Goal: Manage account settings

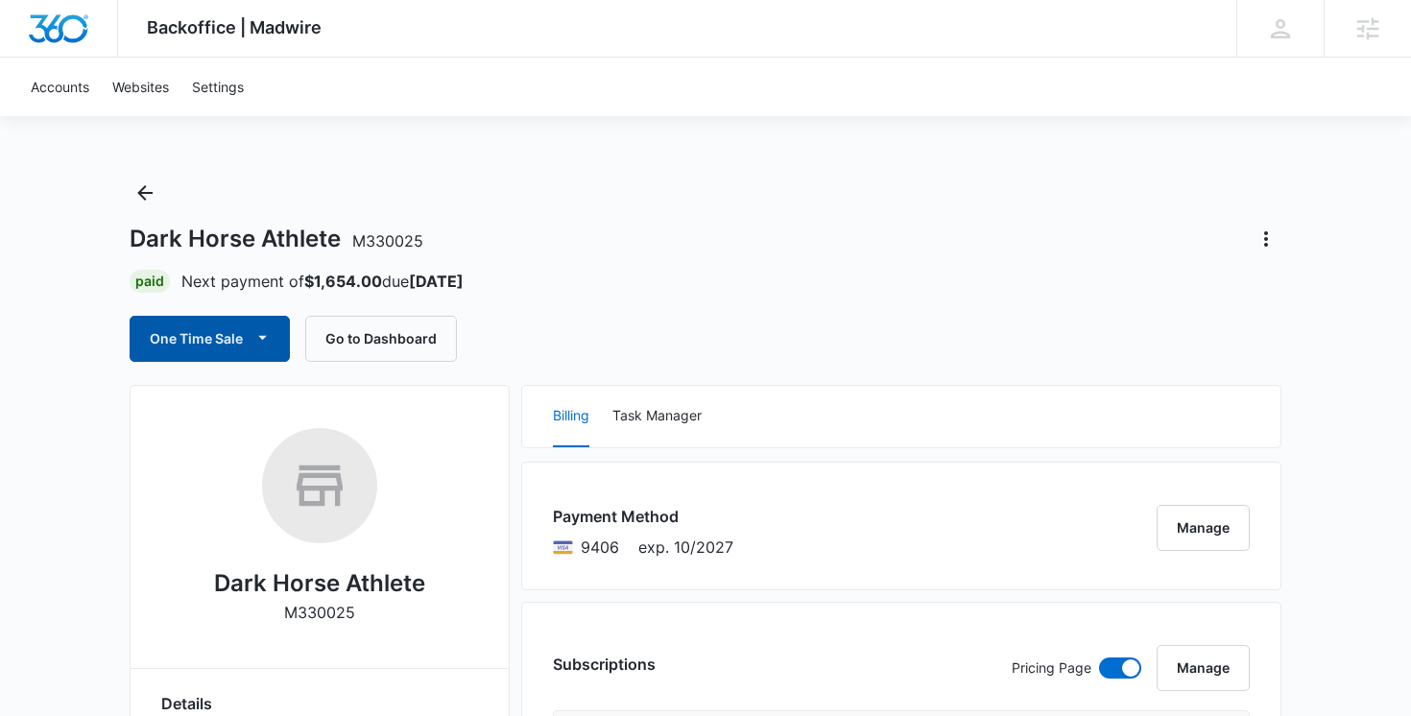
click at [263, 345] on icon "button" at bounding box center [262, 337] width 20 height 20
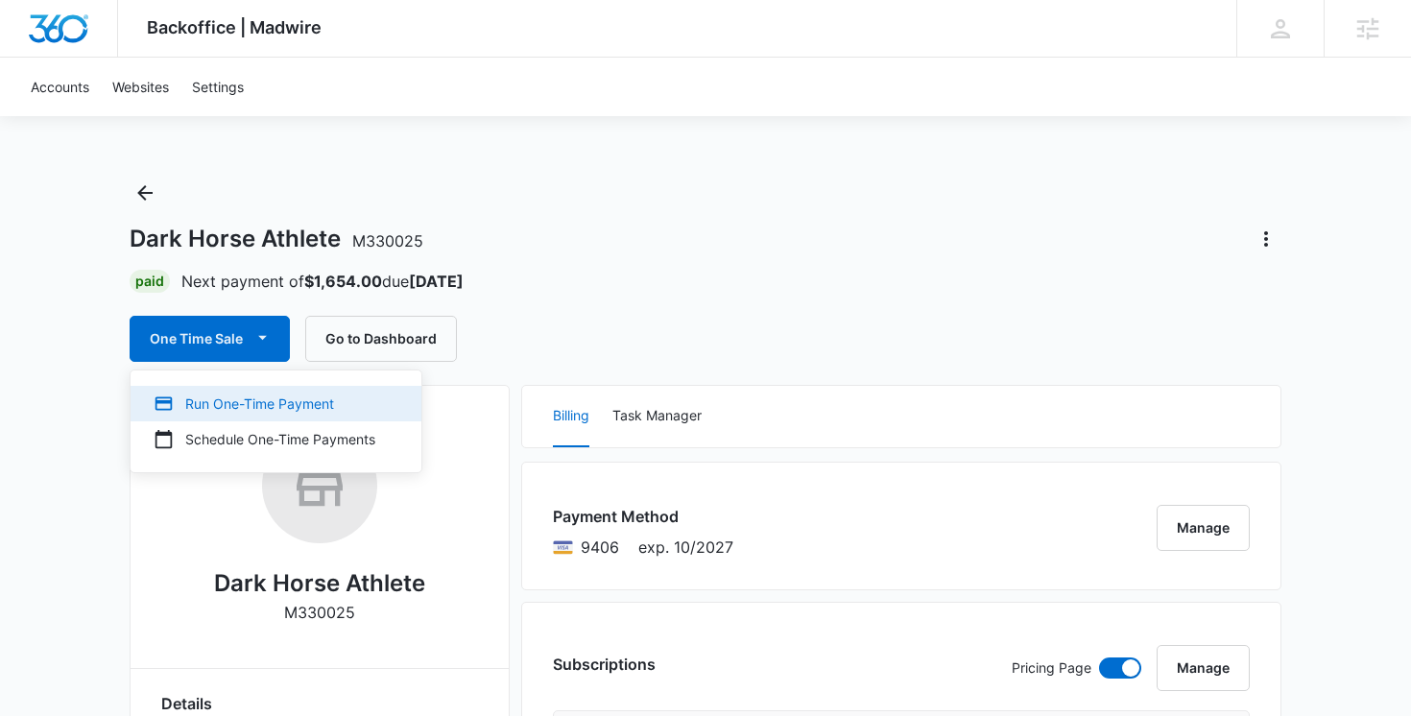
click at [263, 396] on div "Run One-Time Payment" at bounding box center [265, 403] width 222 height 20
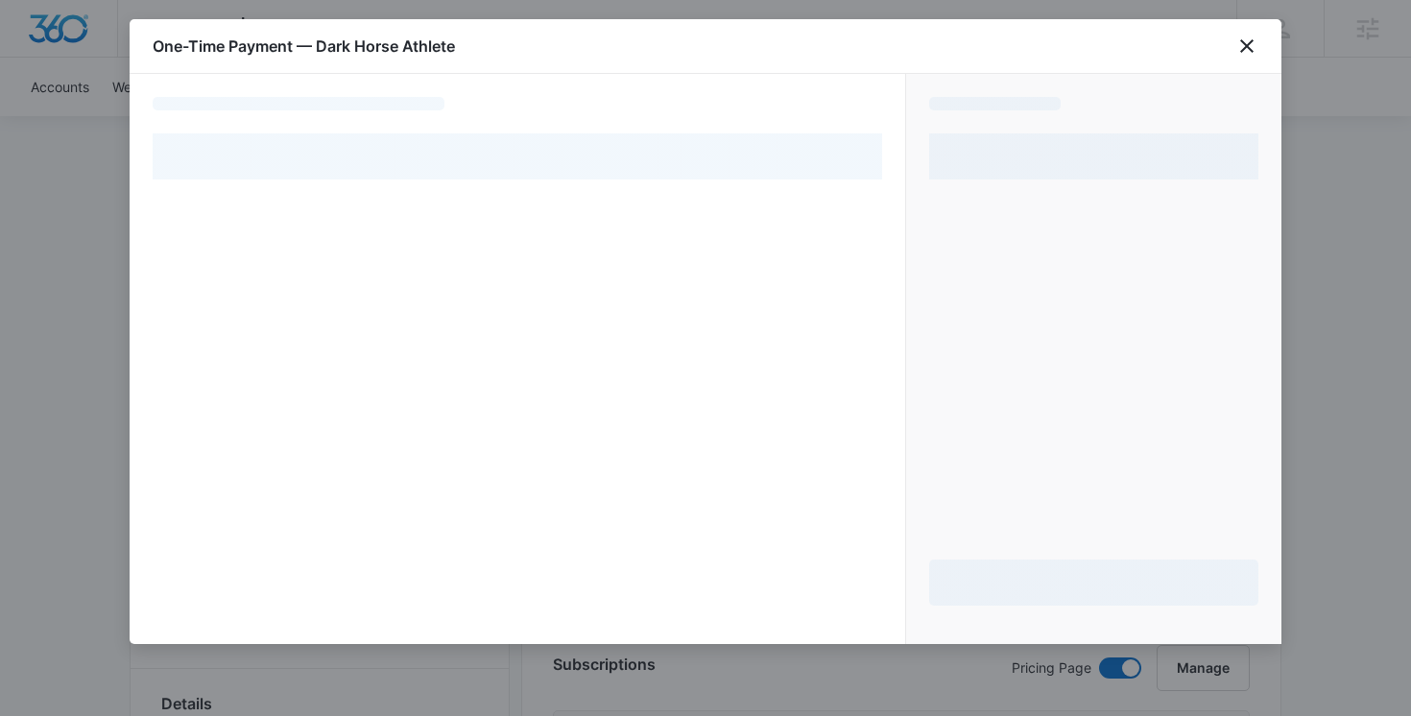
select select "pm_1ReLhcA4n8RTgNjUKqHWe6ID"
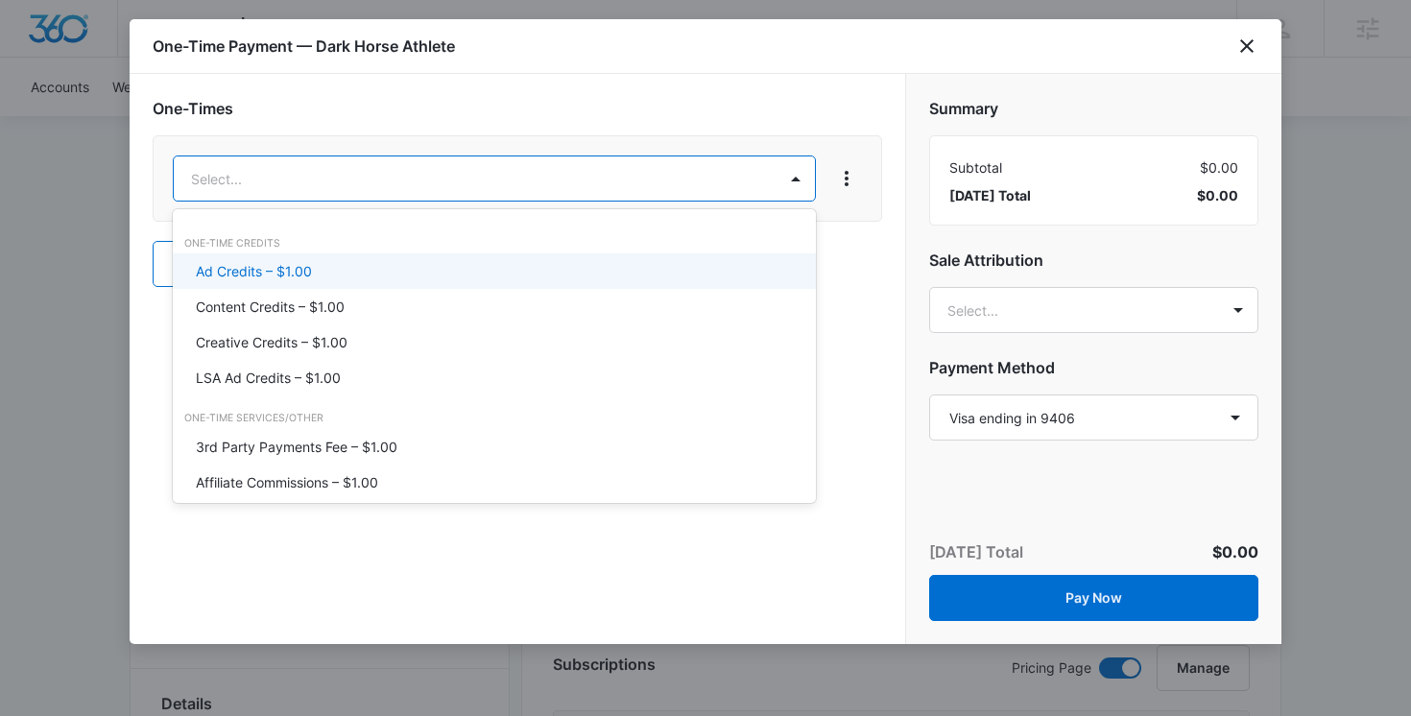
click at [396, 276] on div "Ad Credits – $1.00" at bounding box center [492, 271] width 593 height 20
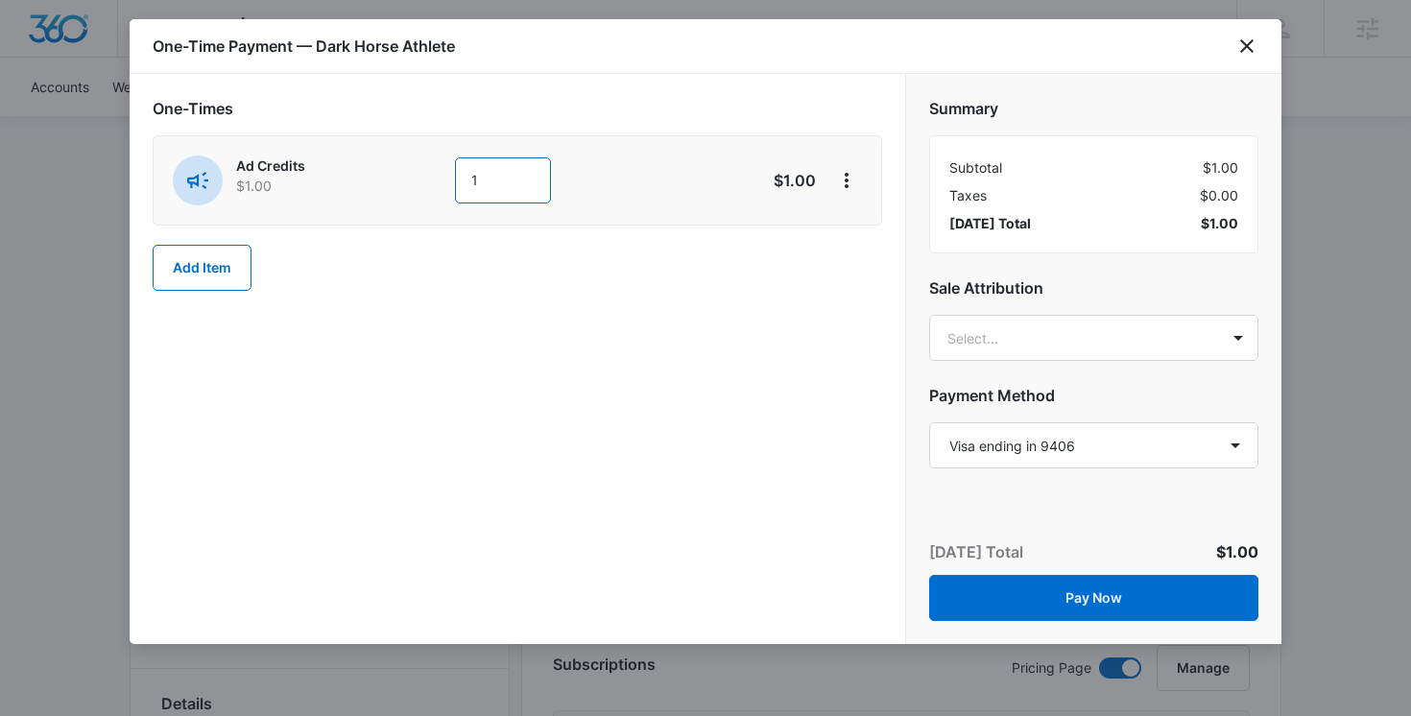
click at [496, 180] on input "1" at bounding box center [503, 180] width 96 height 46
type input "300"
click at [772, 373] on div "One-Times Ad Credits $1.00 300 $300.00 Add Item" at bounding box center [517, 359] width 775 height 570
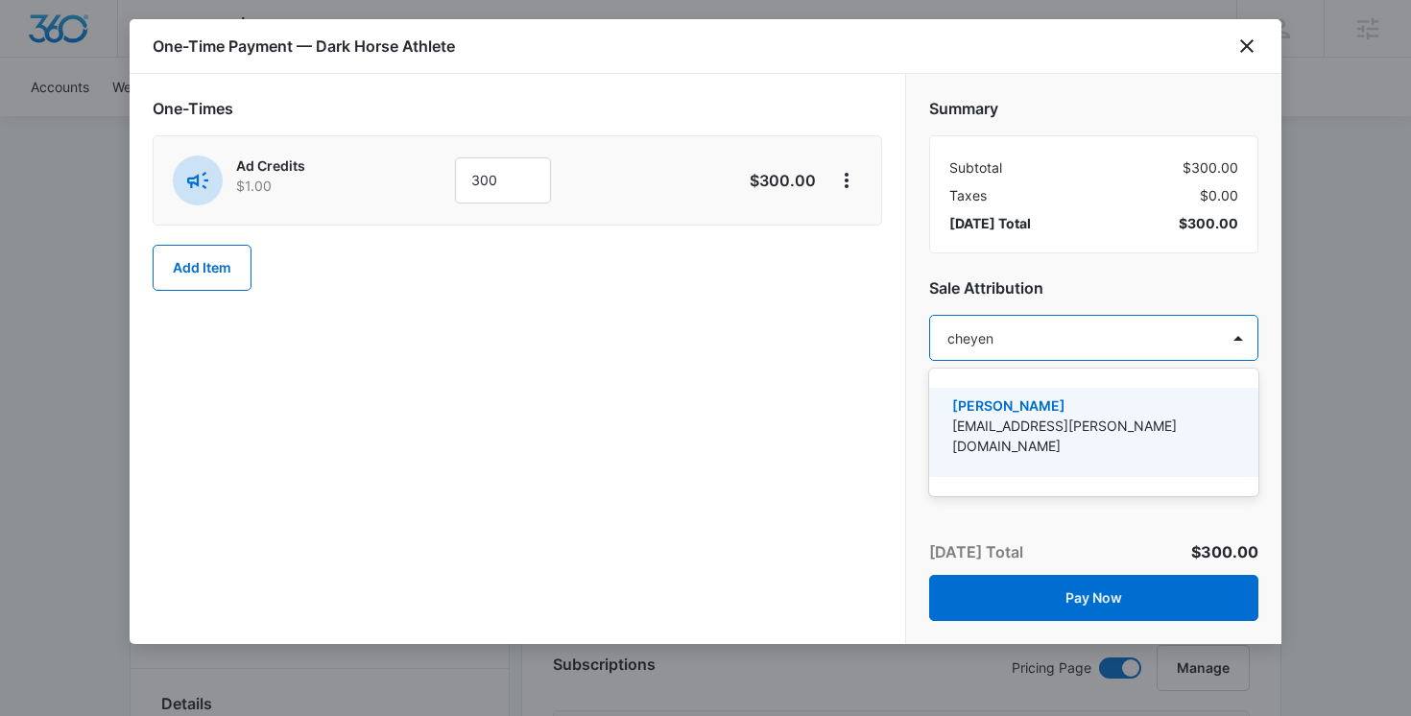
type input "cheyenn"
click at [1011, 416] on p "[EMAIL_ADDRESS][PERSON_NAME][DOMAIN_NAME]" at bounding box center [1091, 435] width 279 height 40
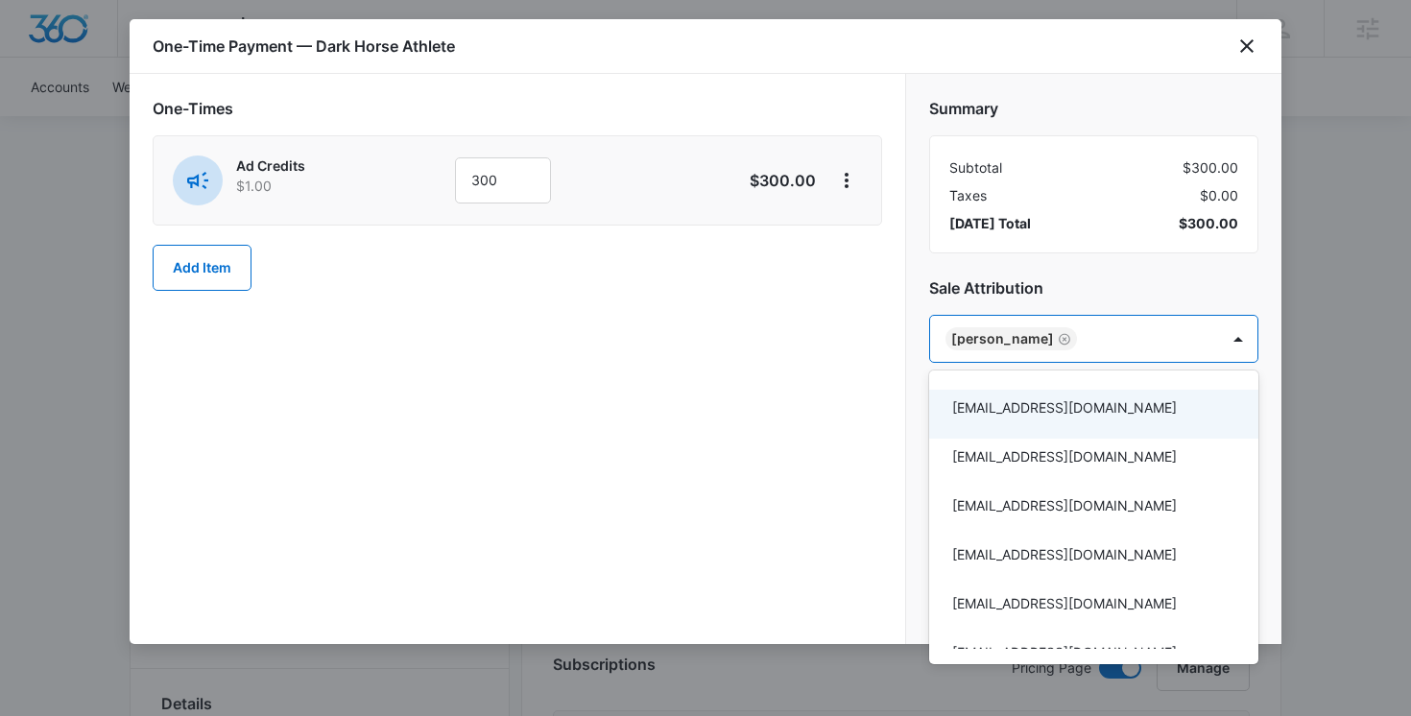
click at [861, 415] on div at bounding box center [705, 358] width 1411 height 716
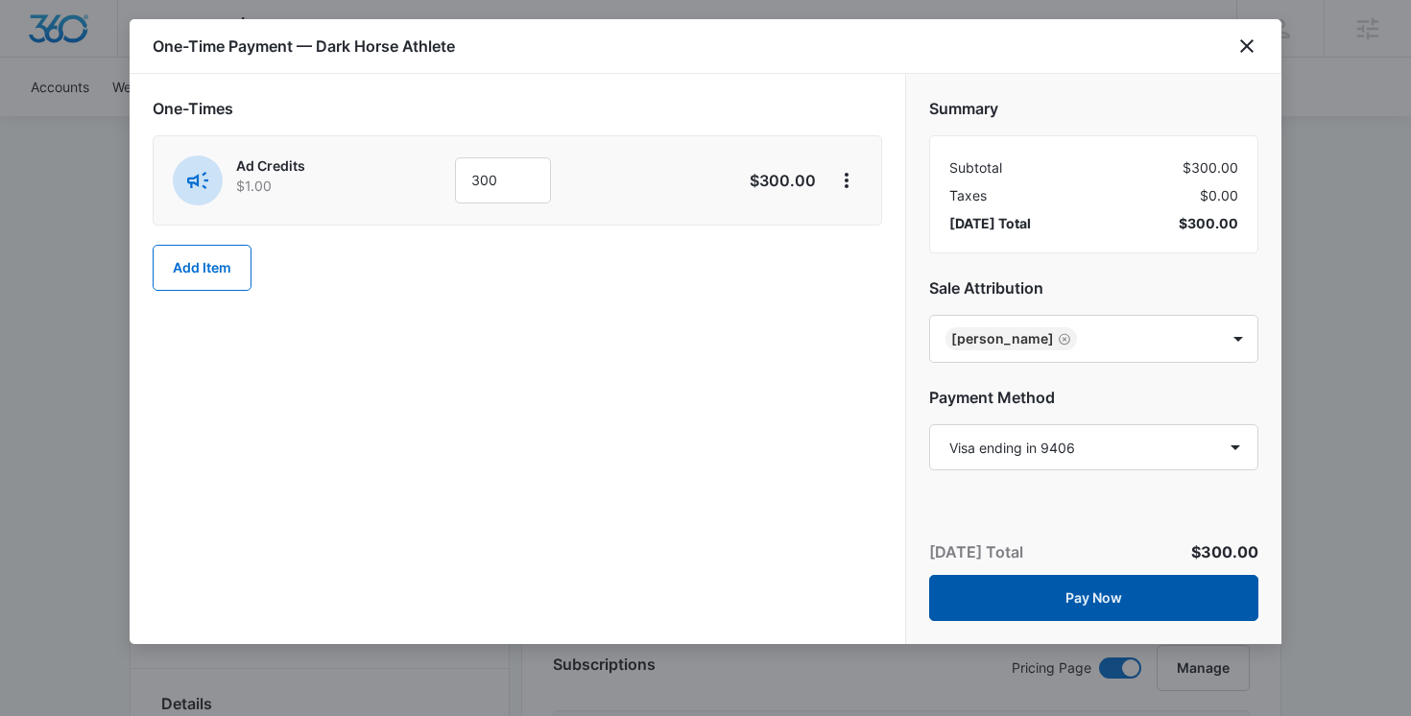
click at [992, 587] on button "Pay Now" at bounding box center [1093, 598] width 329 height 46
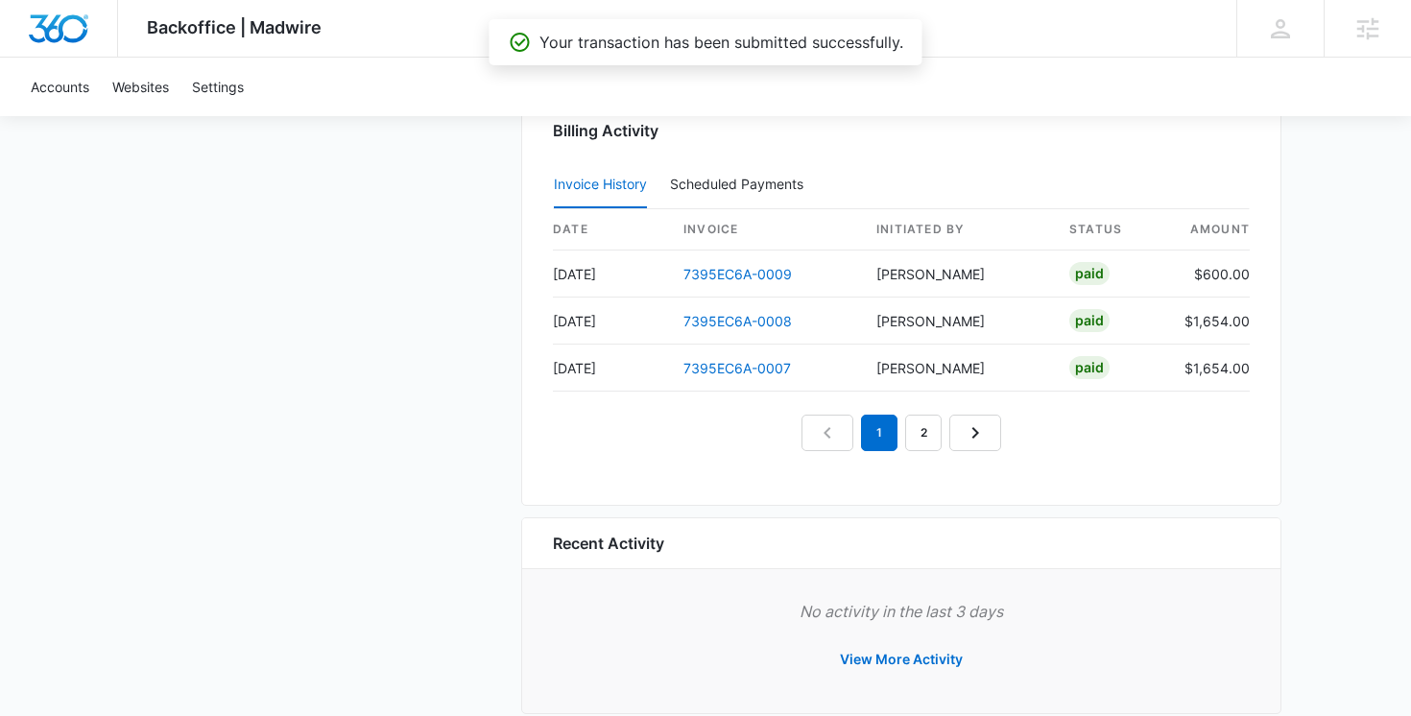
scroll to position [2022, 0]
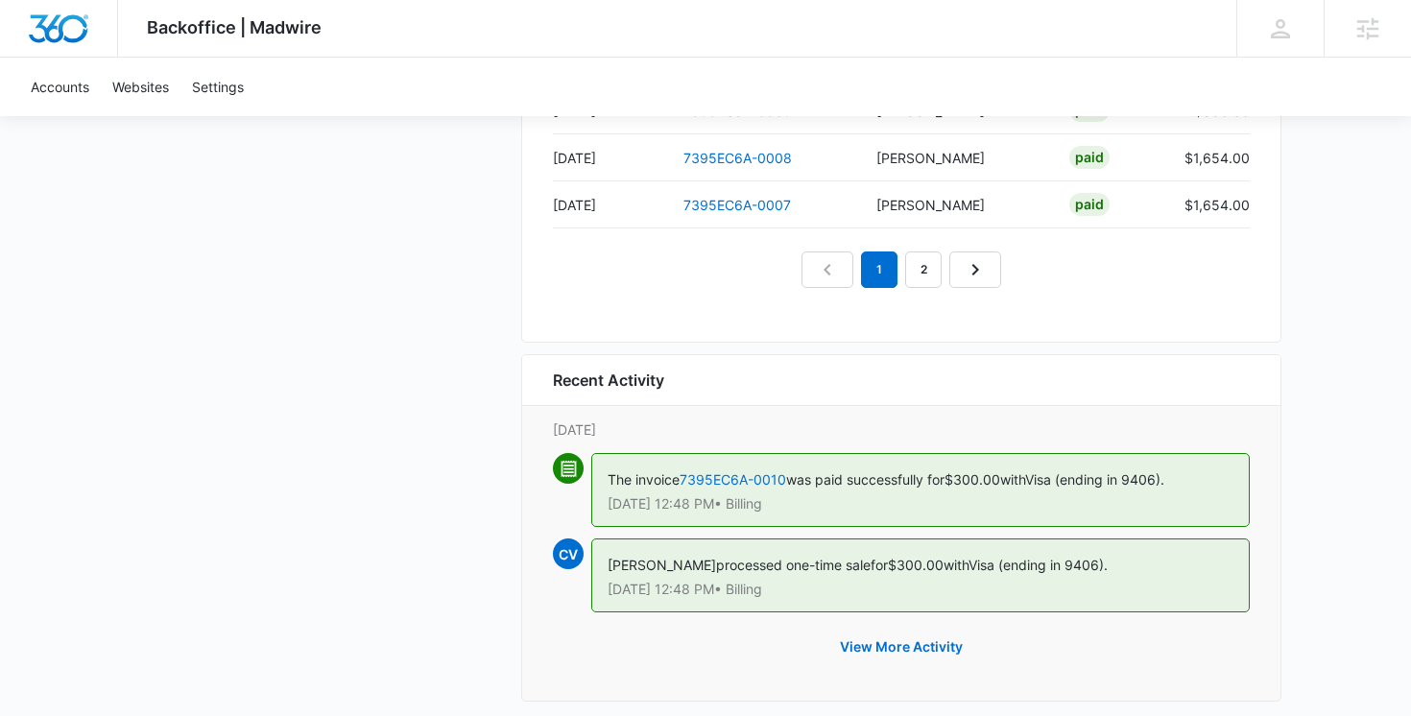
scroll to position [2152, 0]
click at [727, 476] on link "7395EC6A-0010" at bounding box center [732, 478] width 107 height 16
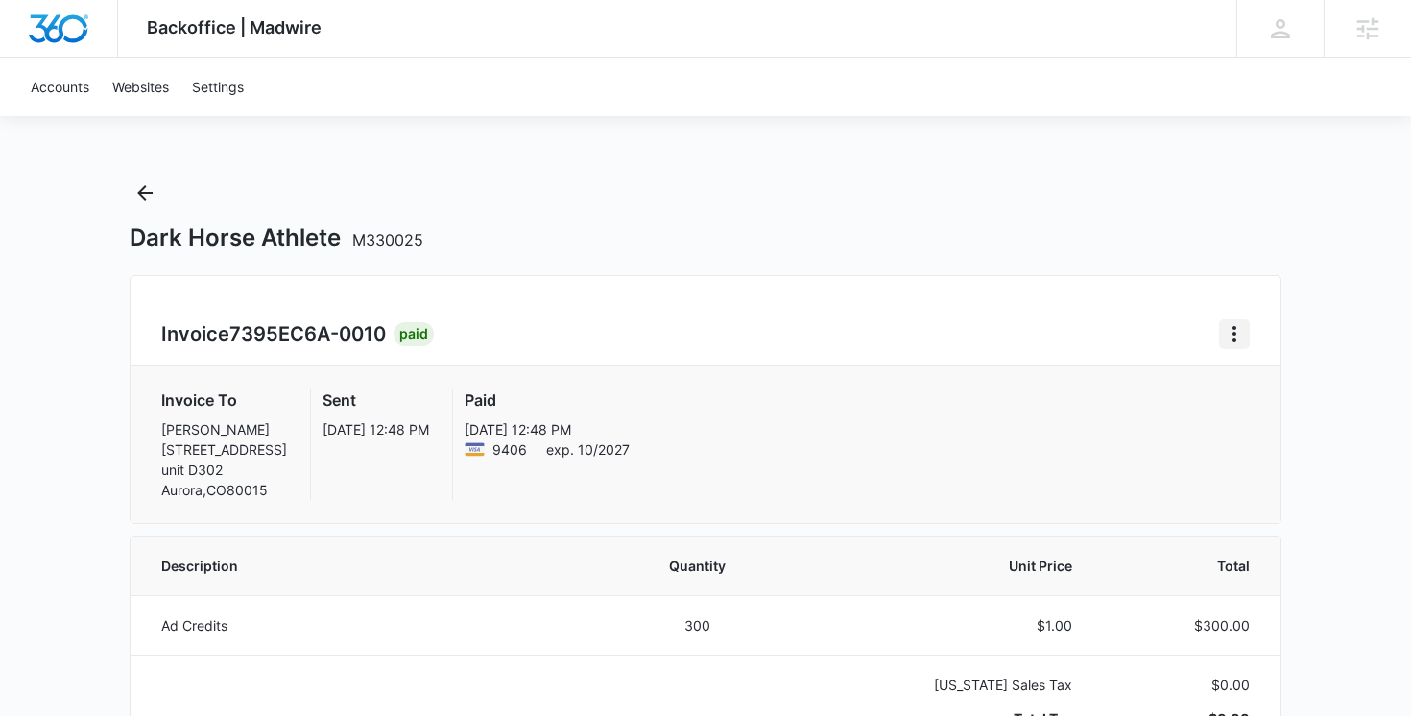
click at [1236, 336] on icon "Home" at bounding box center [1233, 333] width 23 height 23
click at [1248, 382] on link "Download Invoice" at bounding box center [1298, 387] width 111 height 16
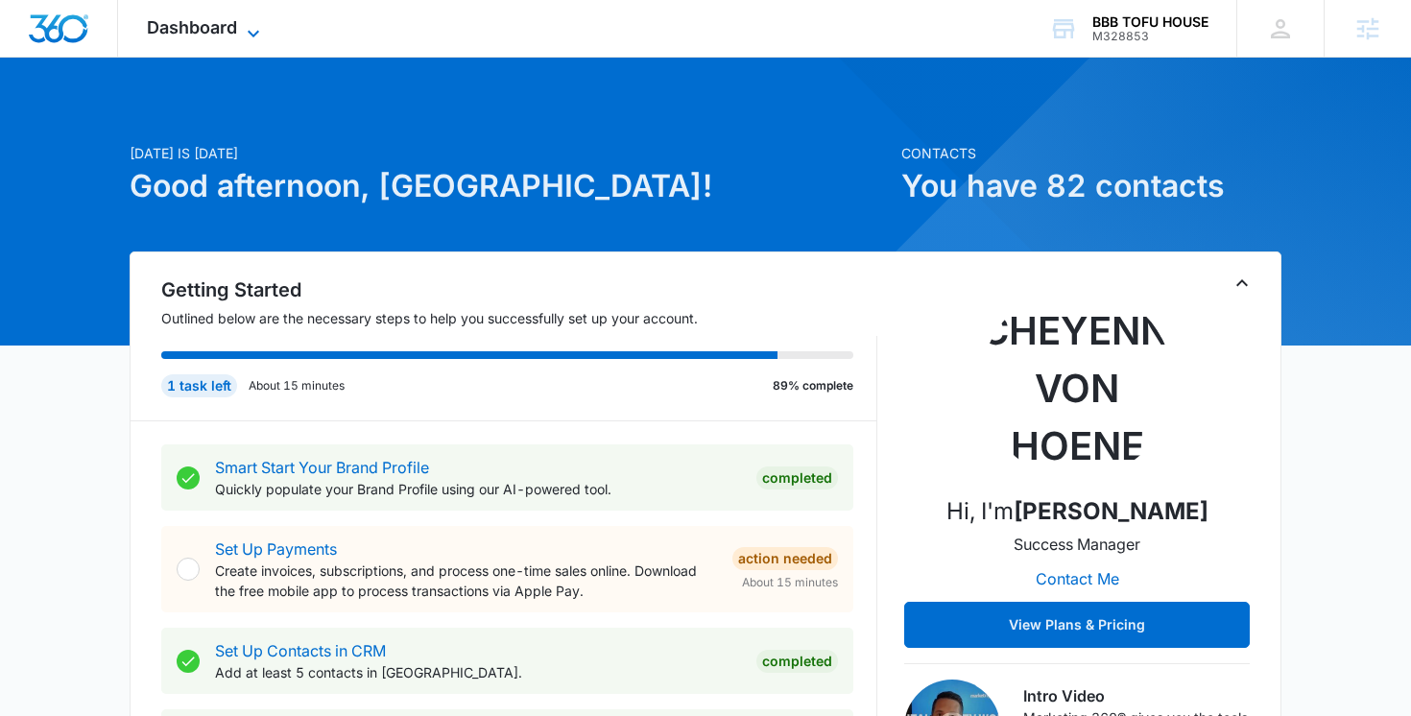
click at [218, 33] on span "Dashboard" at bounding box center [192, 27] width 90 height 20
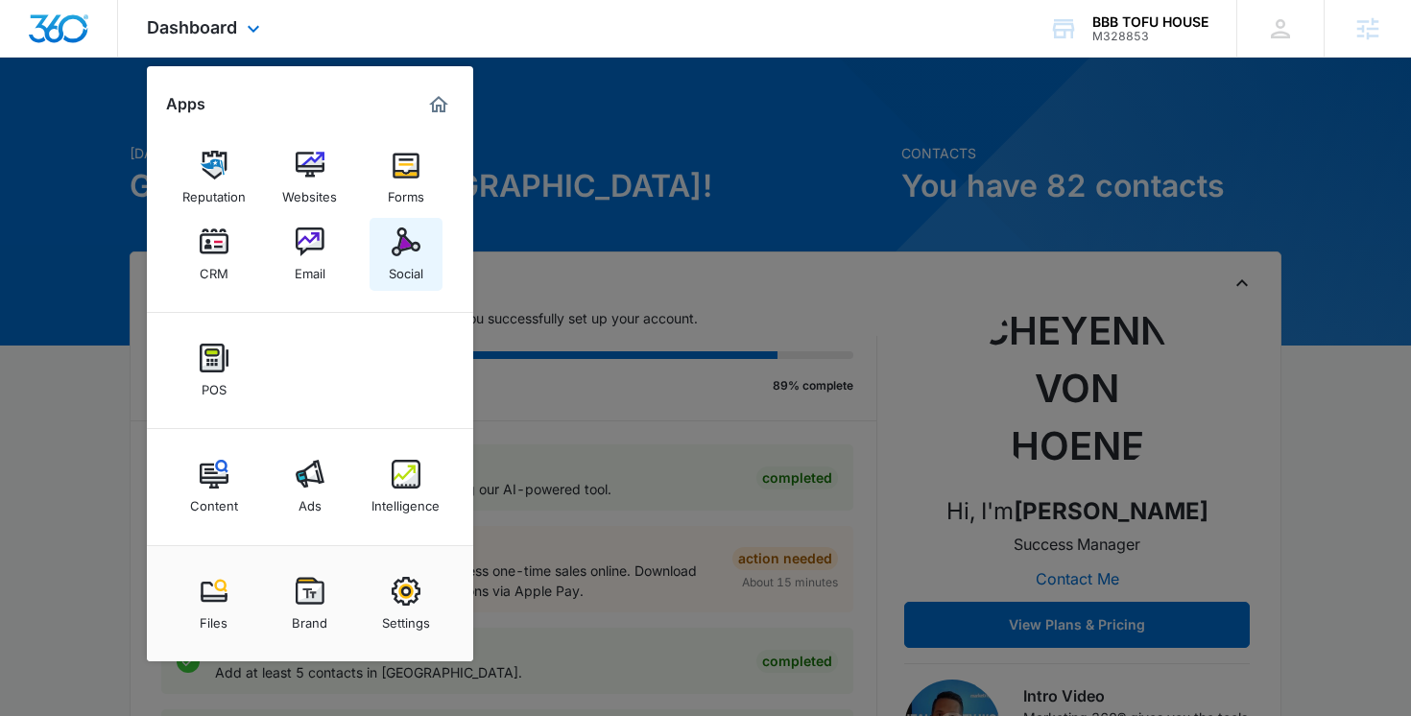
click at [409, 234] on img at bounding box center [405, 241] width 29 height 29
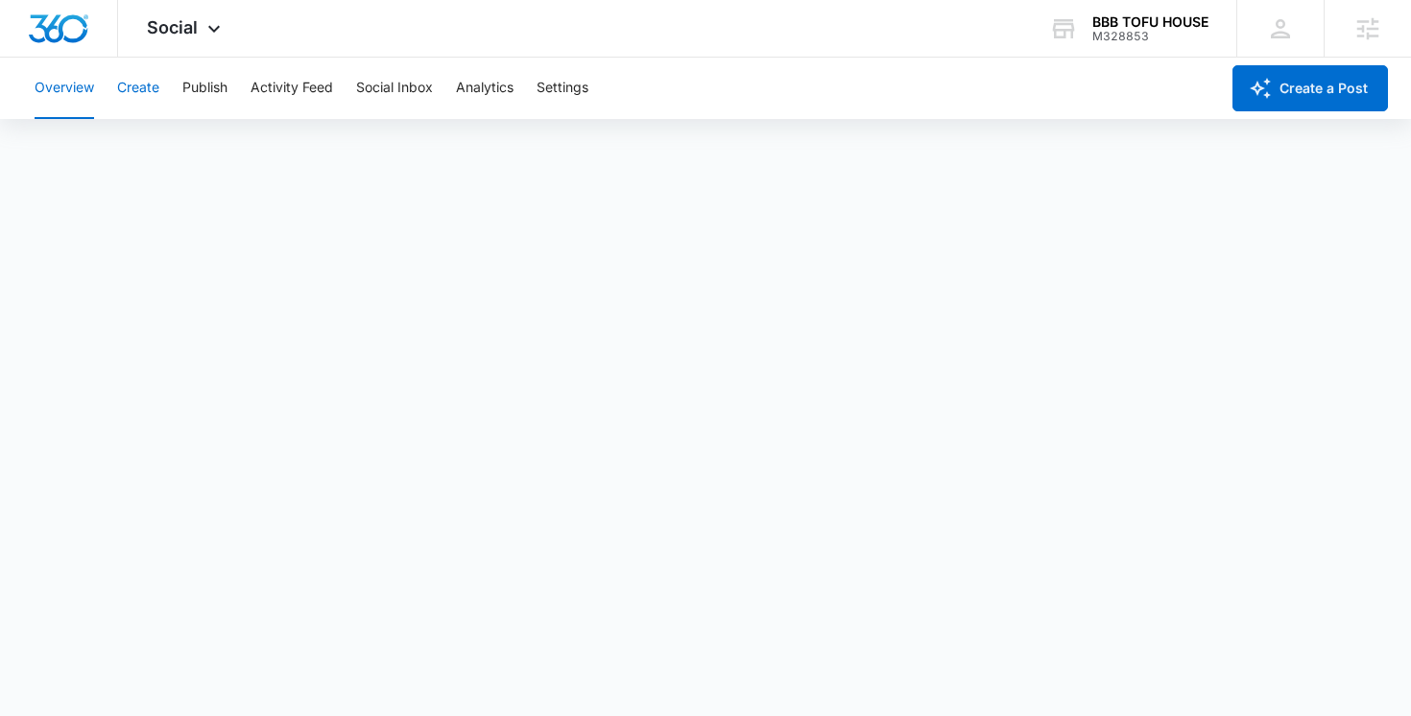
click at [151, 87] on button "Create" at bounding box center [138, 88] width 42 height 61
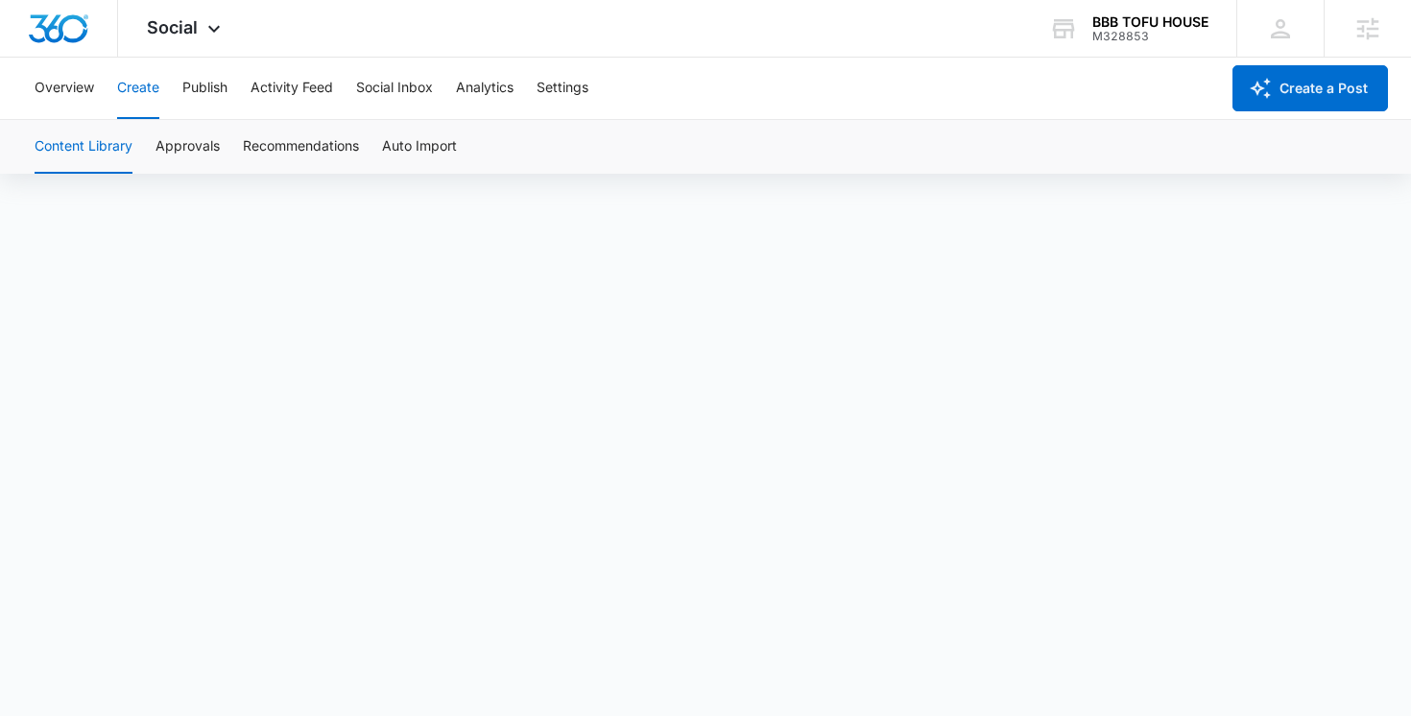
scroll to position [13, 0]
click at [187, 147] on button "Approvals" at bounding box center [187, 147] width 64 height 54
click at [100, 148] on button "Content Library" at bounding box center [84, 147] width 98 height 54
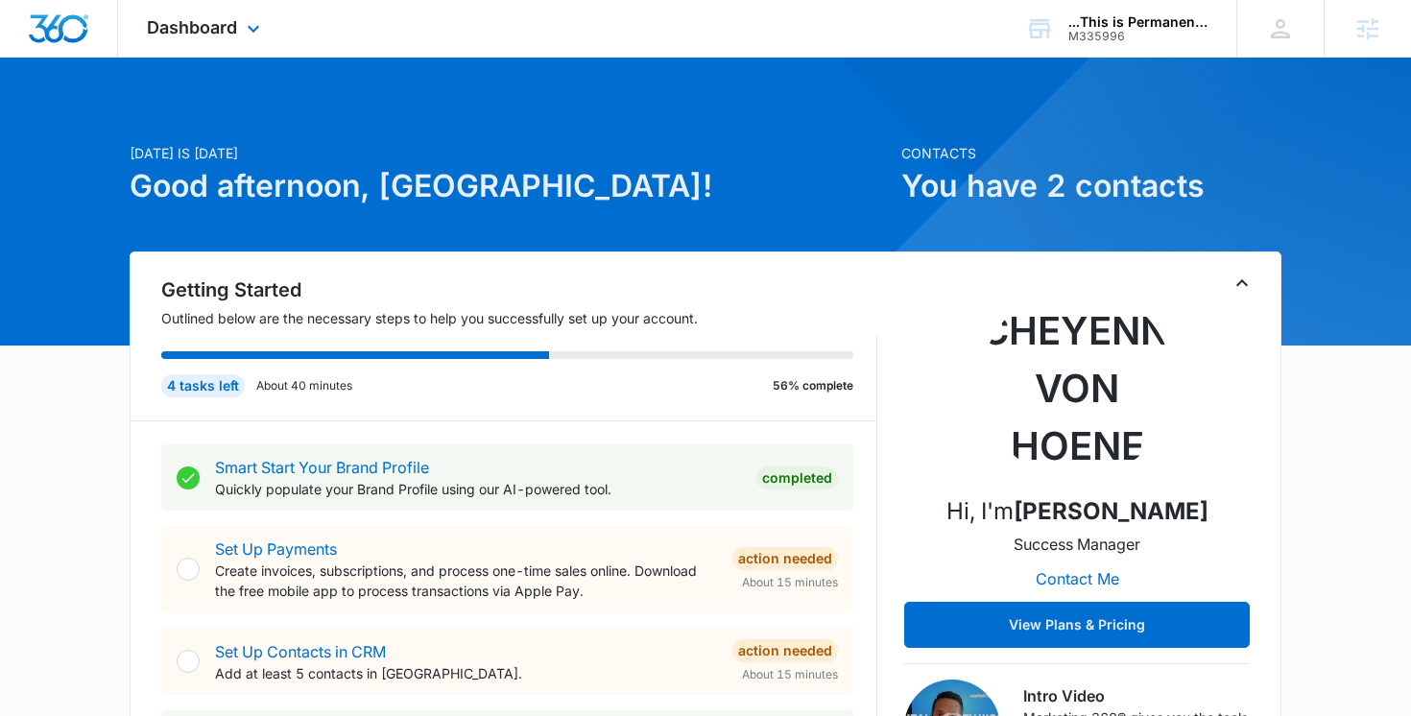
click at [249, 15] on div "Dashboard Apps Reputation Websites Forms CRM Email Social Payments POS Content …" at bounding box center [206, 28] width 176 height 57
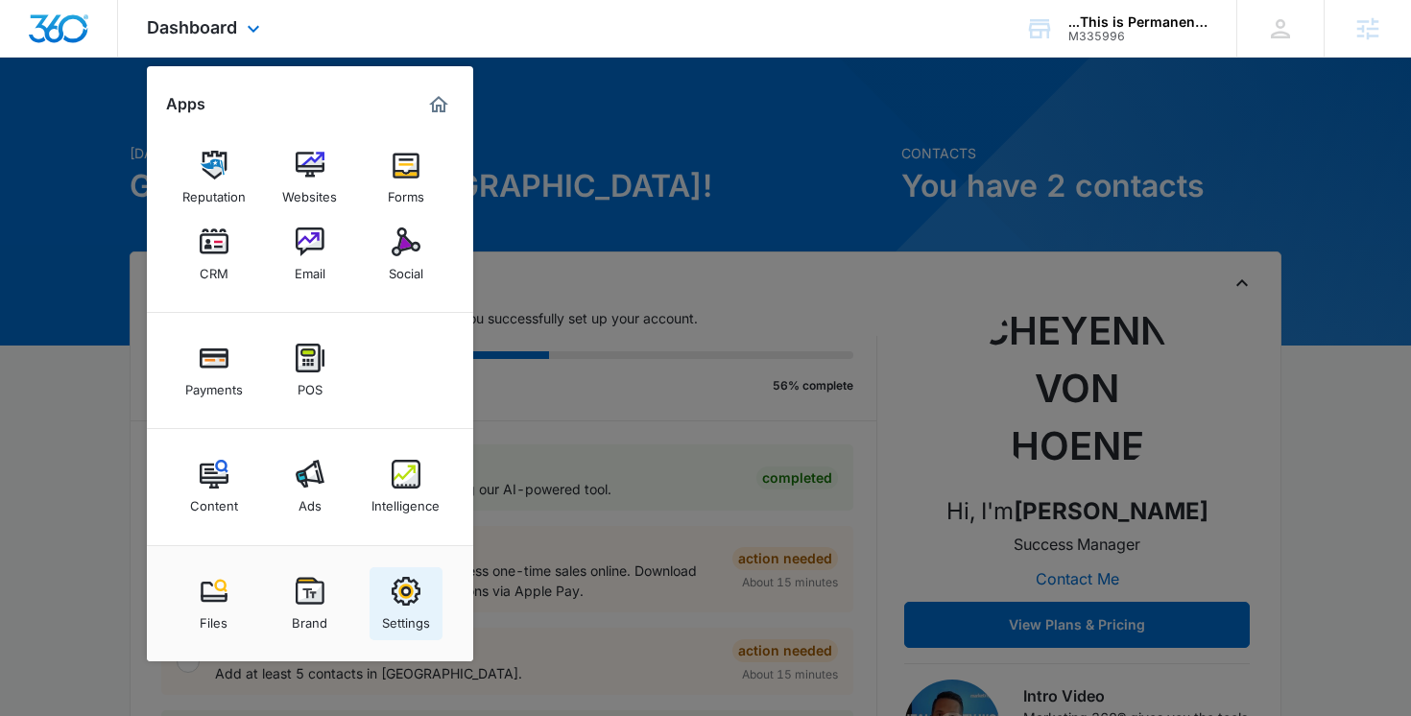
click at [393, 592] on img at bounding box center [405, 591] width 29 height 29
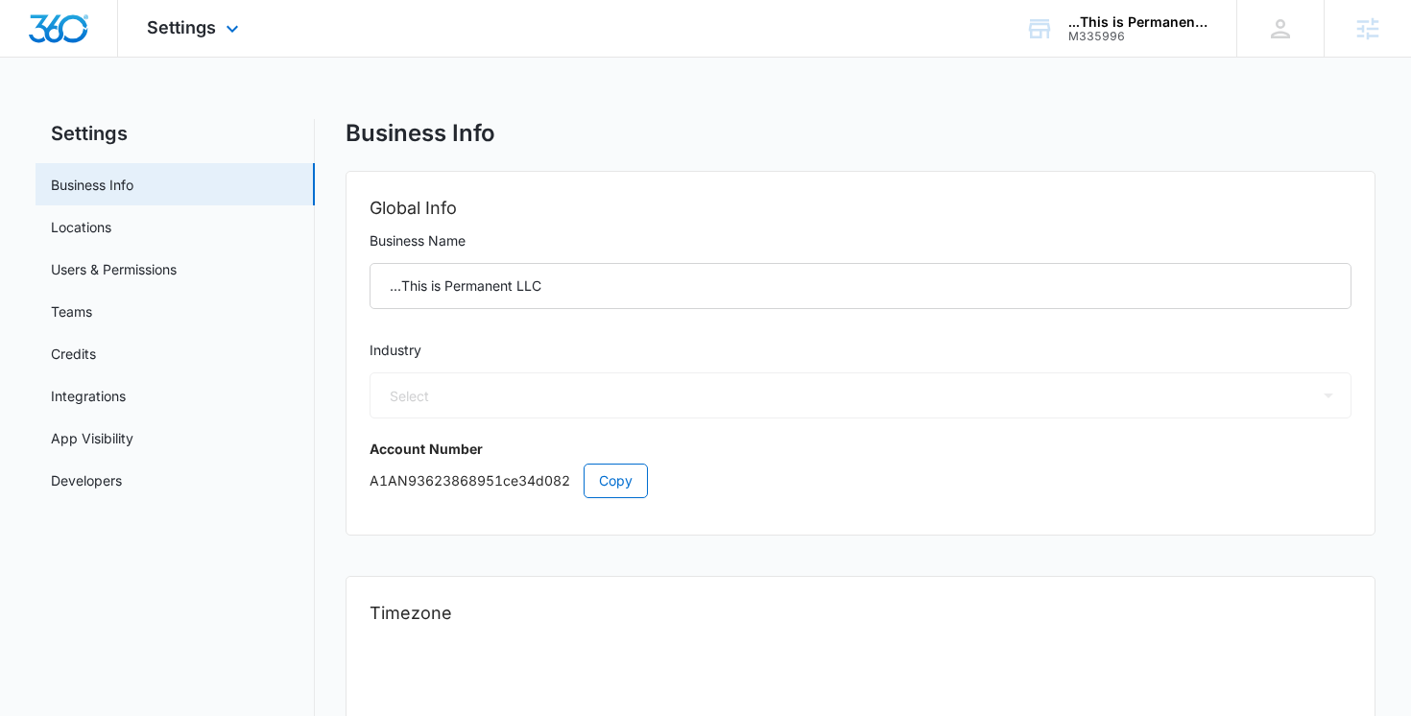
select select "33"
select select "US"
select select "America/Denver"
click at [111, 229] on link "Locations" at bounding box center [81, 227] width 60 height 20
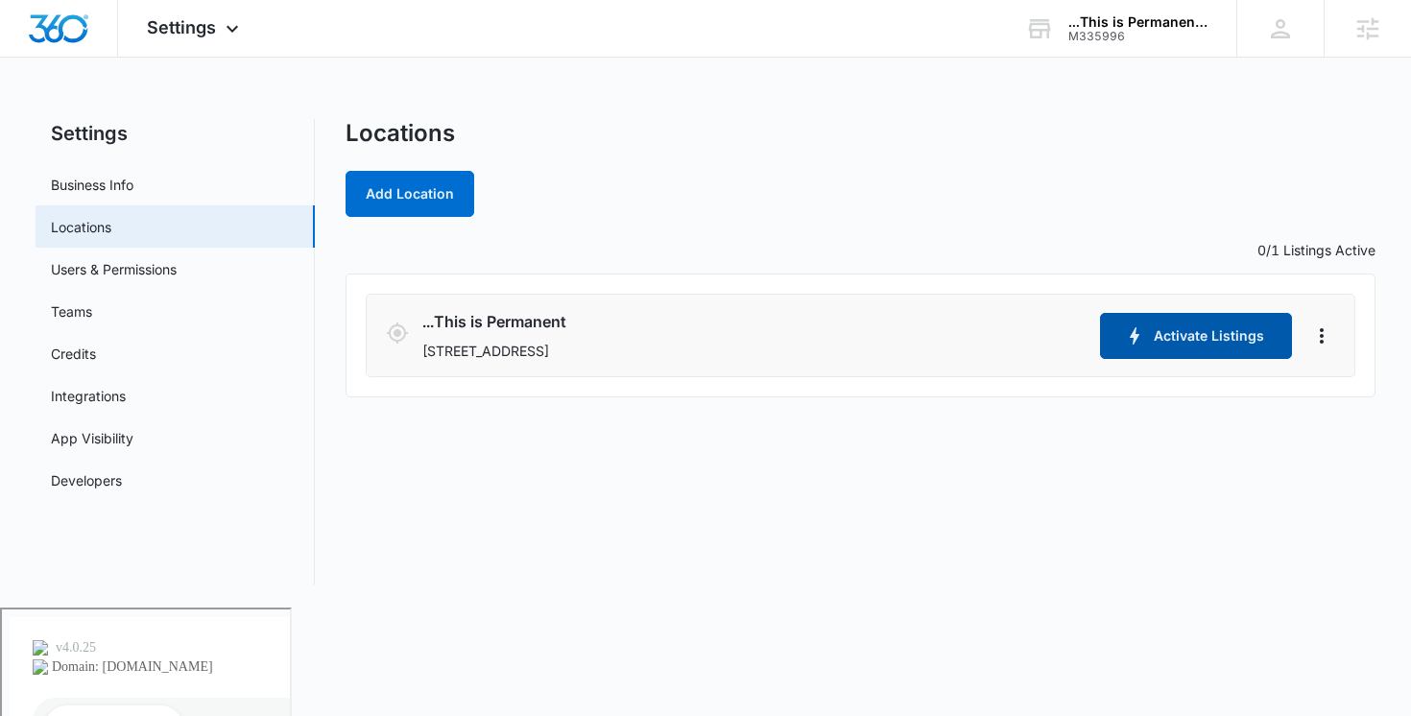
click at [1143, 336] on icon "button" at bounding box center [1134, 335] width 23 height 23
click at [1320, 338] on icon "Actions" at bounding box center [1321, 335] width 23 height 23
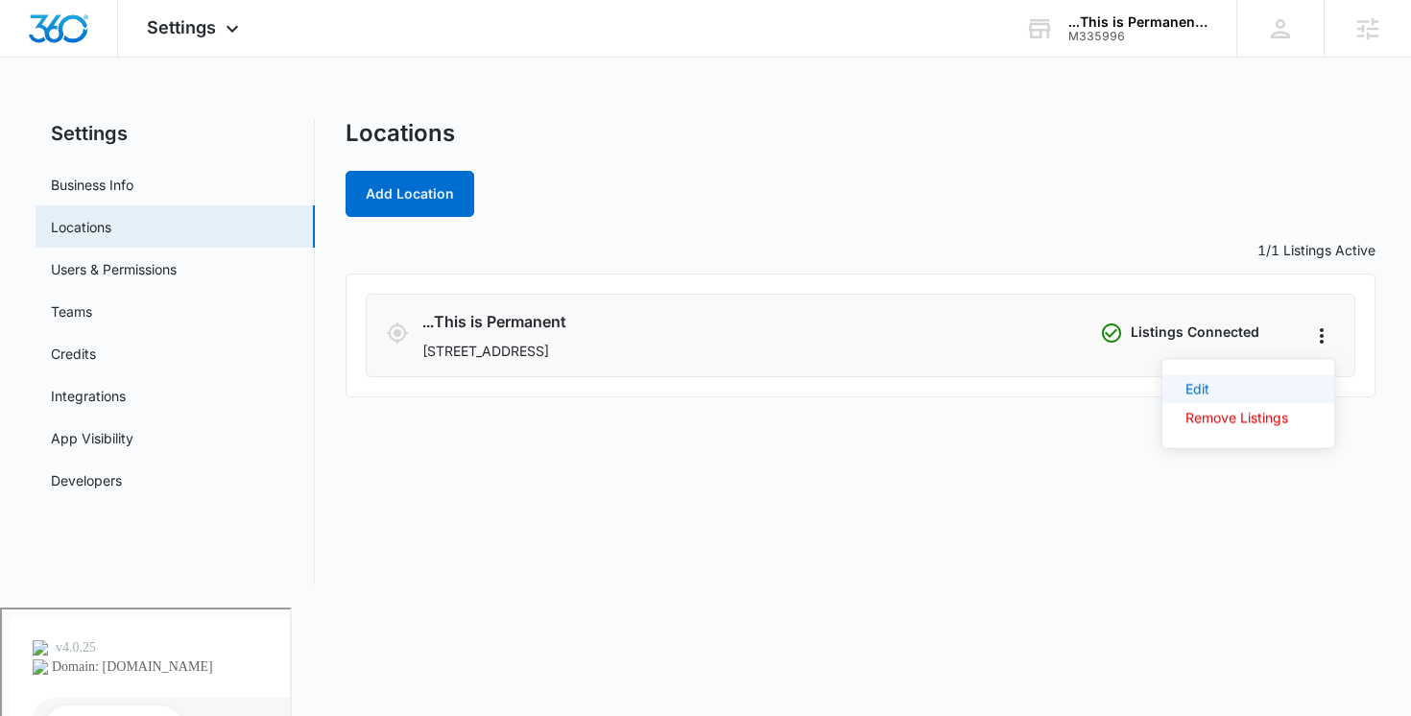
click at [1209, 395] on link "Edit" at bounding box center [1197, 389] width 24 height 16
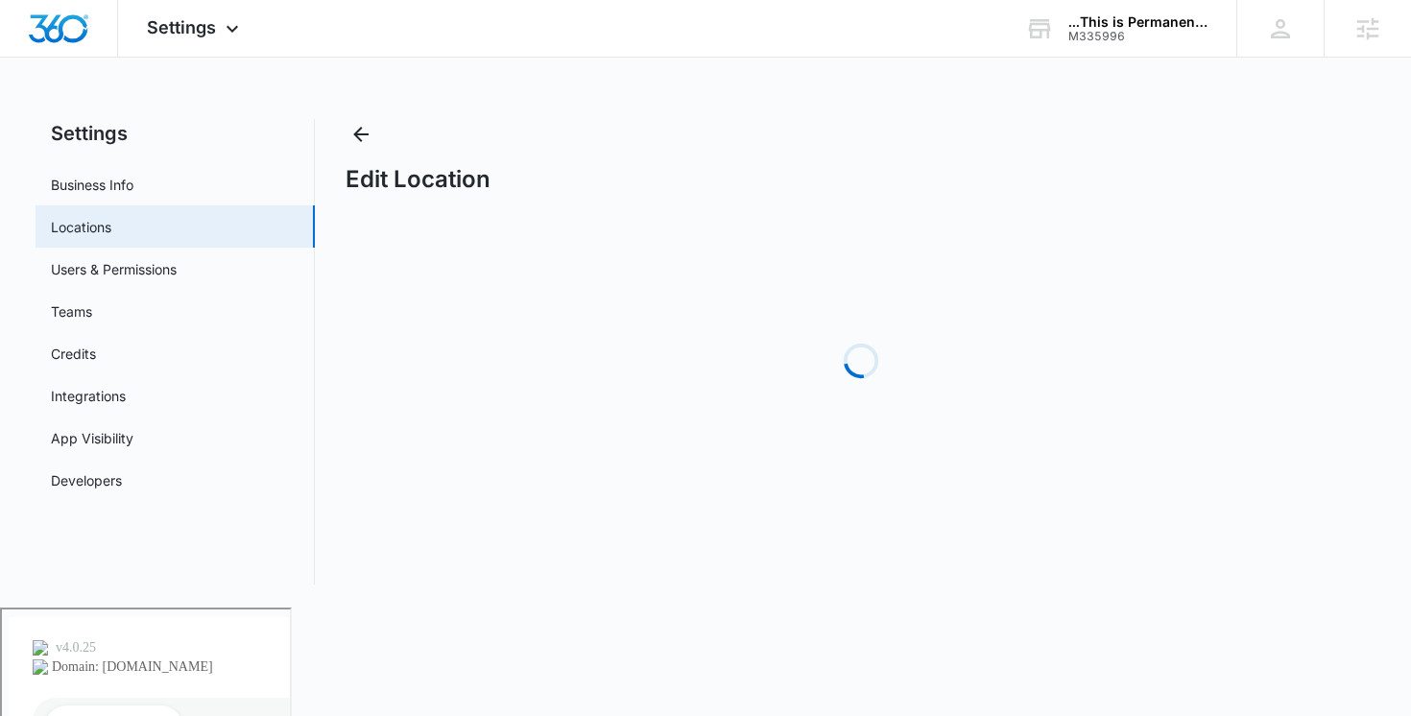
select select "[US_STATE]"
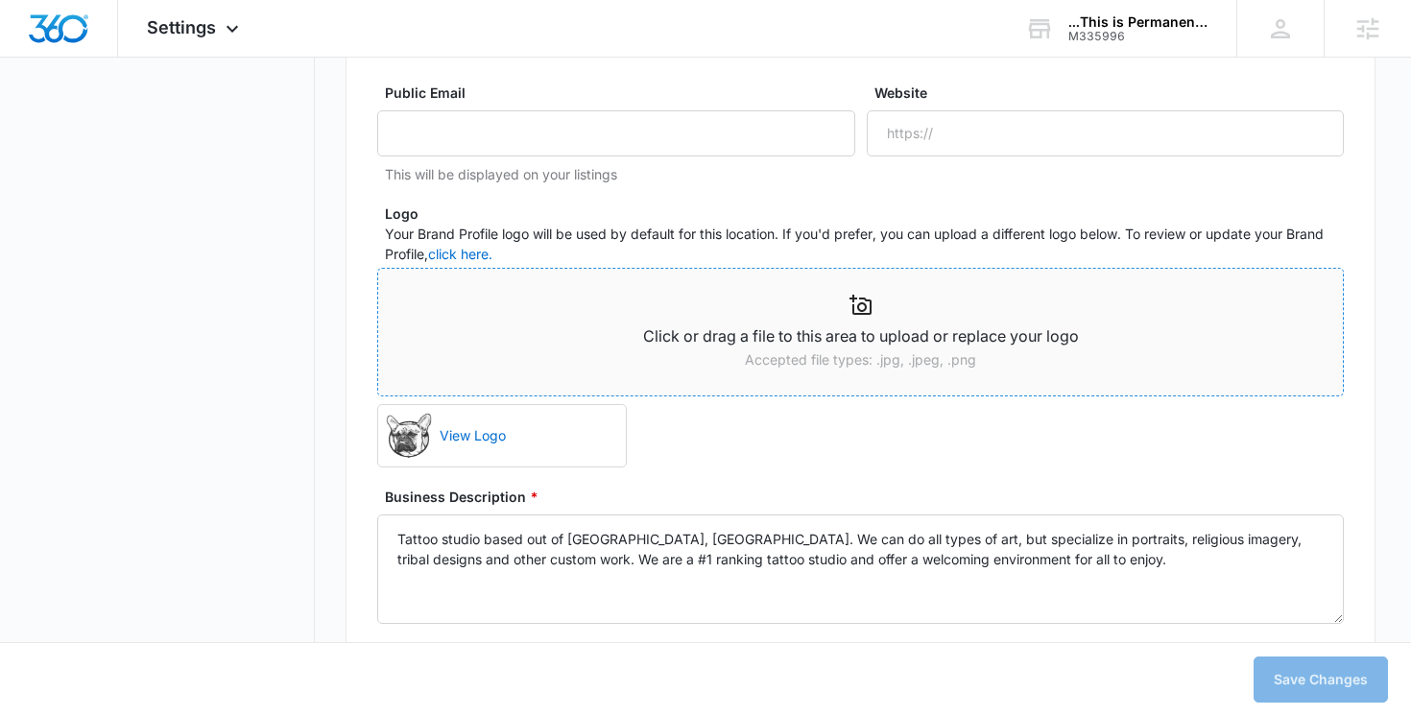
scroll to position [1011, 0]
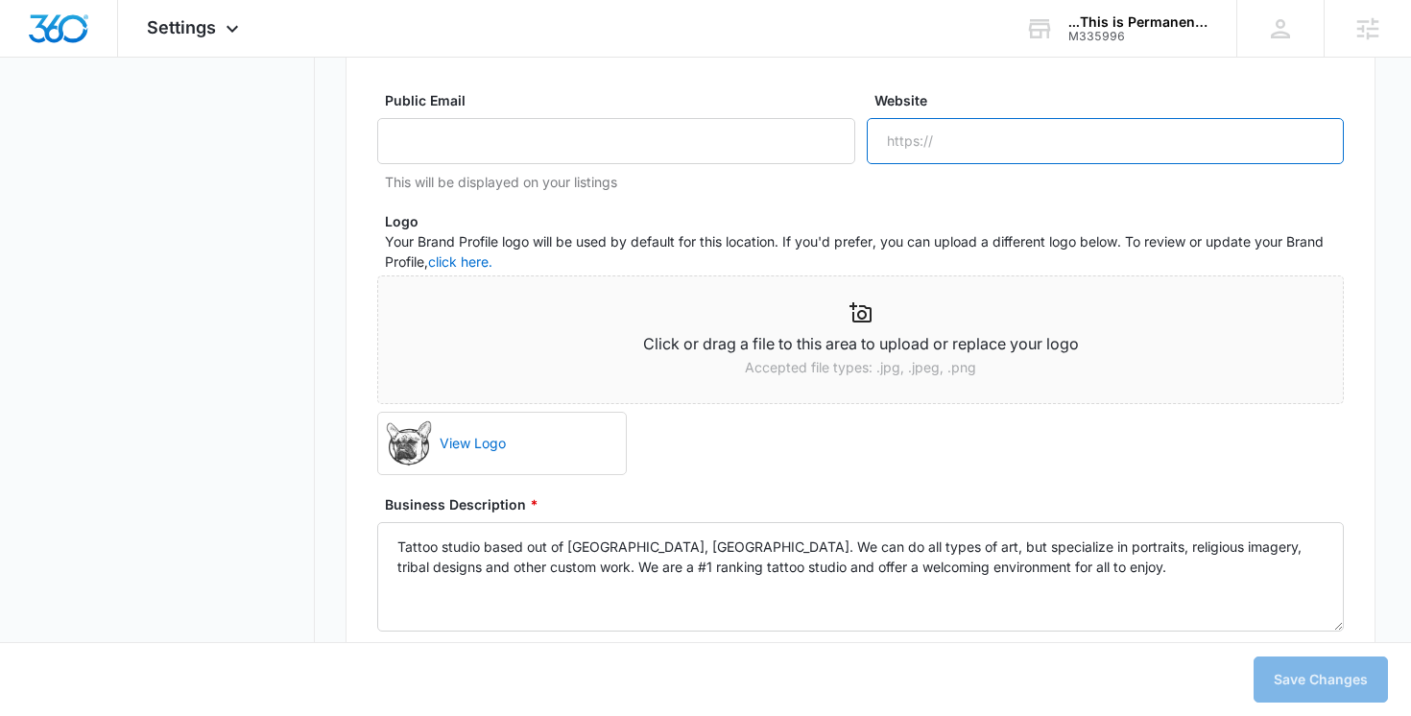
click at [957, 135] on input "Website" at bounding box center [1105, 141] width 478 height 46
paste input "isispermanentfdl.com"
paste input "th"
type input "thisispermanentfdl.com"
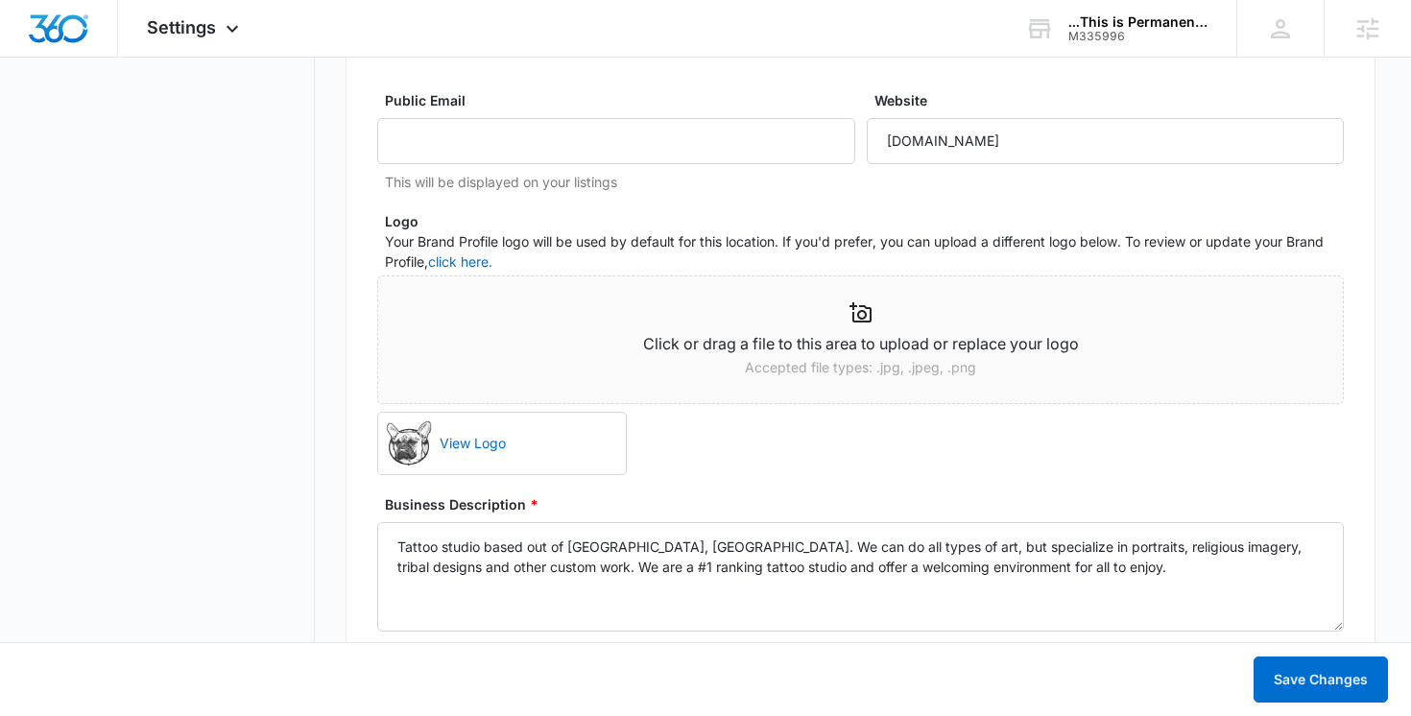
click at [958, 191] on div "Website thisispermanentfdl.com" at bounding box center [1105, 141] width 478 height 102
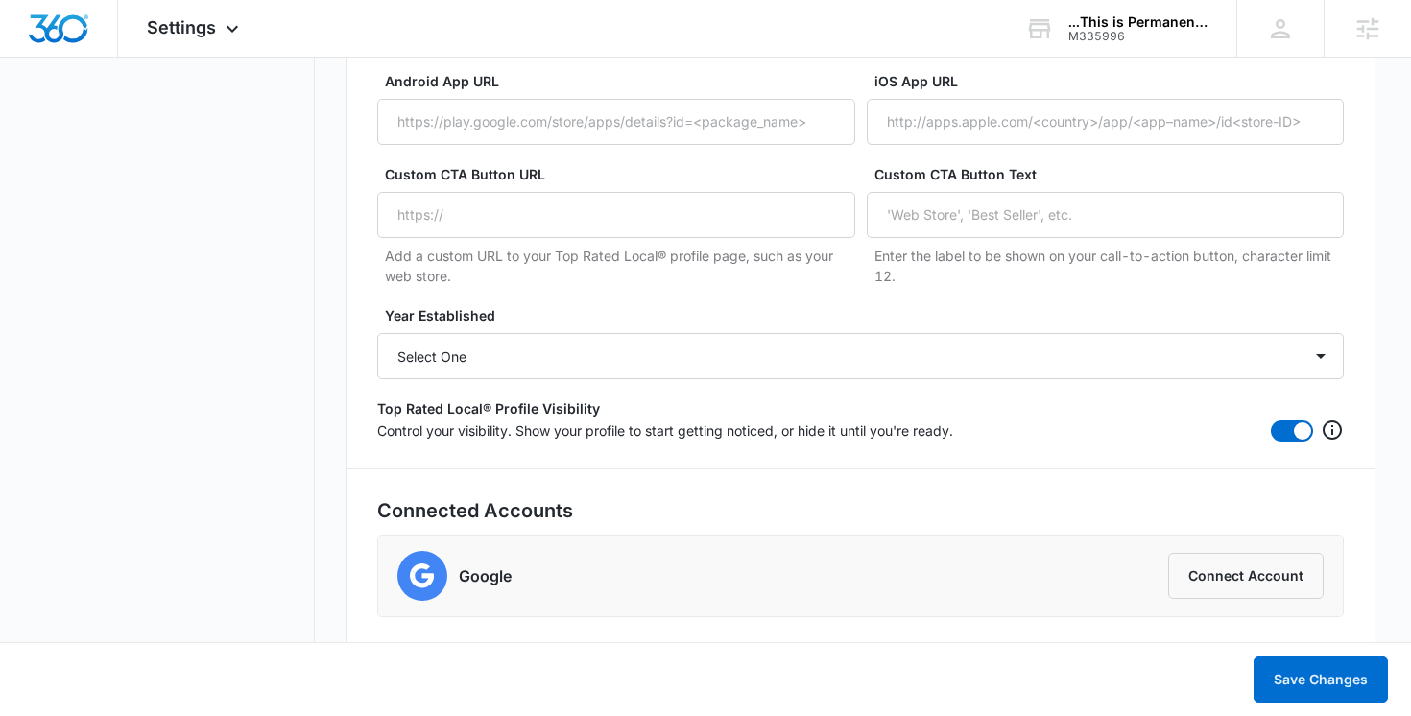
scroll to position [3664, 0]
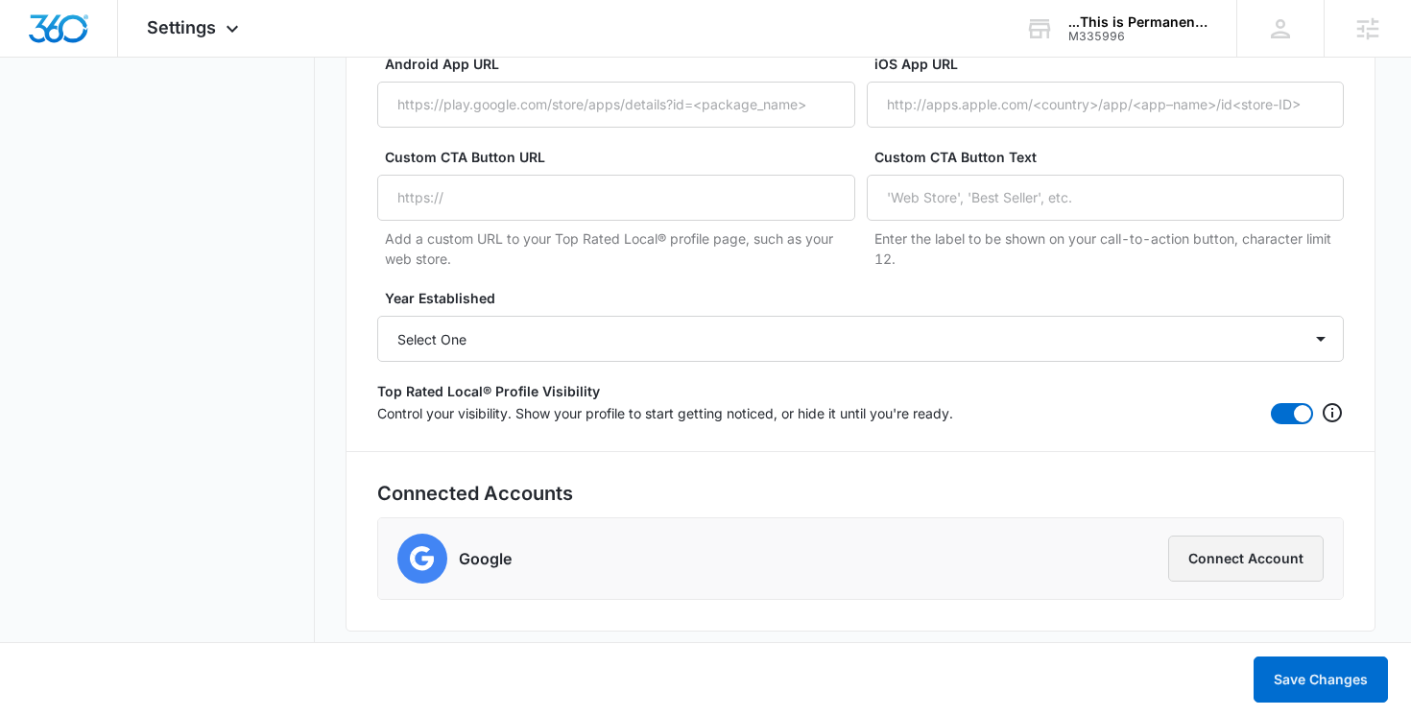
click at [1219, 554] on button "Connect Account" at bounding box center [1245, 558] width 155 height 46
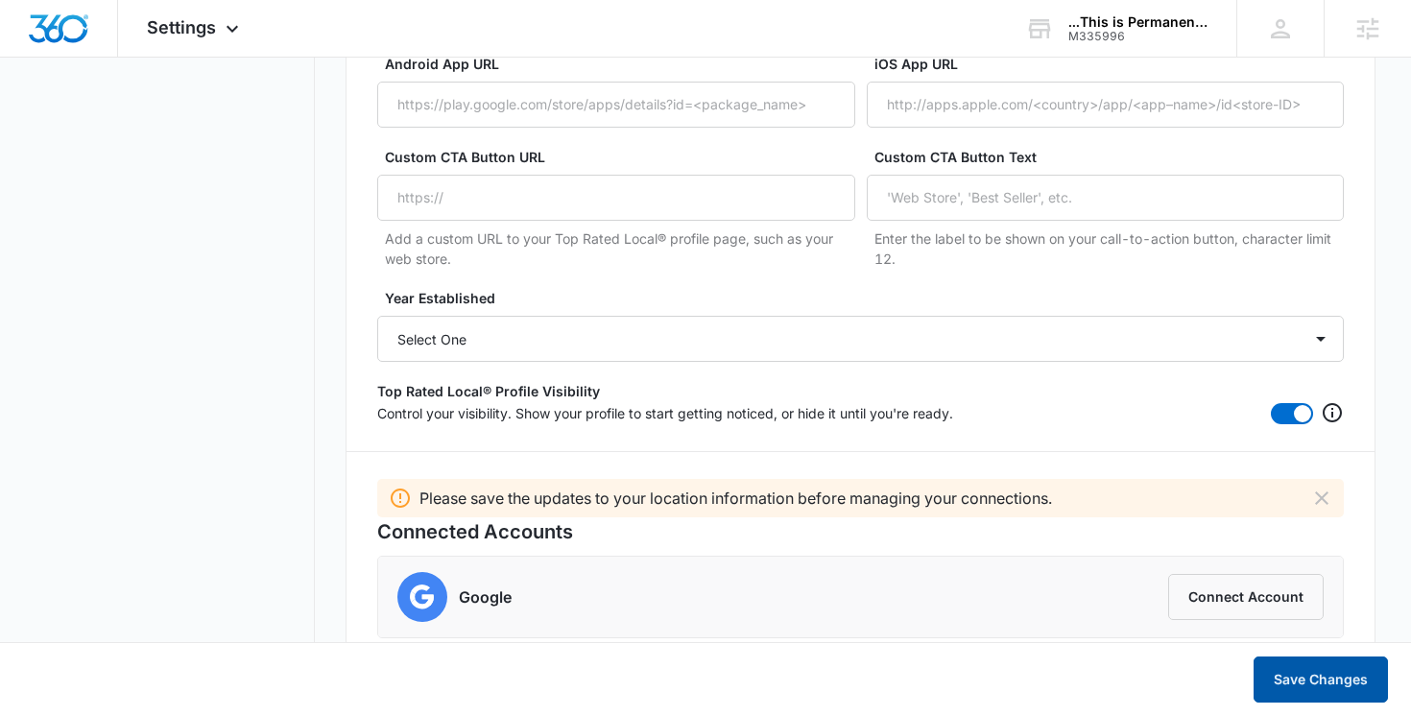
click at [1289, 669] on button "Save Changes" at bounding box center [1320, 679] width 134 height 46
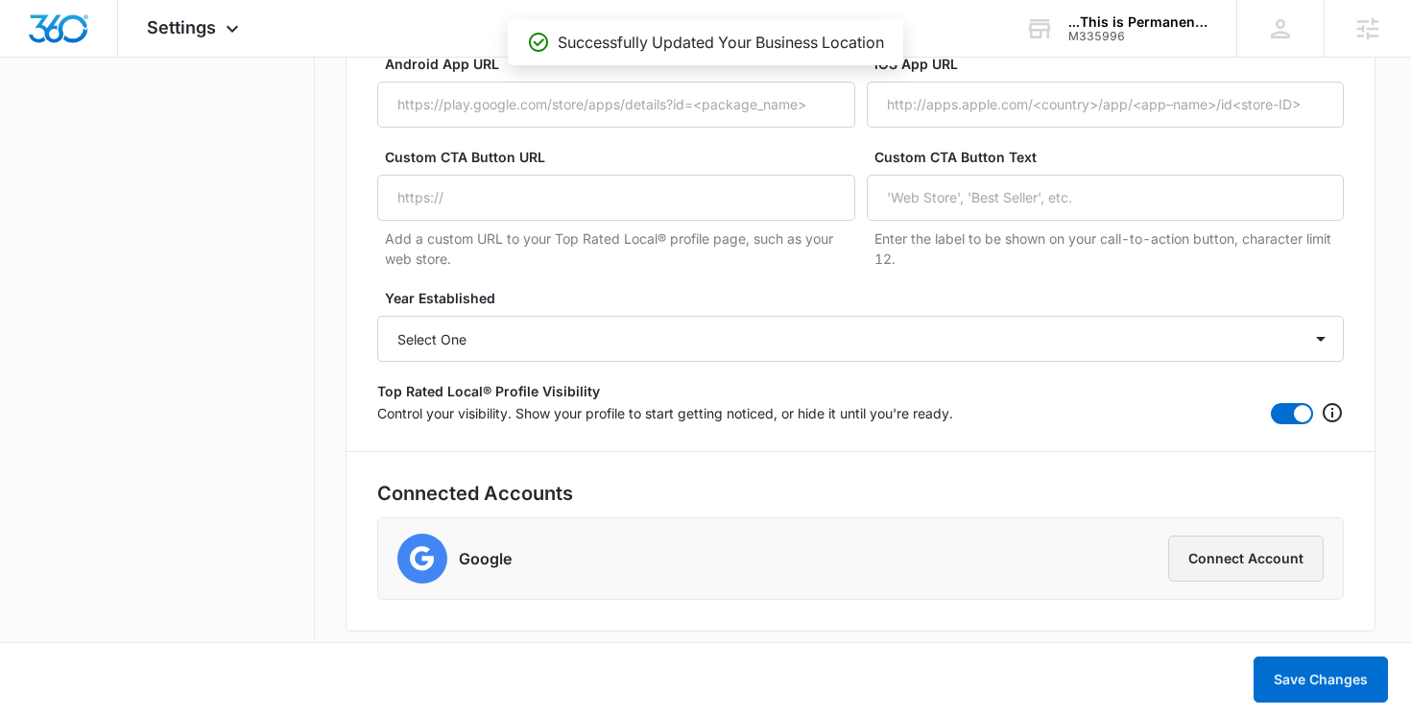
click at [1205, 560] on button "Connect Account" at bounding box center [1245, 558] width 155 height 46
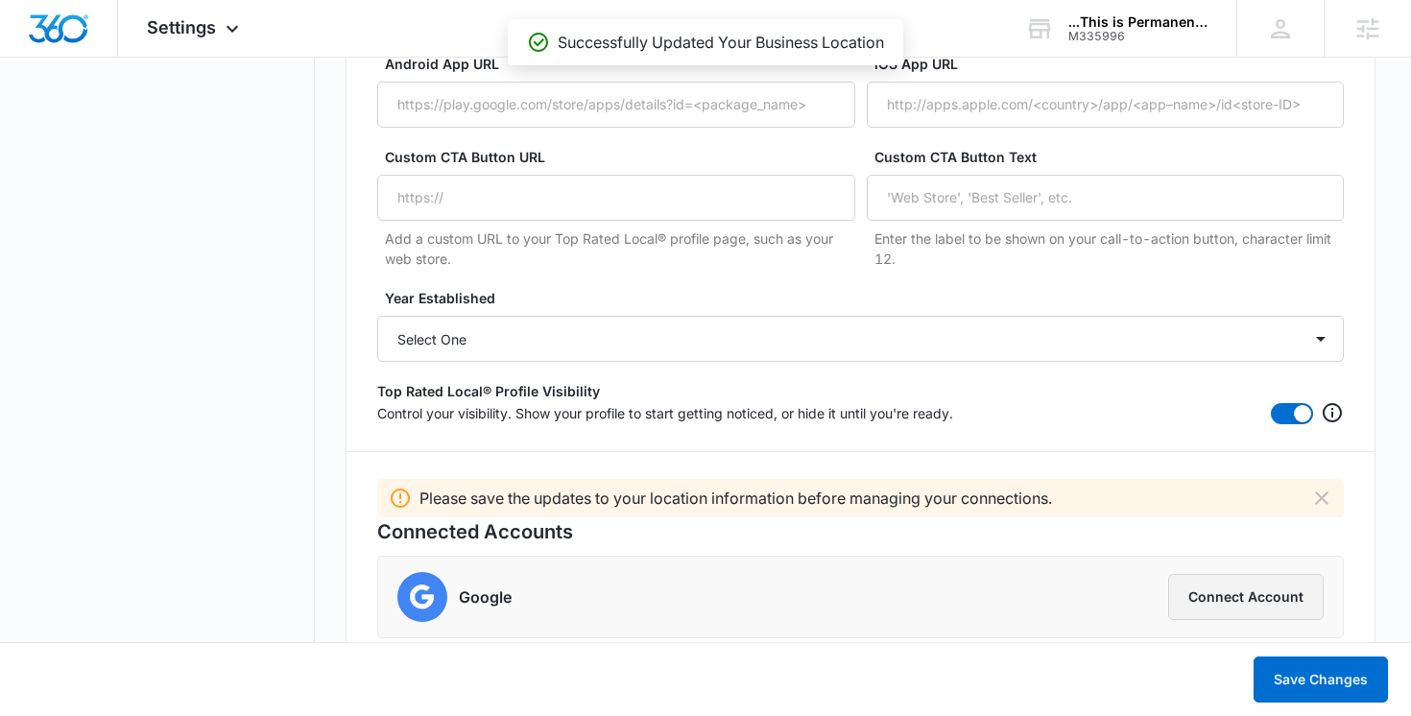
click at [1220, 591] on button "Connect Account" at bounding box center [1245, 597] width 155 height 46
click at [1317, 497] on icon "Dismiss" at bounding box center [1321, 497] width 23 height 23
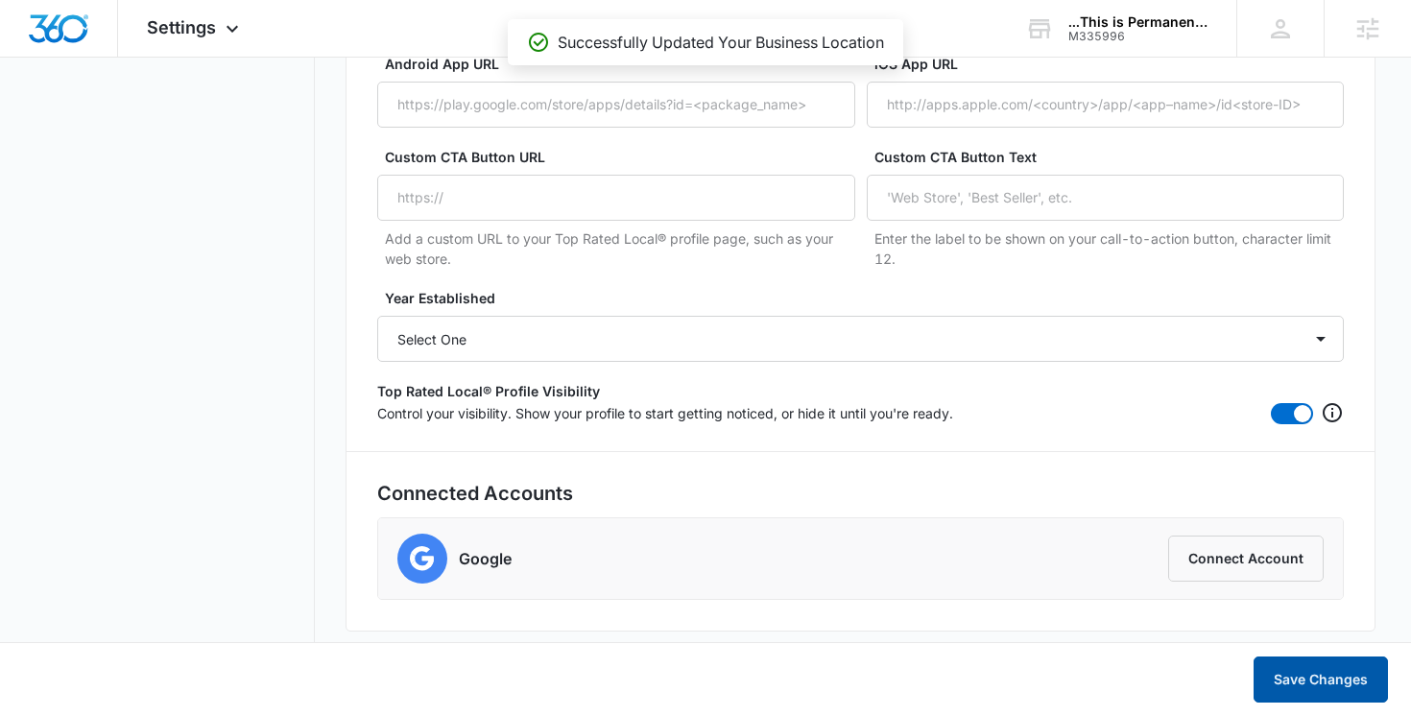
click at [1286, 670] on button "Save Changes" at bounding box center [1320, 679] width 134 height 46
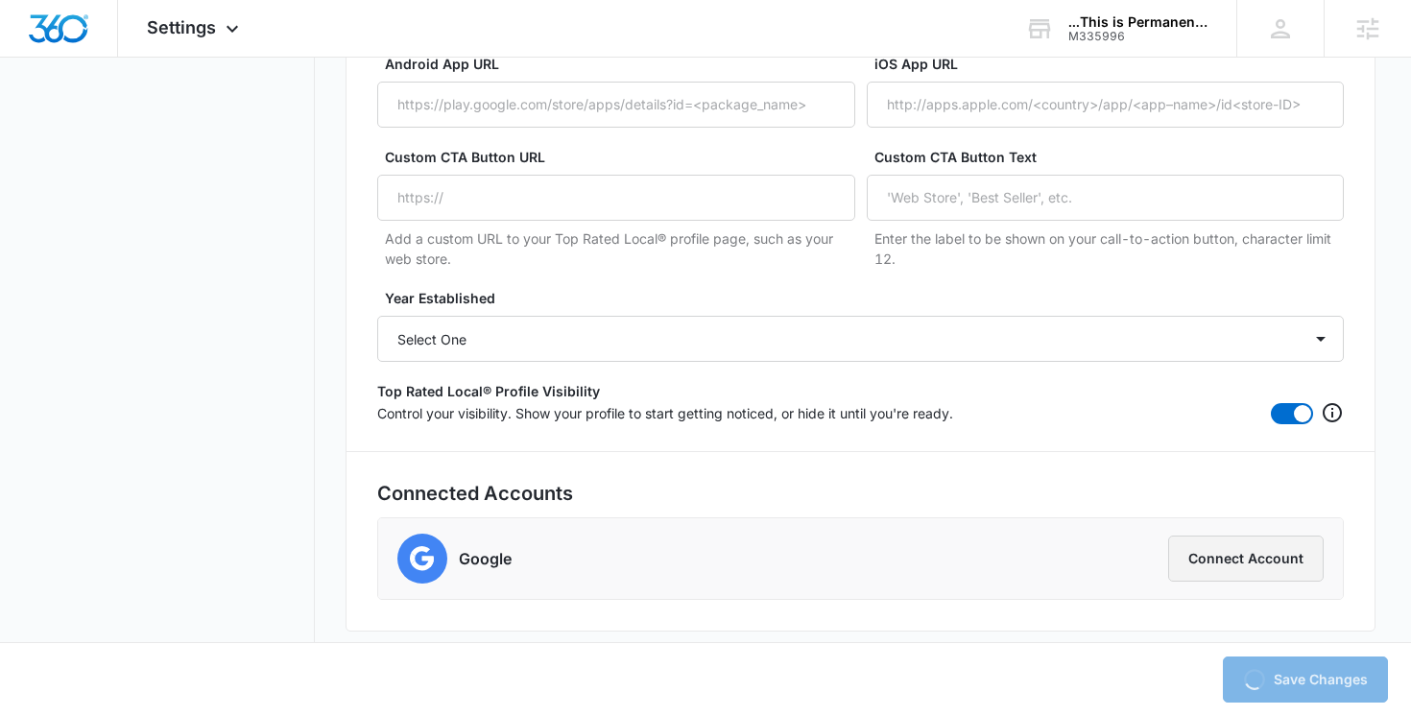
click at [1219, 553] on button "Connect Account" at bounding box center [1245, 558] width 155 height 46
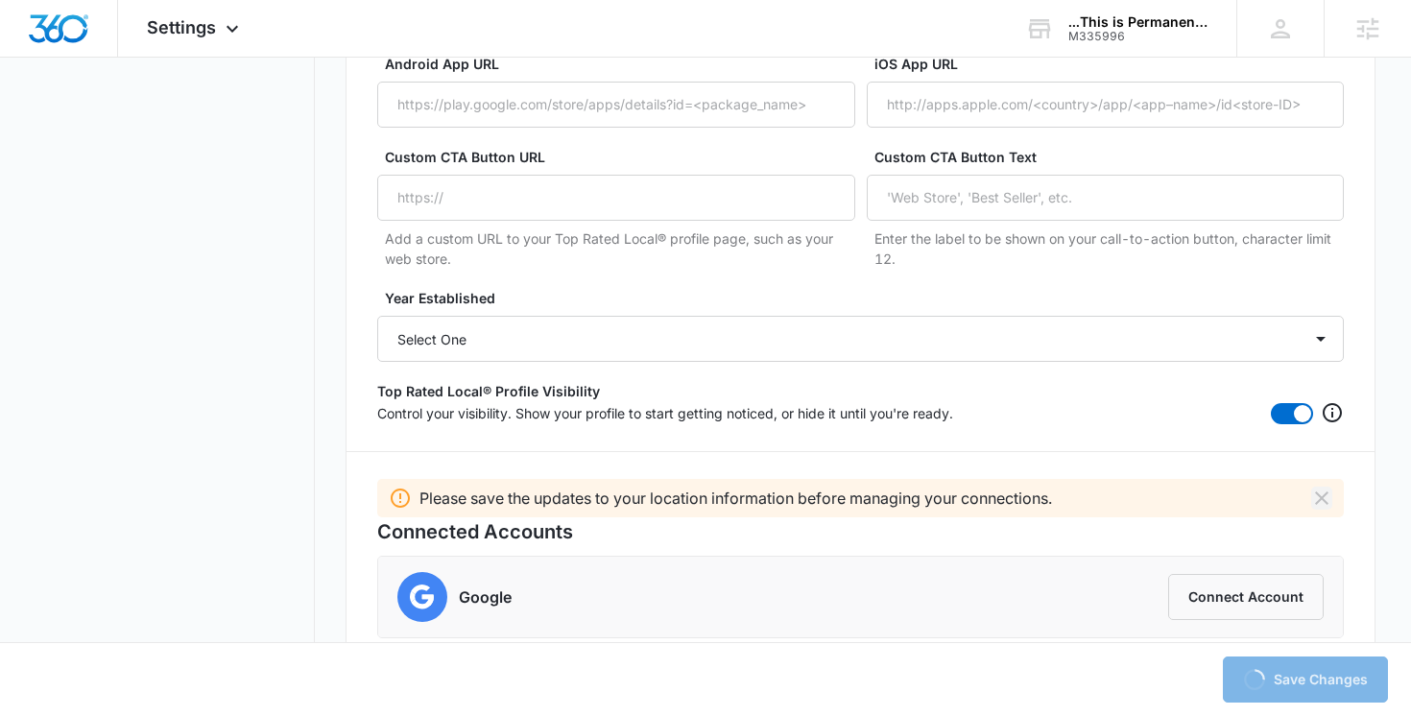
click at [1318, 498] on icon "Dismiss" at bounding box center [1321, 497] width 23 height 23
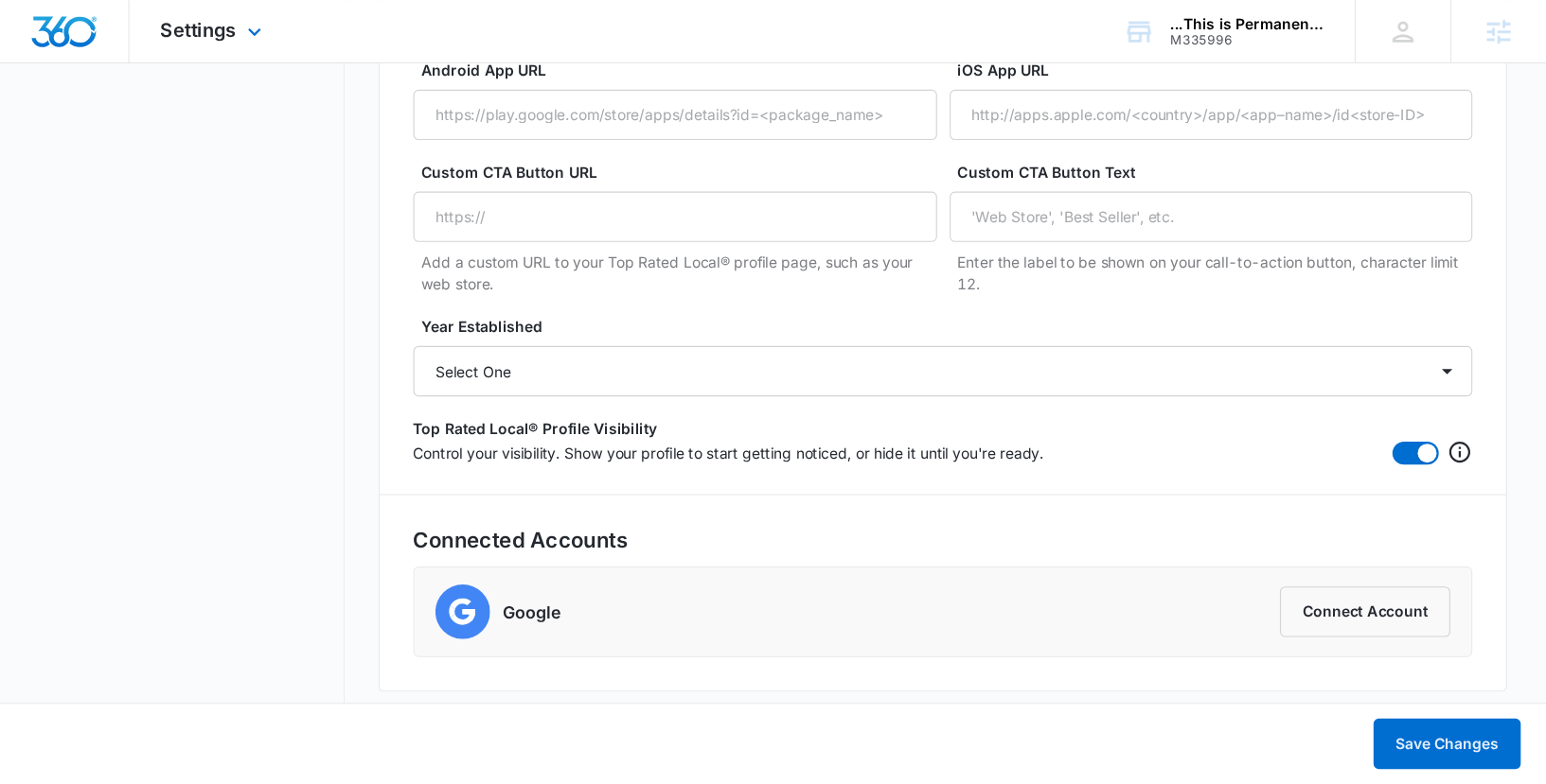
scroll to position [3487, 0]
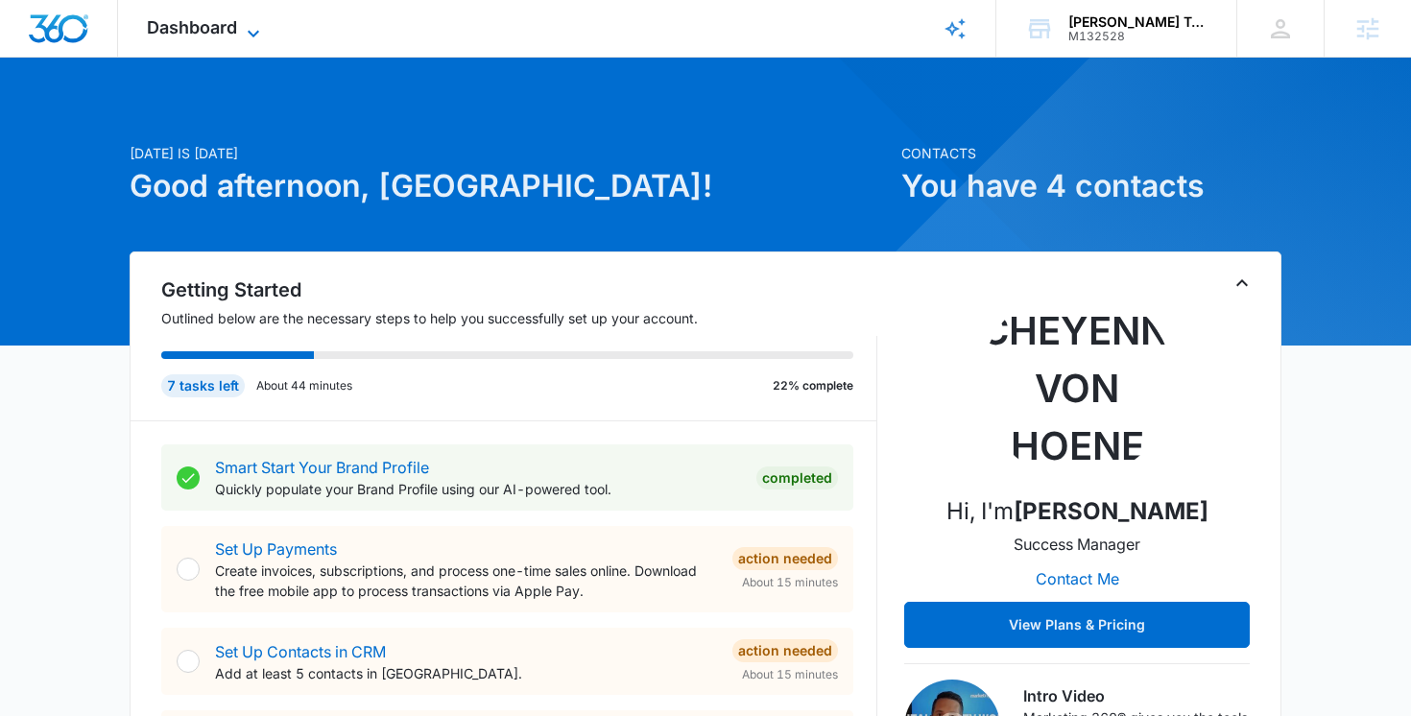
click at [243, 39] on icon at bounding box center [253, 33] width 23 height 23
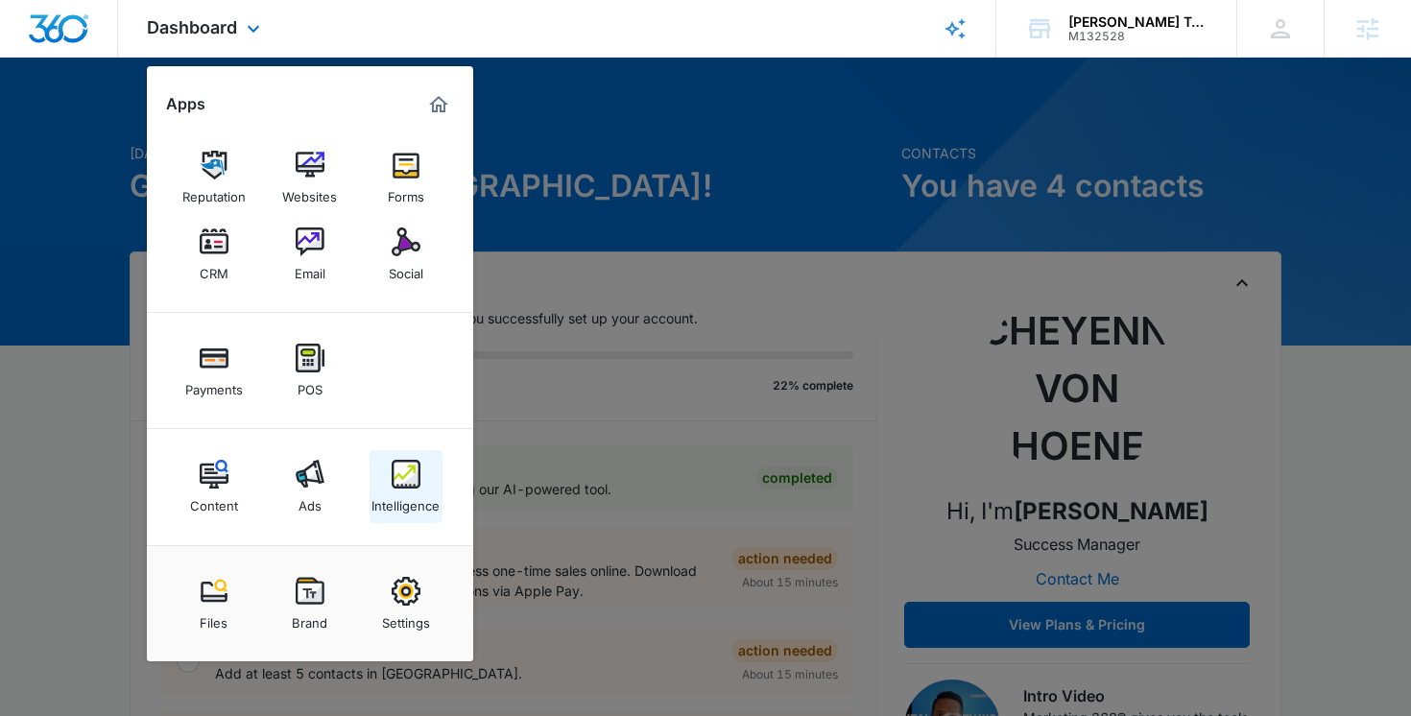
click at [426, 480] on link "Intelligence" at bounding box center [405, 486] width 73 height 73
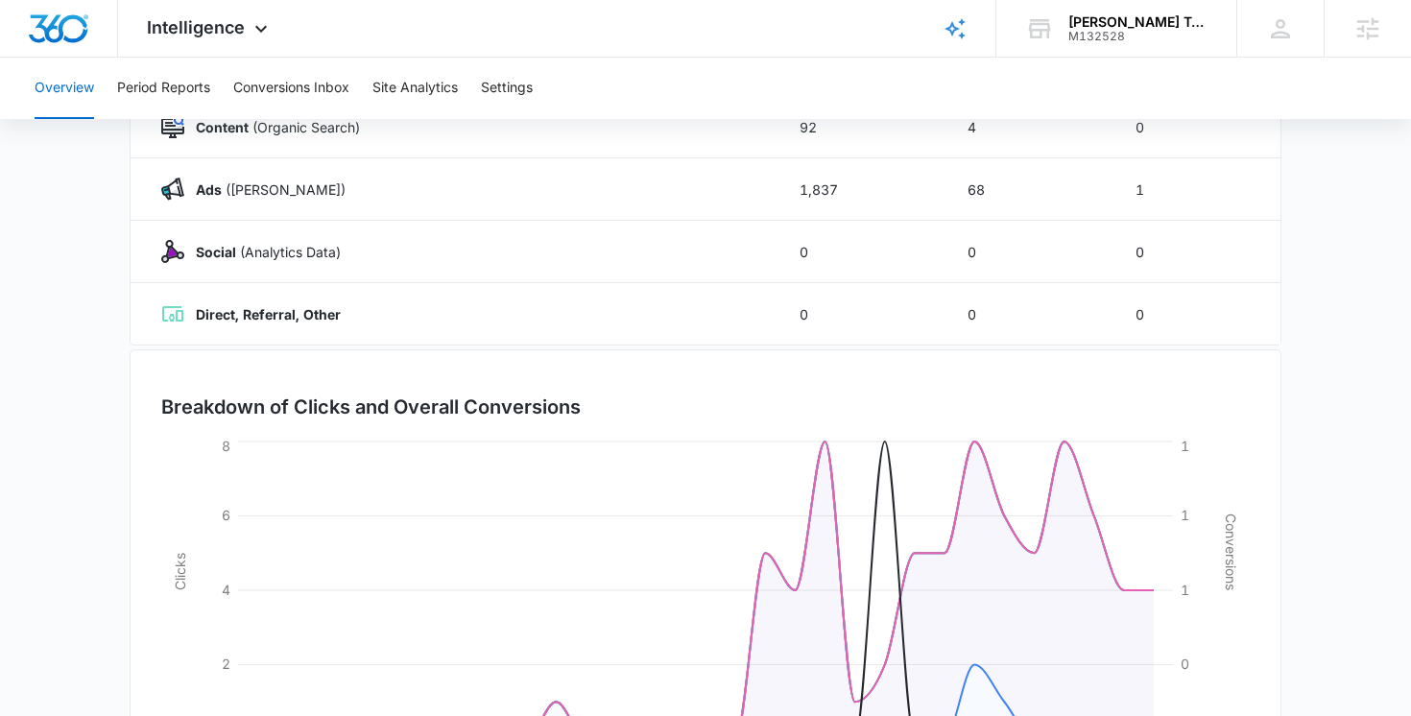
scroll to position [472, 0]
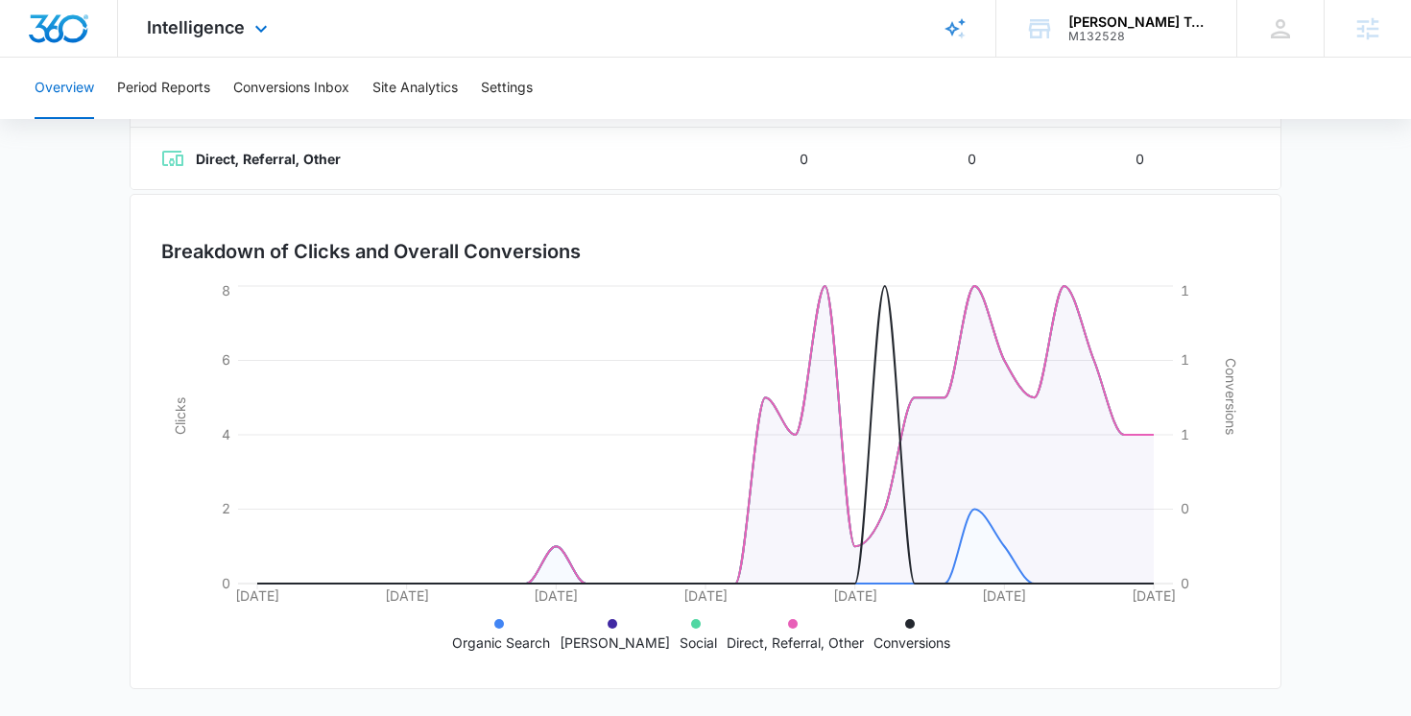
click at [248, 41] on div "Intelligence Apps Reputation Websites Forms CRM Email Social Payments POS Conte…" at bounding box center [209, 28] width 183 height 57
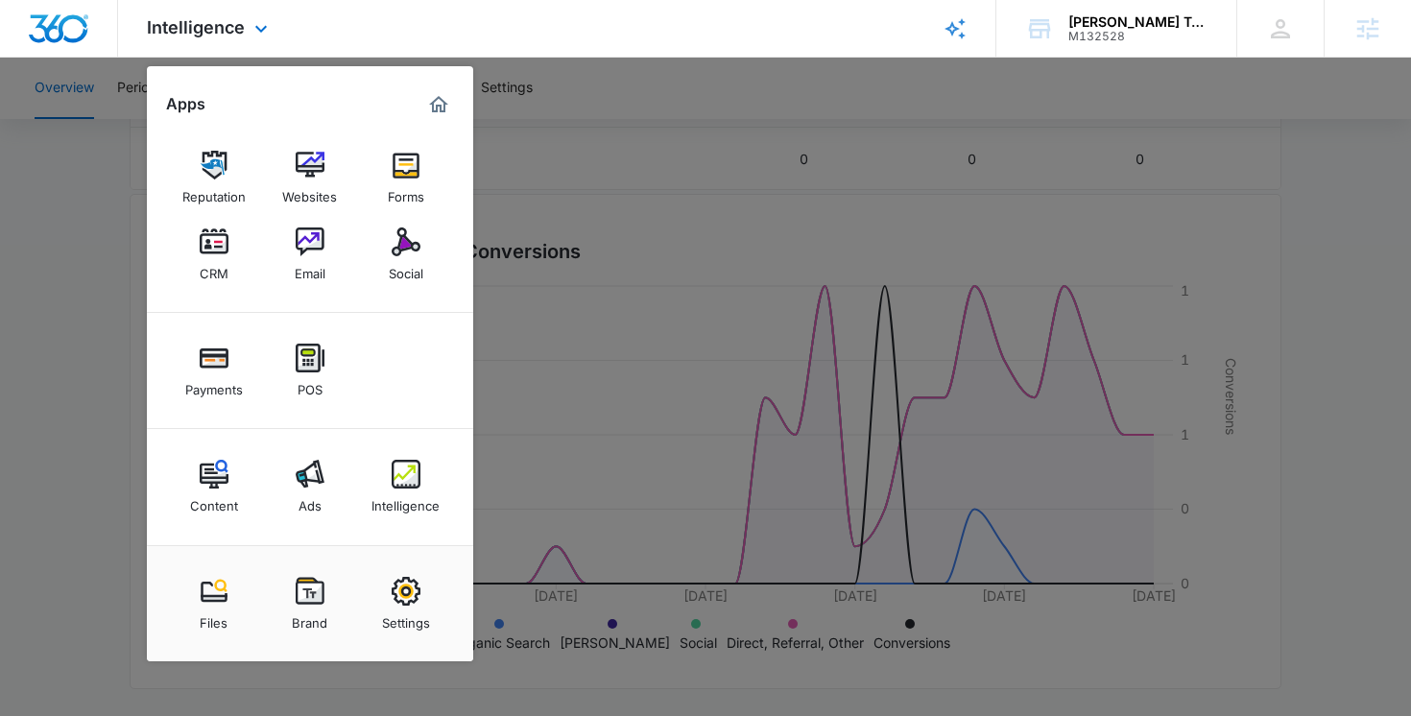
click at [296, 25] on div "Intelligence Apps Reputation Websites Forms CRM Email Social Payments POS Conte…" at bounding box center [209, 28] width 183 height 57
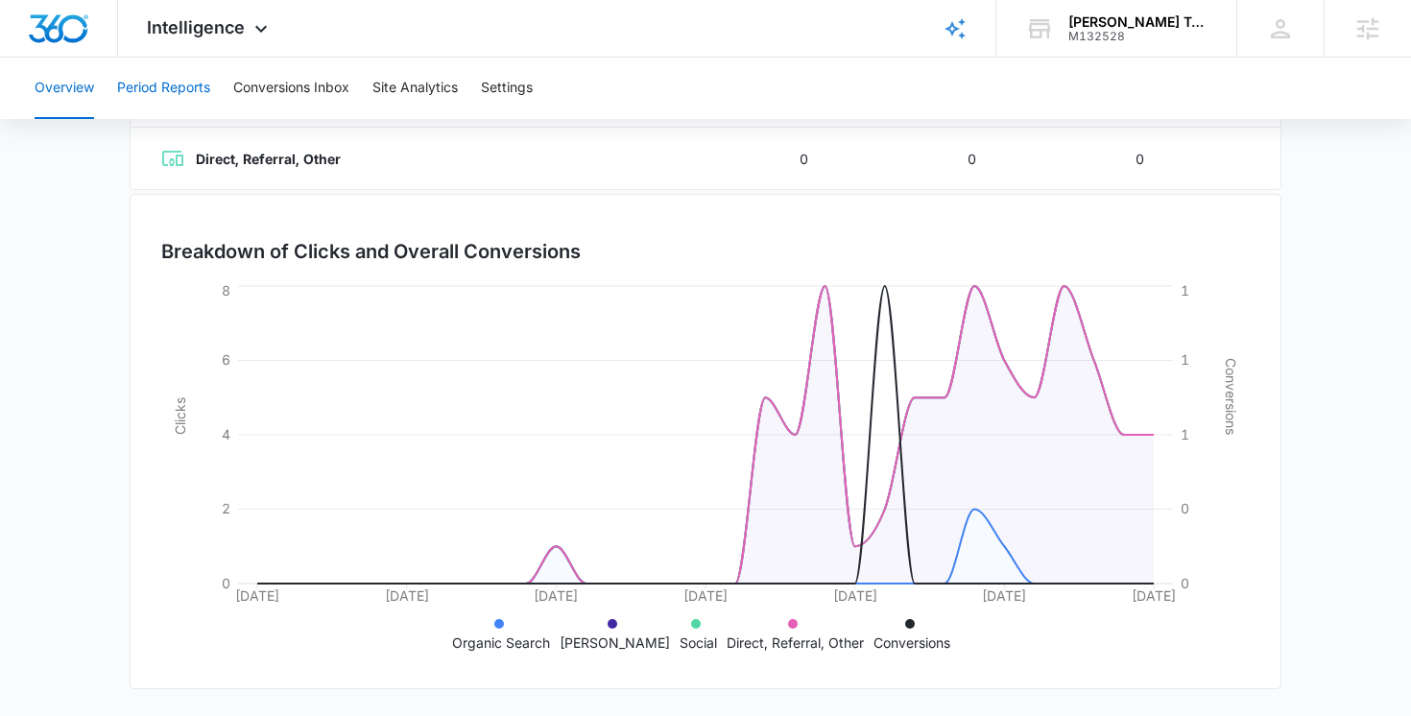
click at [186, 92] on button "Period Reports" at bounding box center [163, 88] width 93 height 61
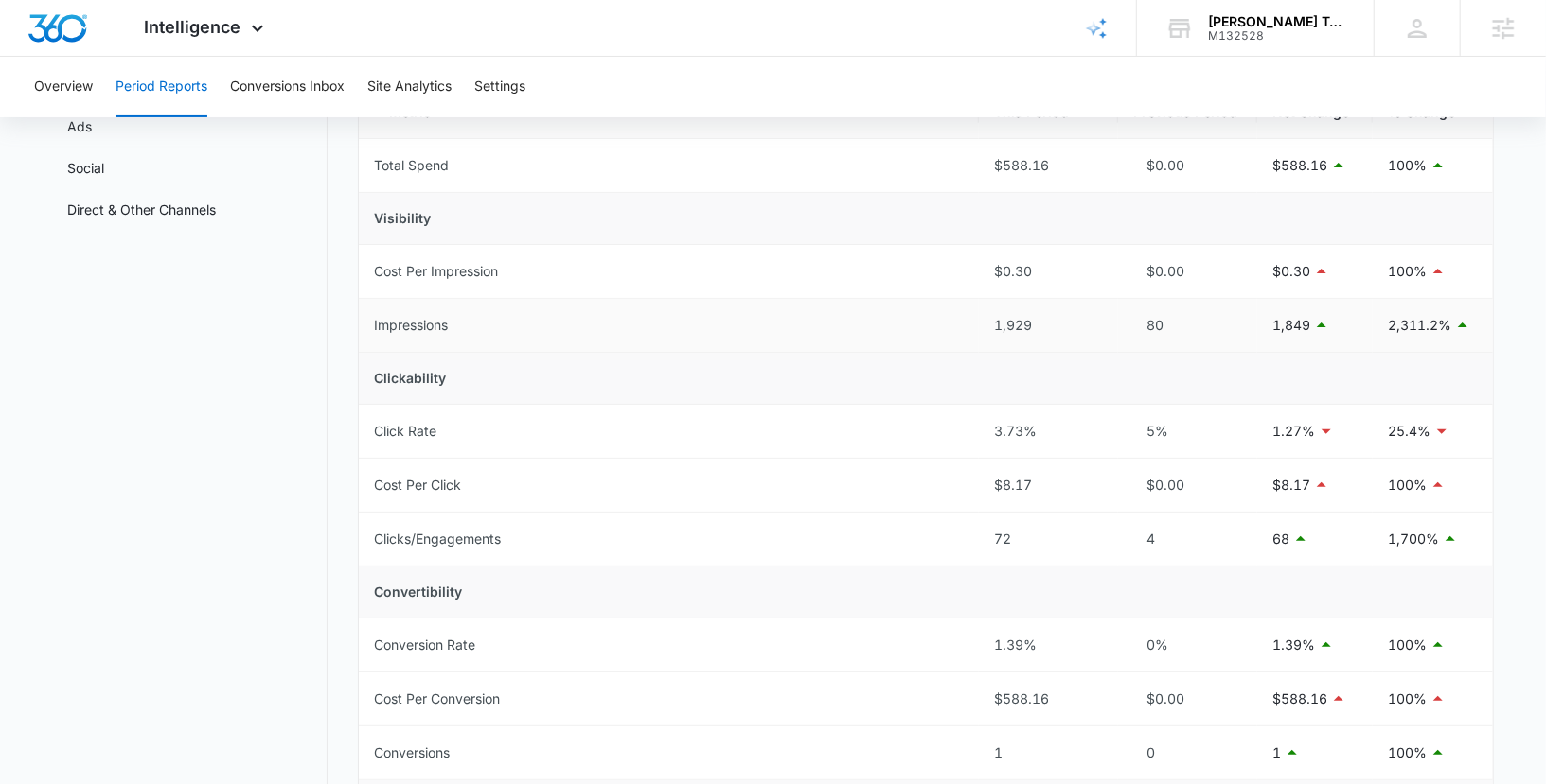
scroll to position [199, 0]
click at [202, 25] on span "Intelligence" at bounding box center [193, 27] width 97 height 20
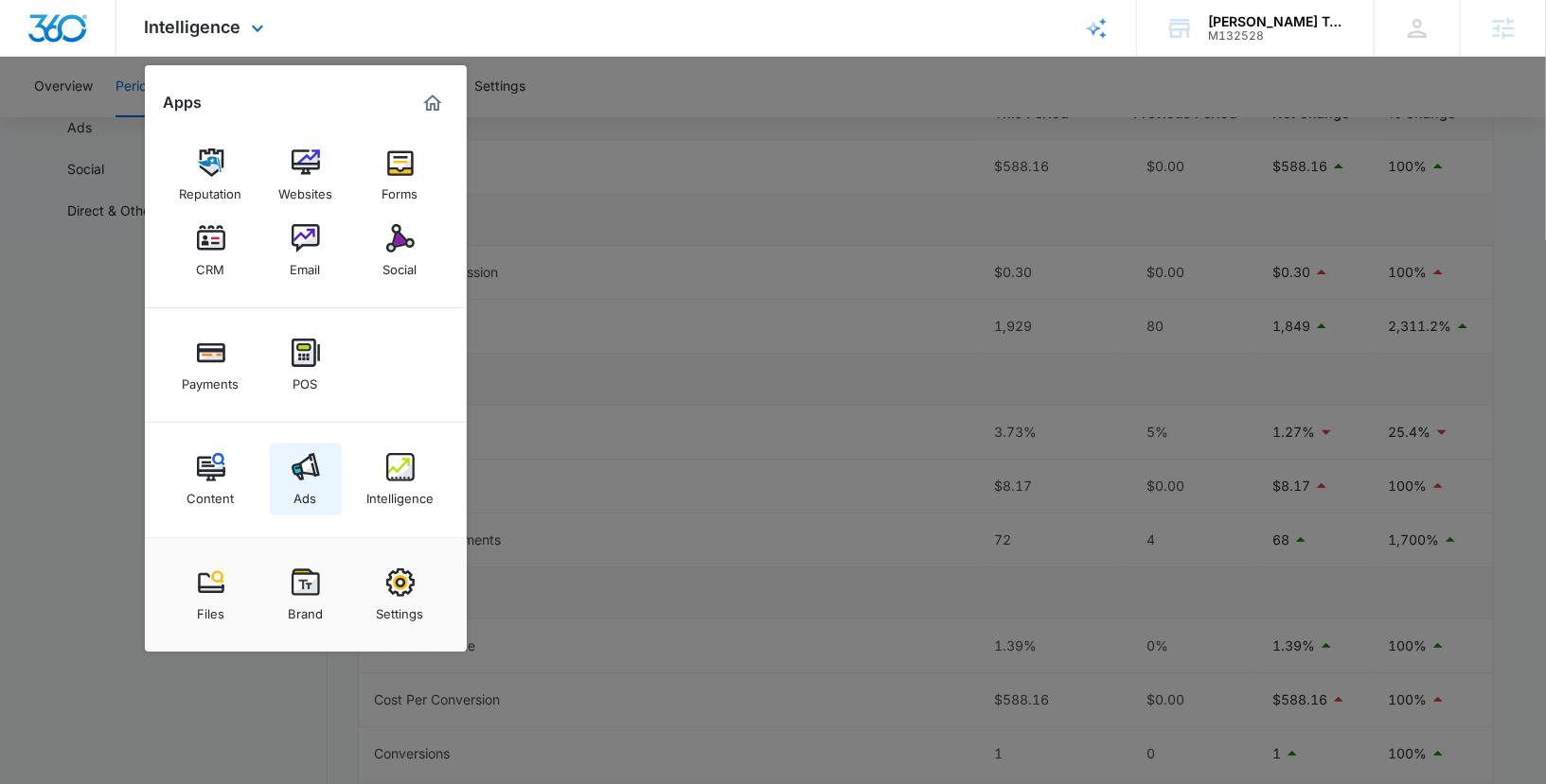
click at [310, 486] on div "Ads" at bounding box center [305, 493] width 23 height 25
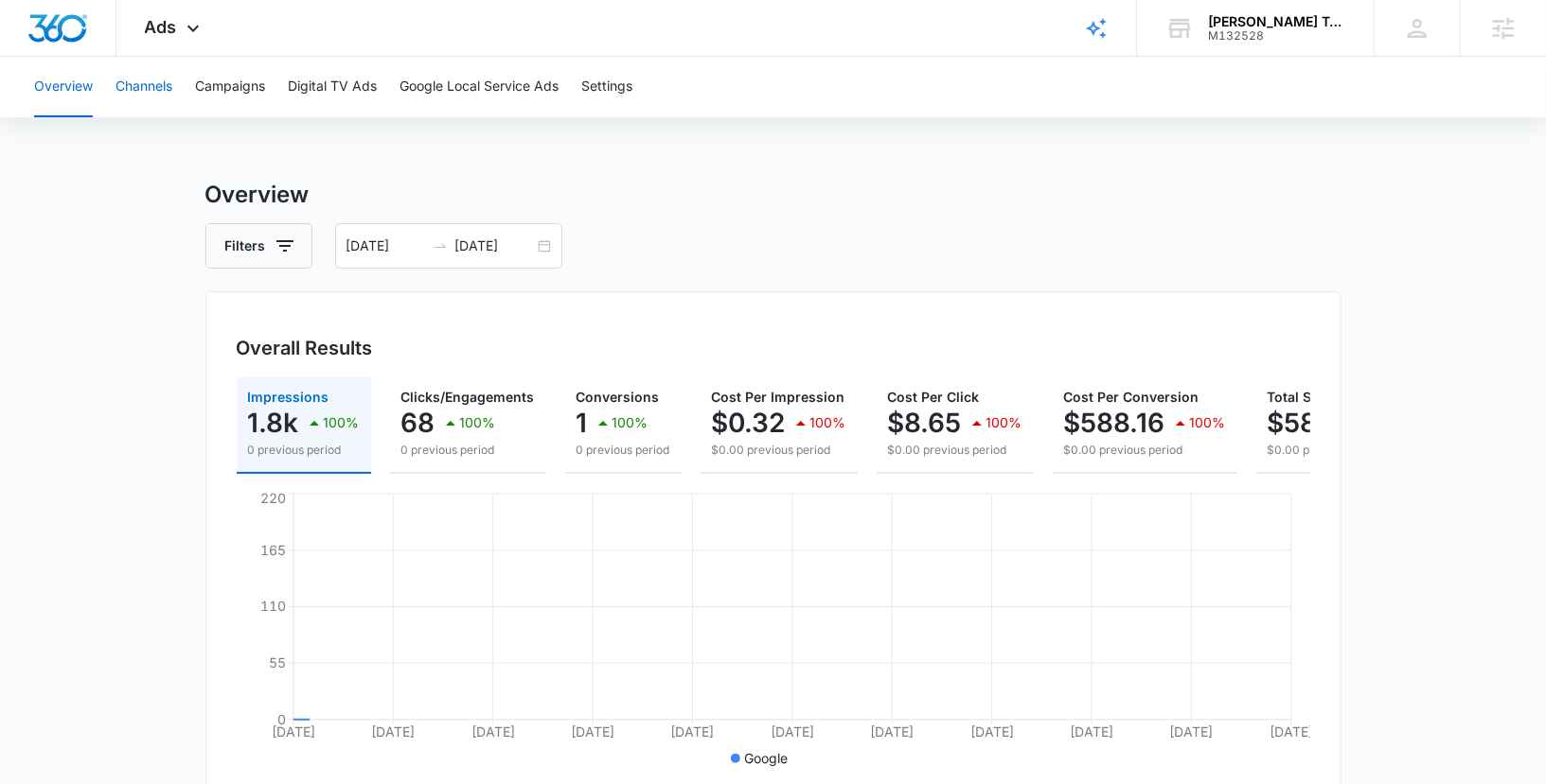
click at [156, 89] on button "Channels" at bounding box center [144, 87] width 57 height 60
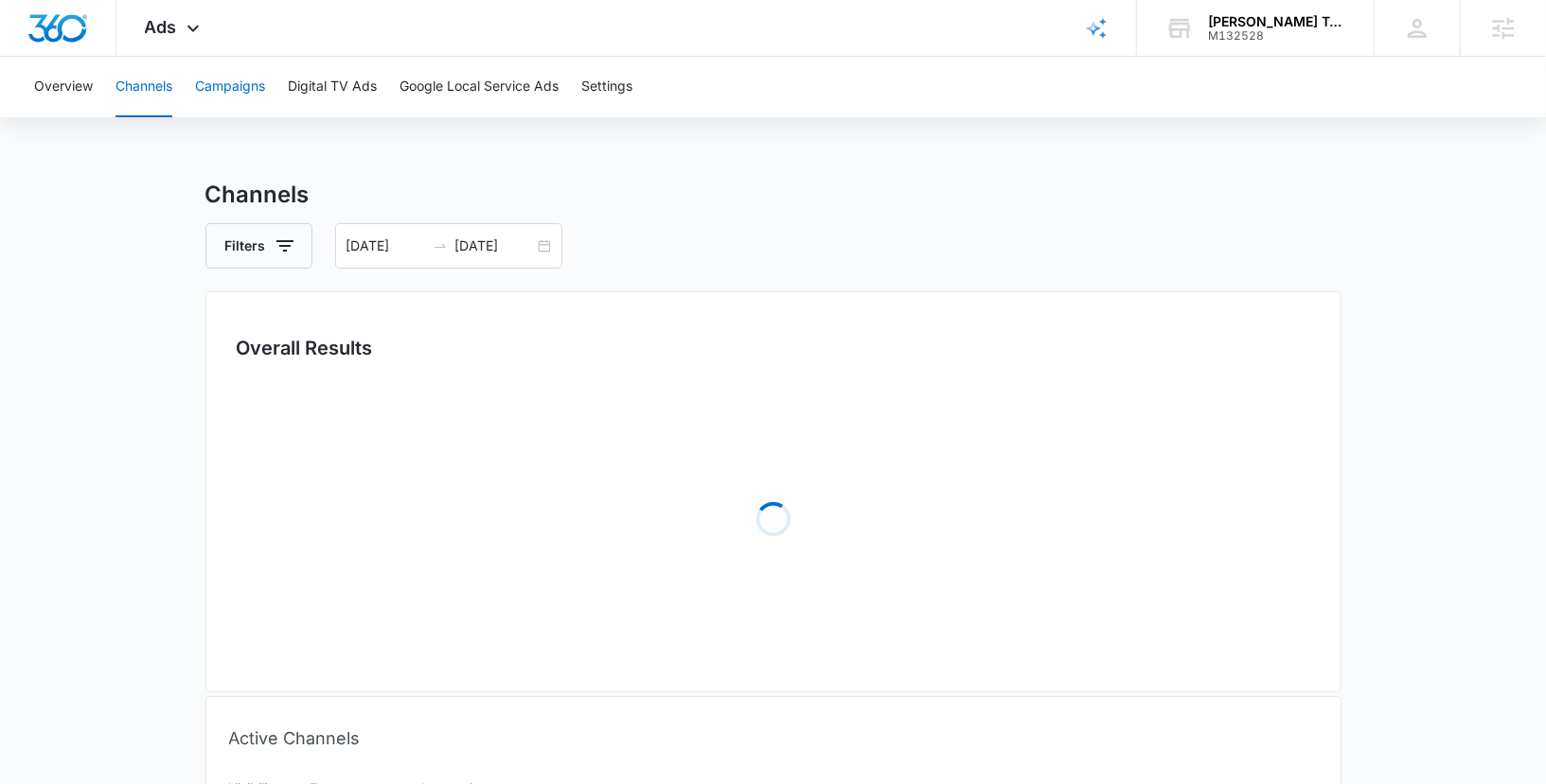
click at [211, 88] on button "Campaigns" at bounding box center [230, 87] width 70 height 60
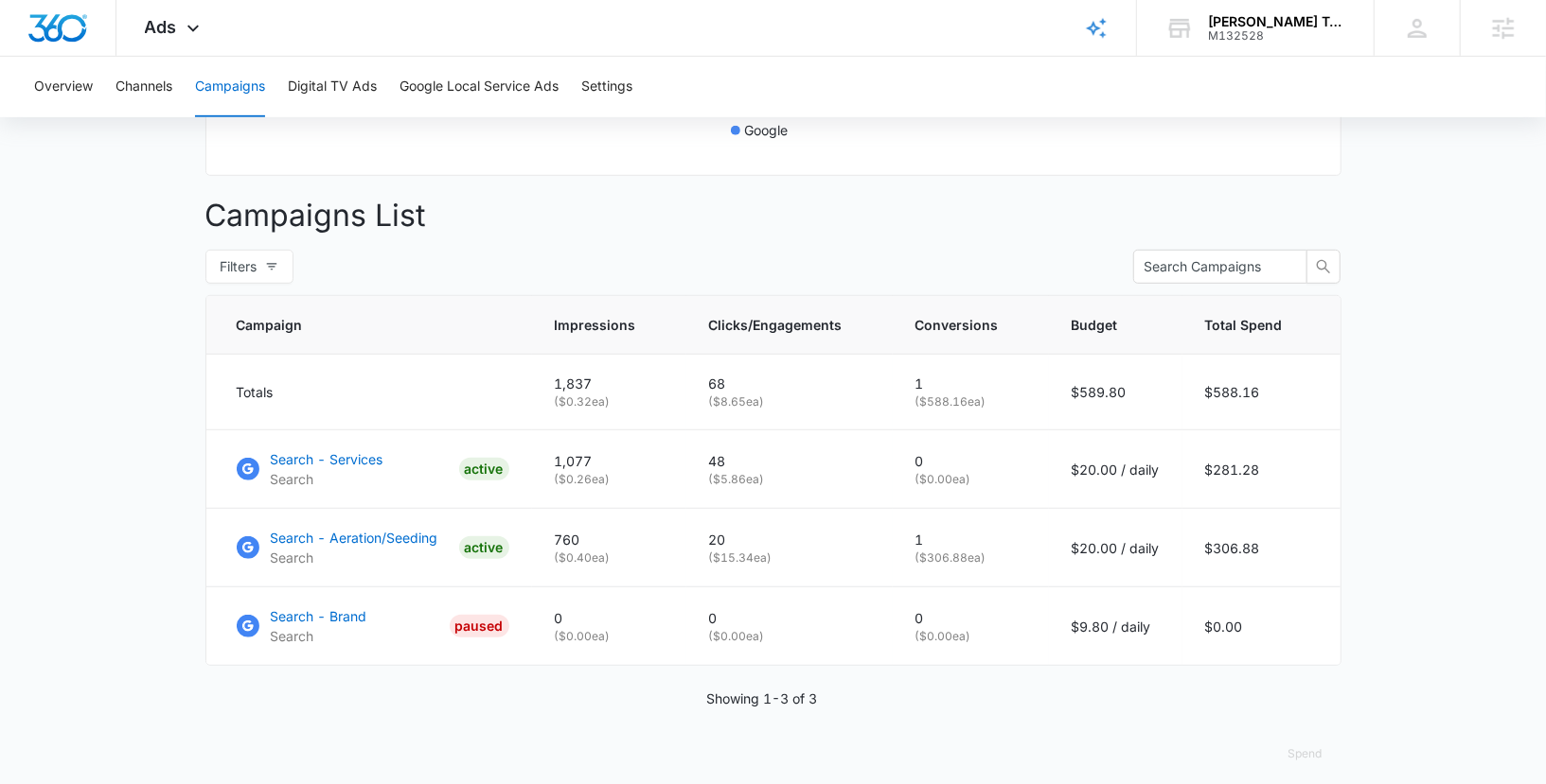
scroll to position [640, 0]
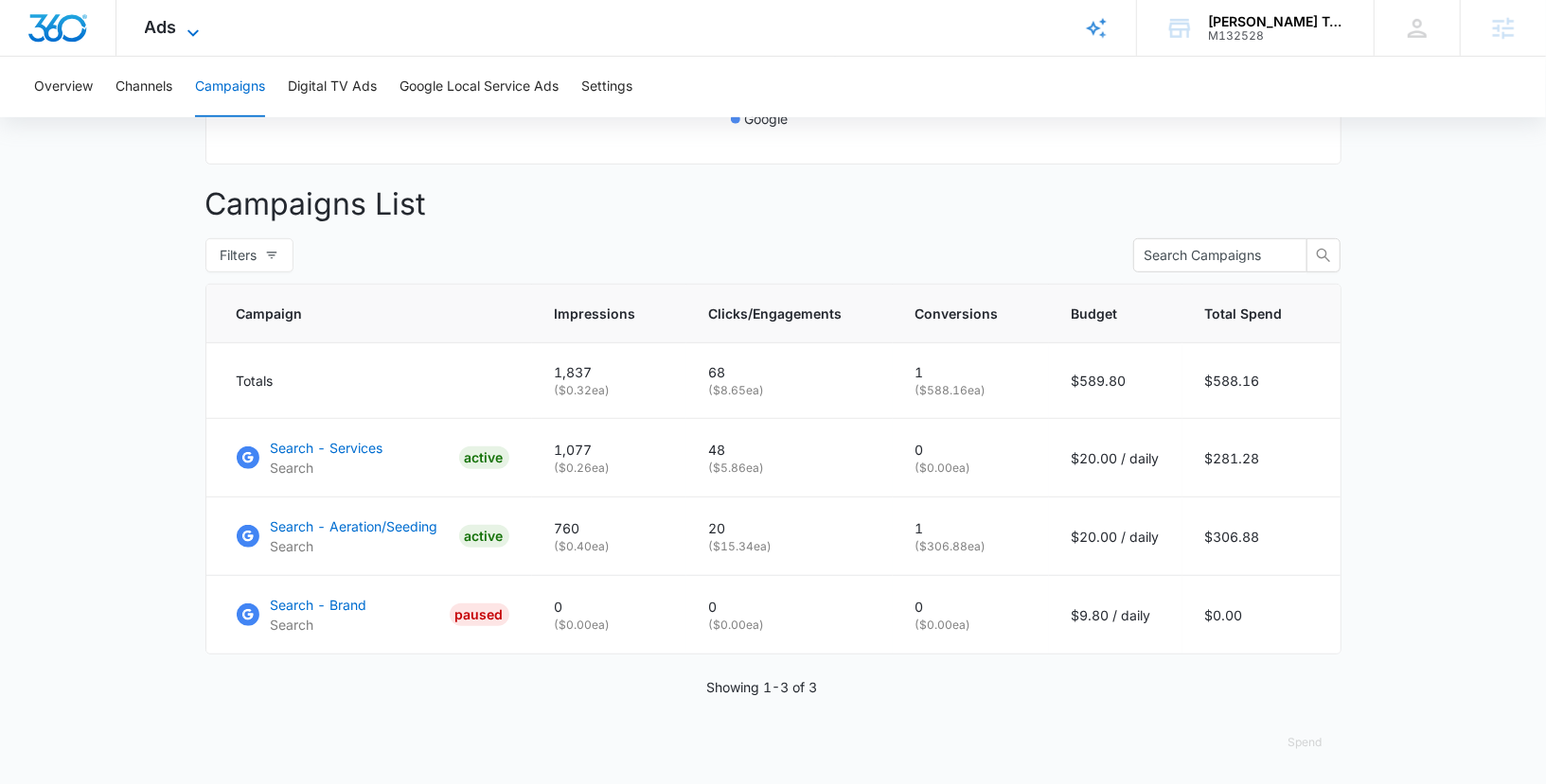
click at [189, 22] on icon at bounding box center [192, 33] width 23 height 23
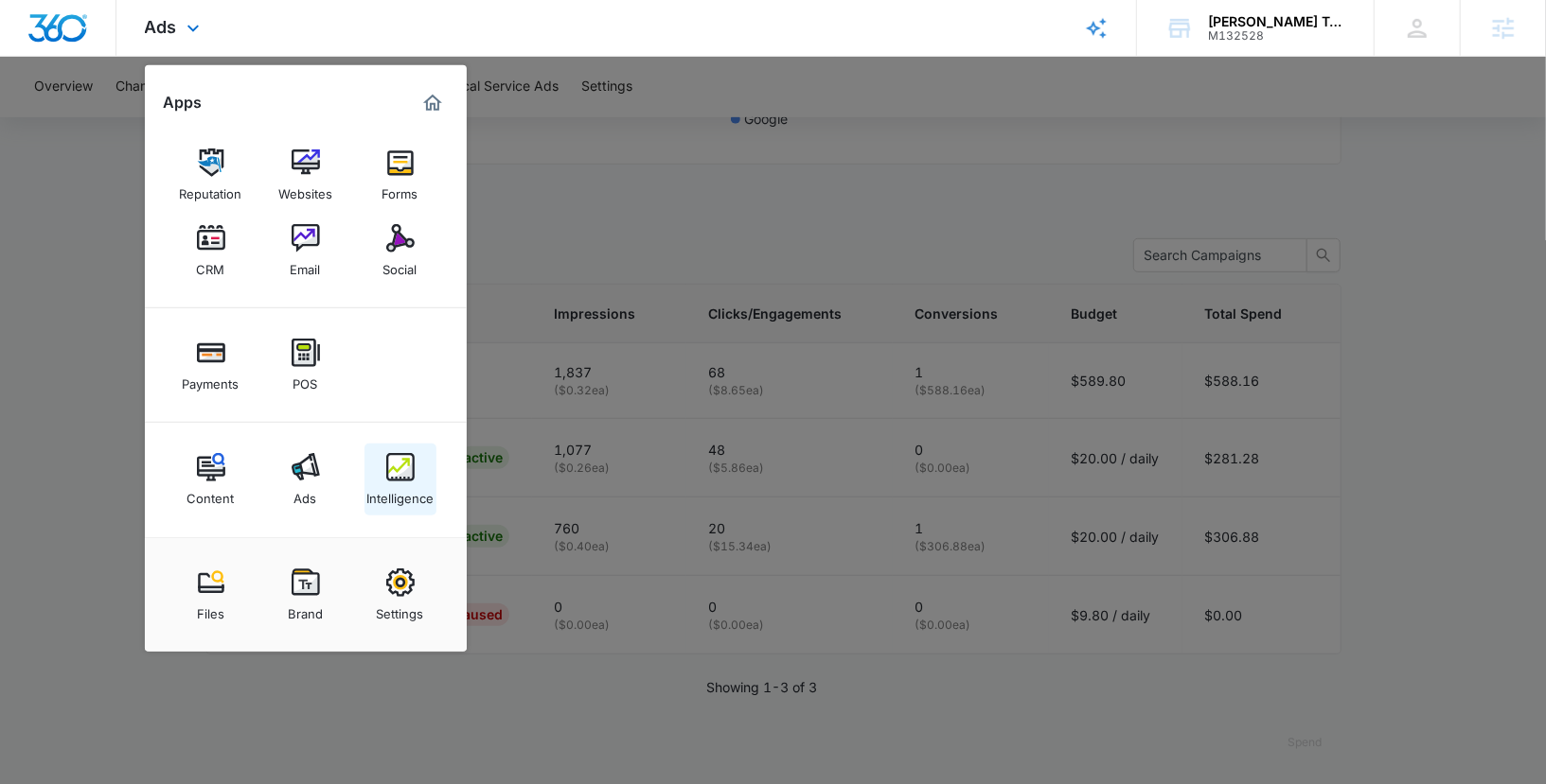
click at [372, 481] on div "Intelligence" at bounding box center [400, 493] width 67 height 25
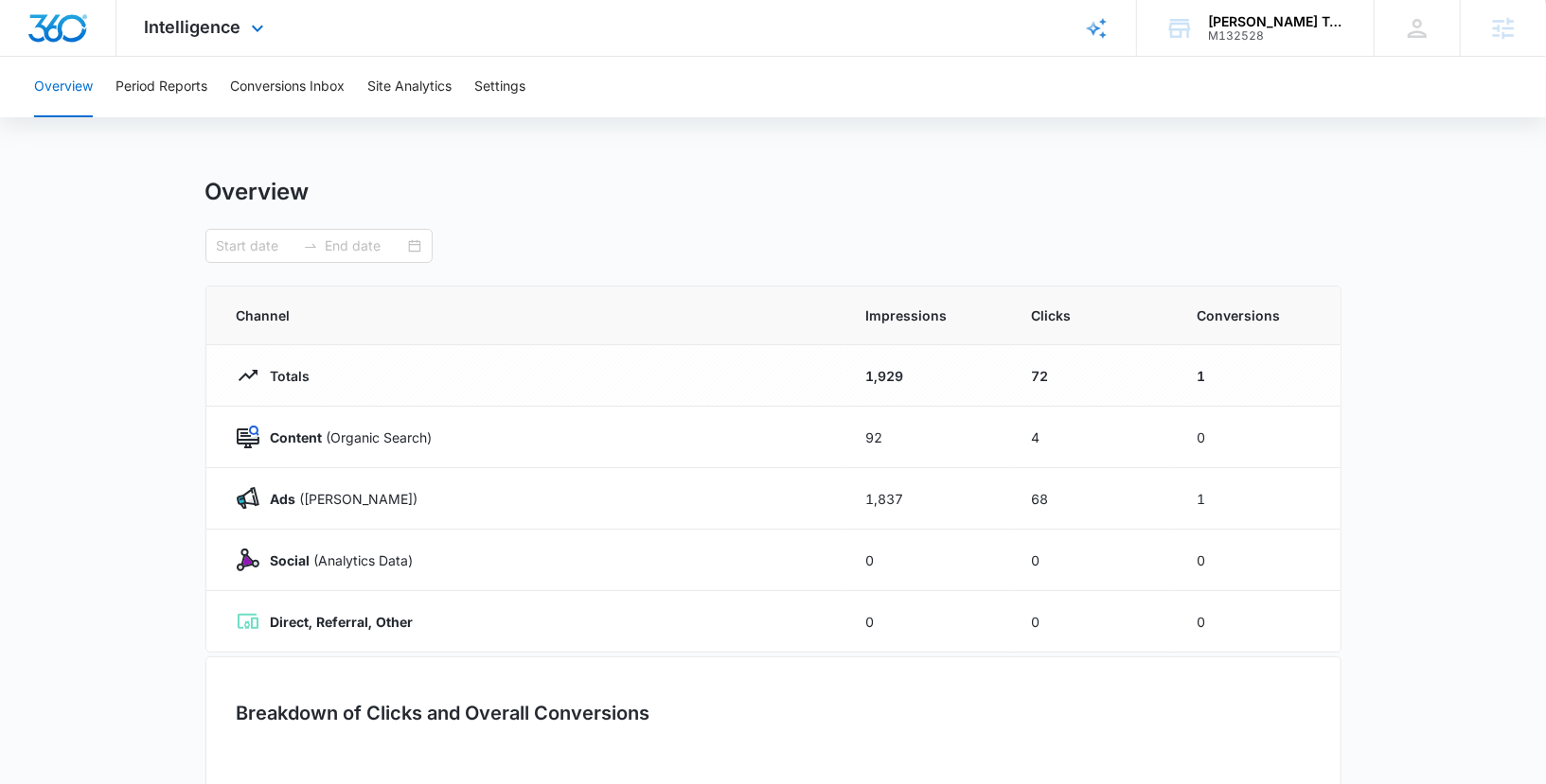
type input "08/10/2025"
type input "09/09/2025"
click at [192, 47] on div "Intelligence Apps Reputation Websites Forms CRM Email Social Payments POS Conte…" at bounding box center [206, 28] width 181 height 56
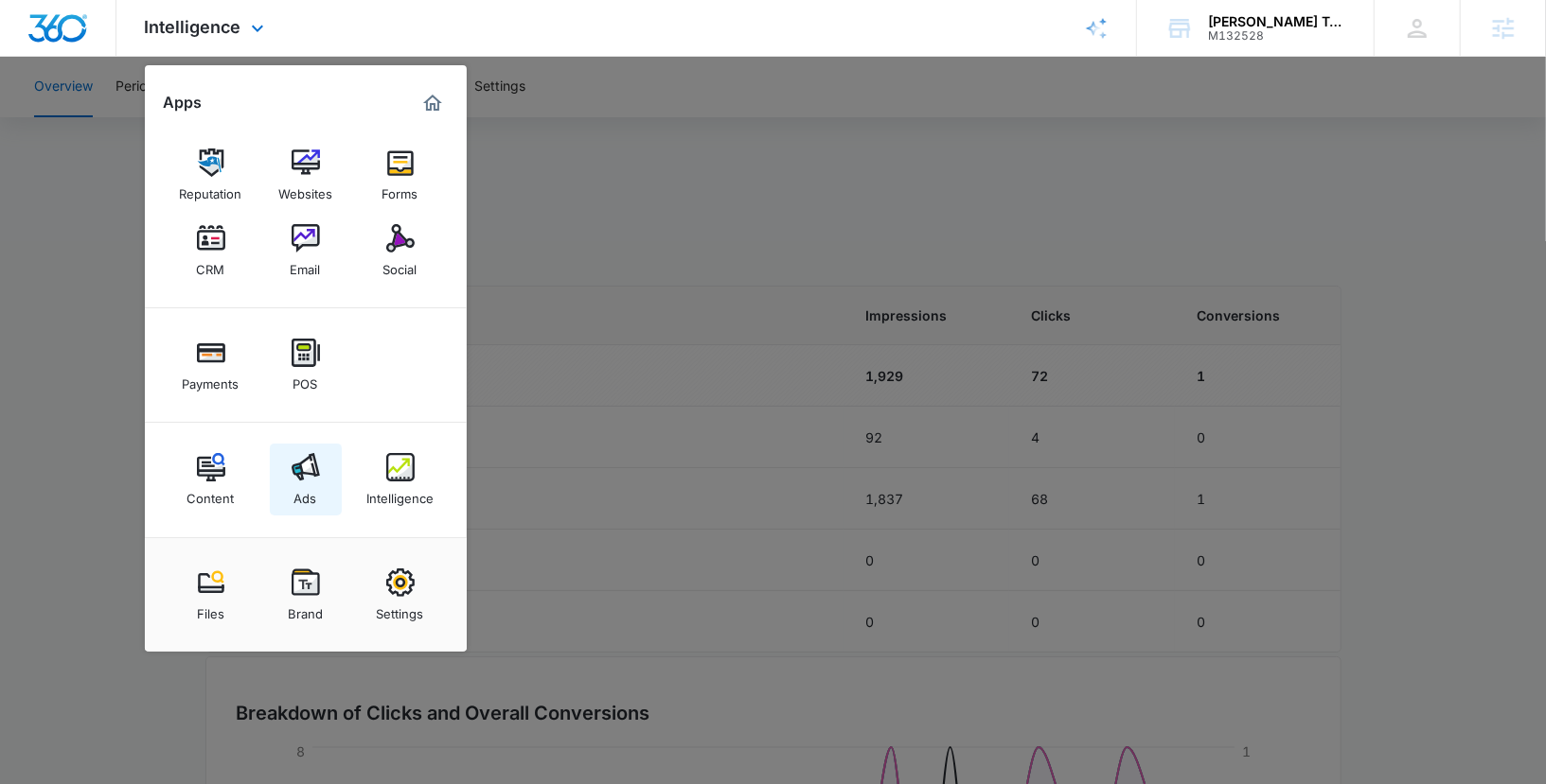
click at [283, 457] on link "Ads" at bounding box center [305, 479] width 72 height 72
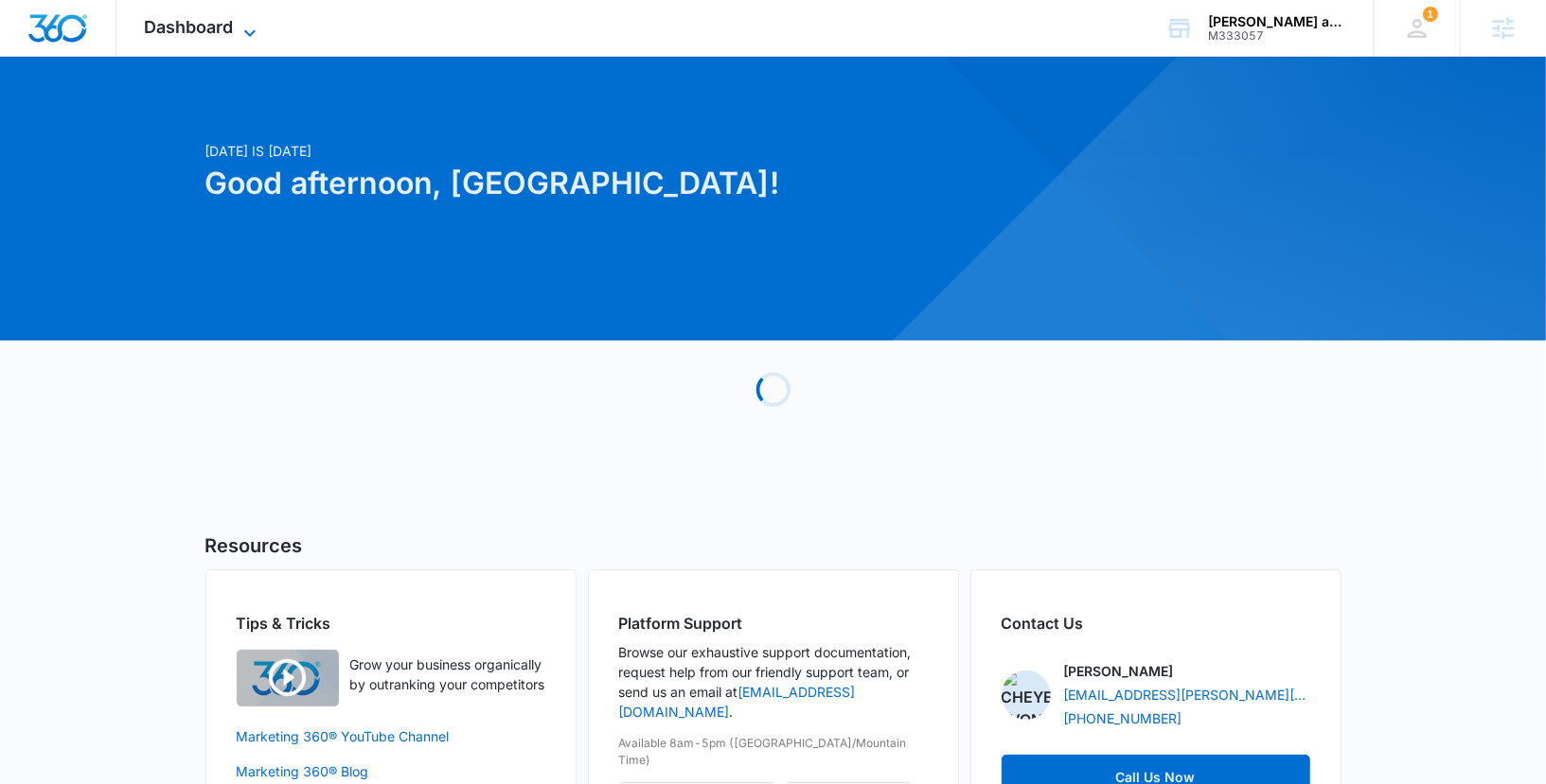
click at [222, 33] on span "Dashboard" at bounding box center [189, 27] width 89 height 20
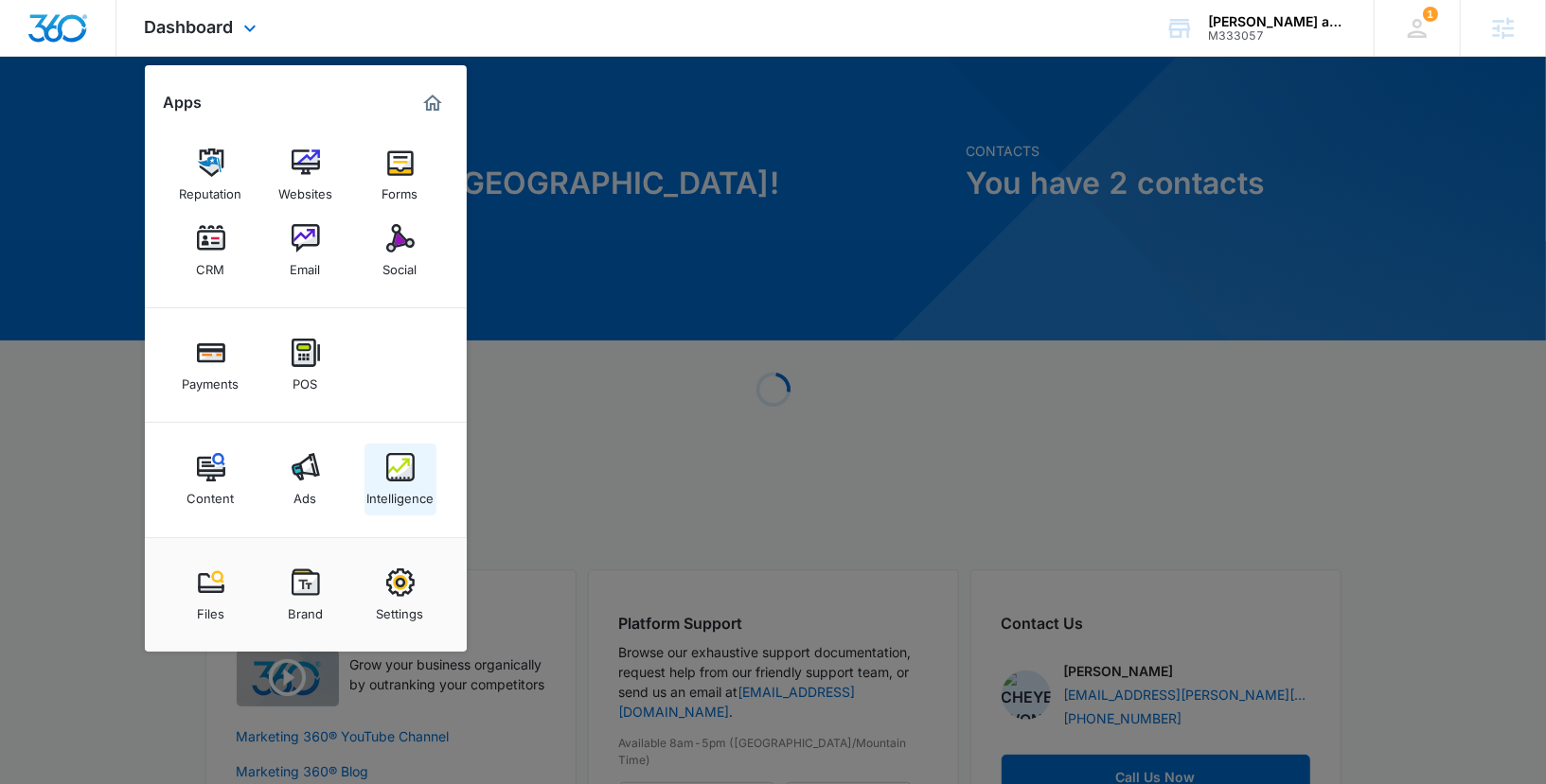
click at [384, 485] on div "Intelligence" at bounding box center [400, 493] width 67 height 25
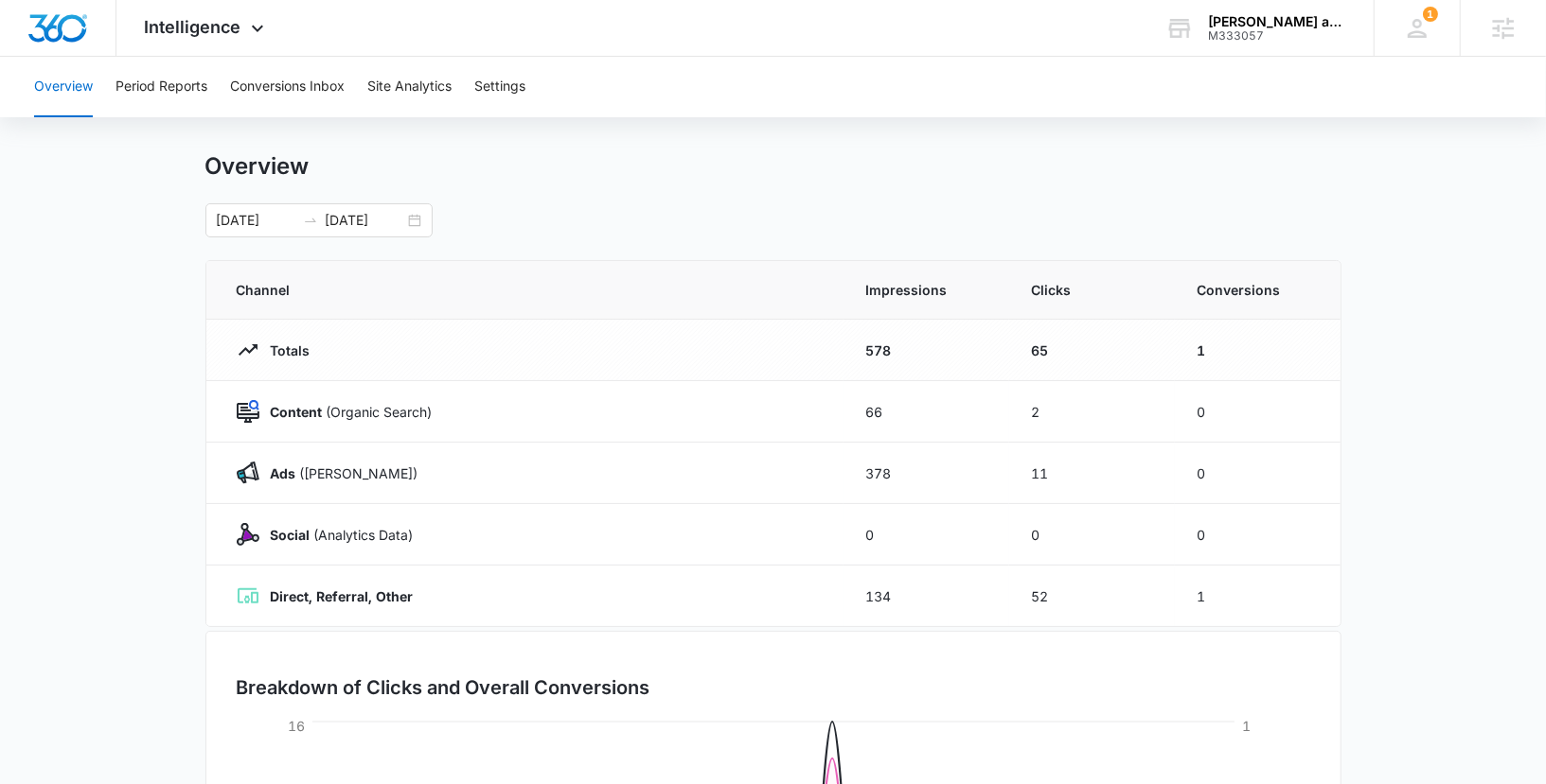
scroll to position [25, 0]
click at [211, 11] on div "Intelligence Apps Reputation Websites Forms CRM Email Social Payments POS Conte…" at bounding box center [206, 28] width 181 height 56
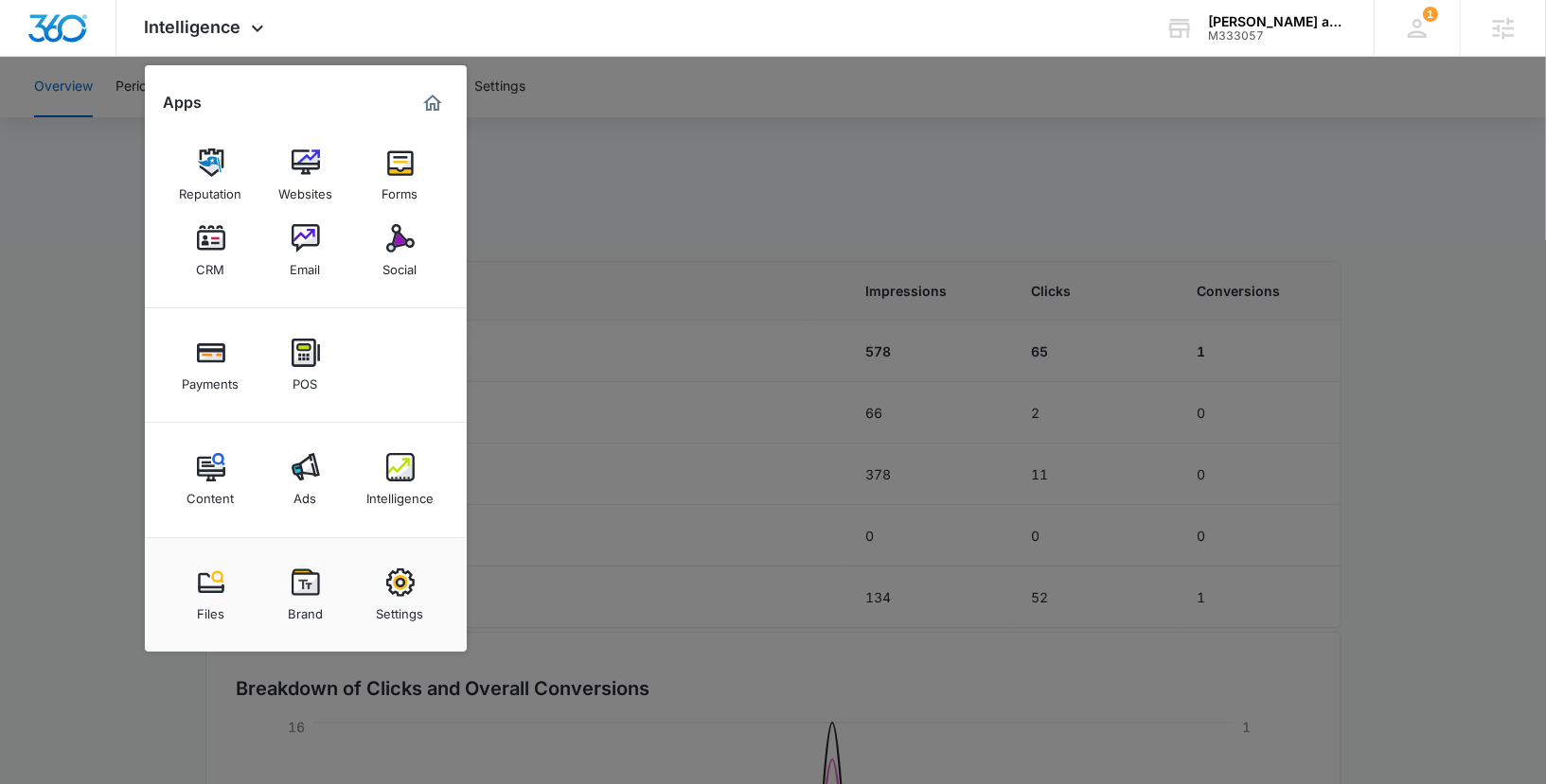
click at [566, 230] on div at bounding box center [773, 392] width 1546 height 784
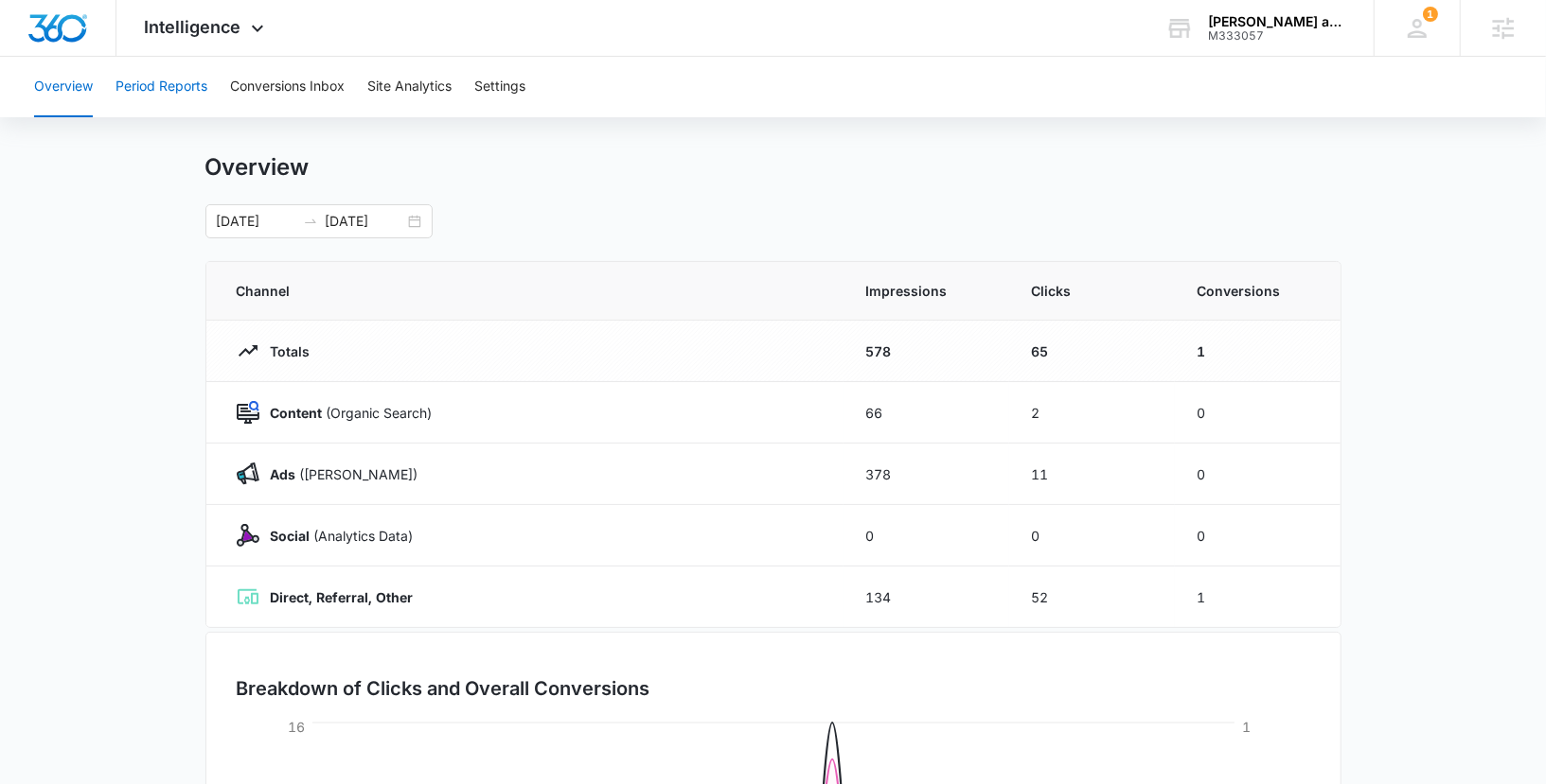
click at [200, 86] on button "Period Reports" at bounding box center [161, 87] width 92 height 60
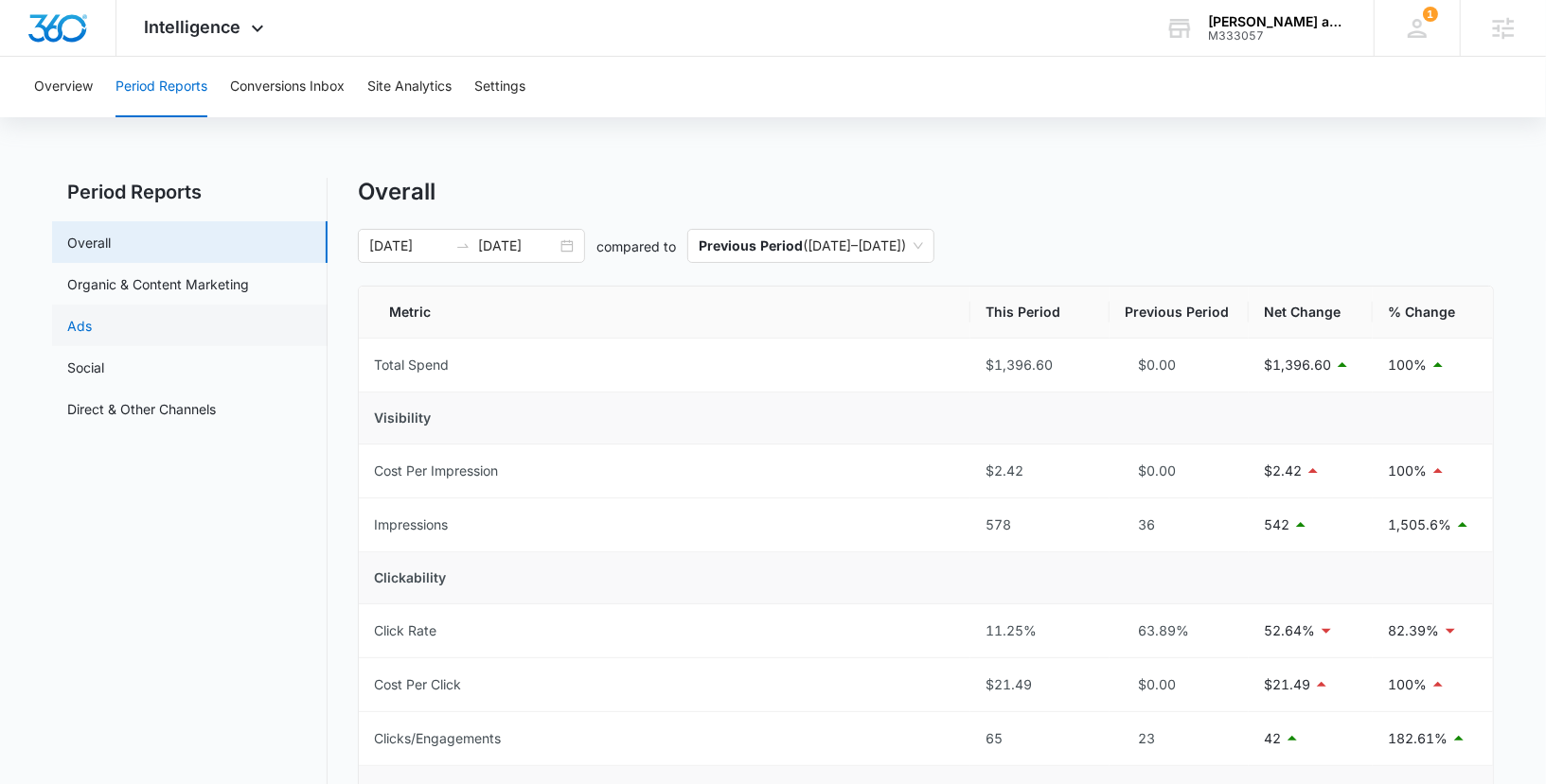
click at [92, 322] on link "Ads" at bounding box center [79, 325] width 25 height 20
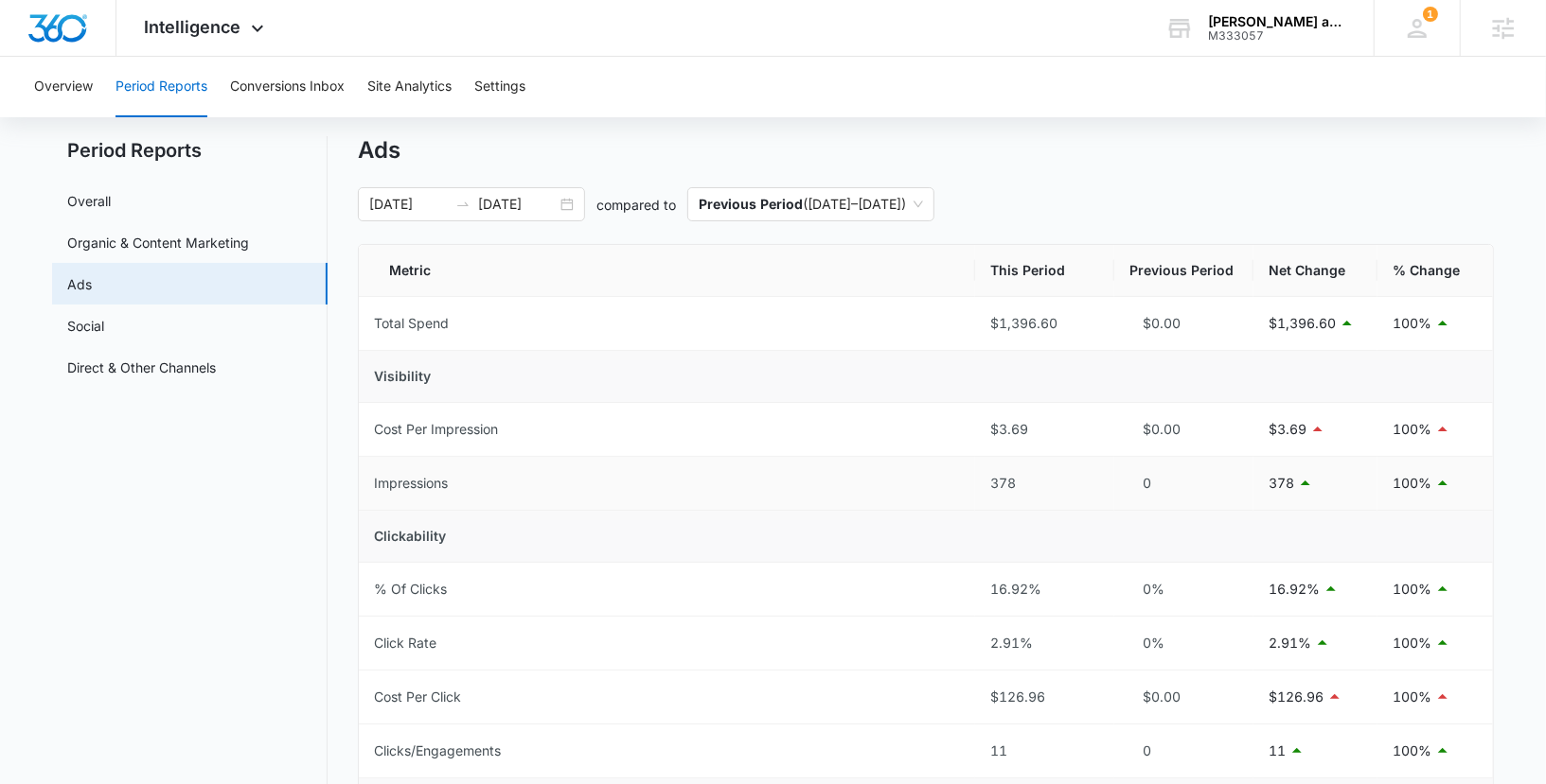
scroll to position [36, 0]
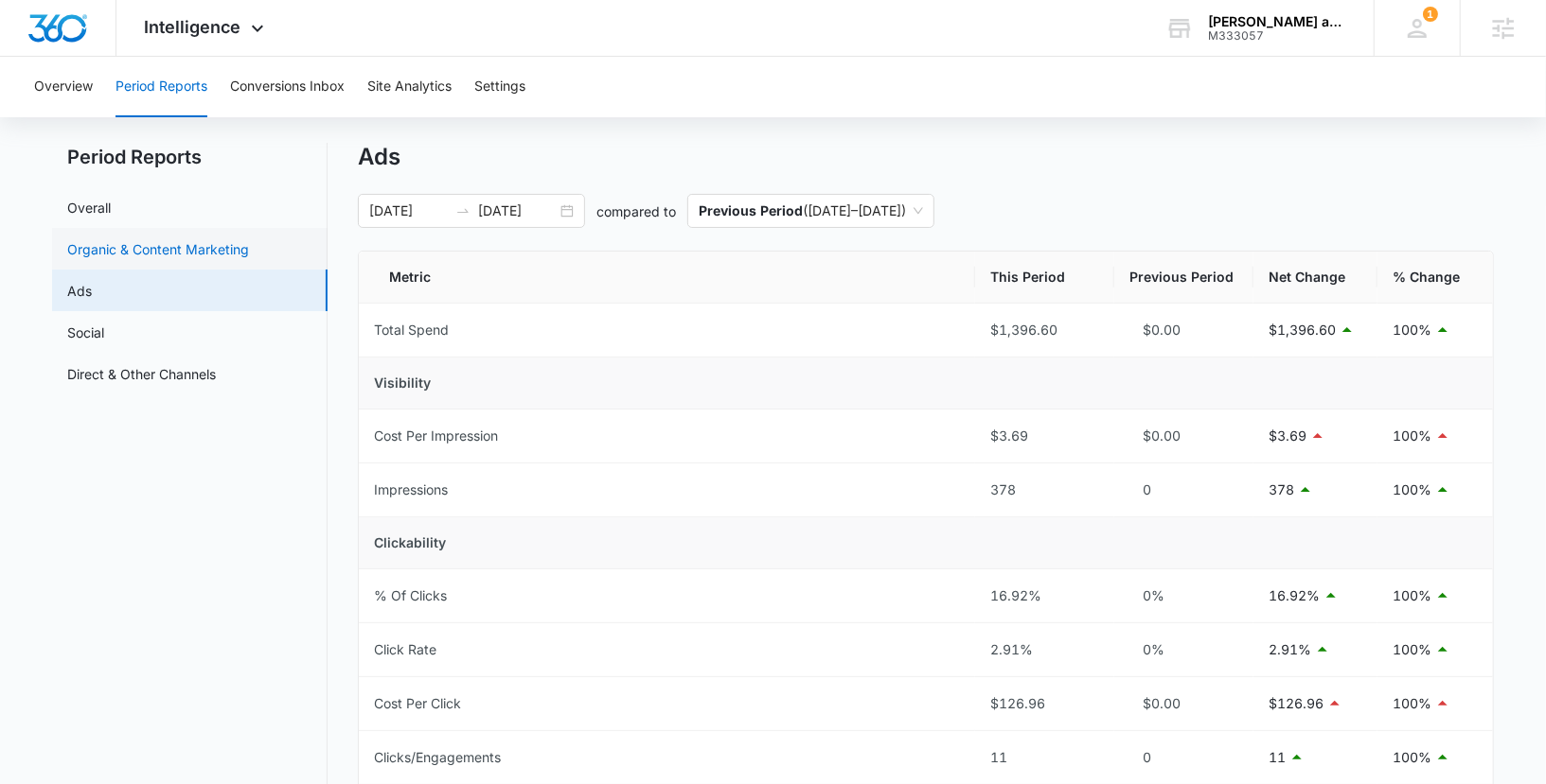
click at [218, 243] on link "Organic & Content Marketing" at bounding box center [158, 249] width 182 height 20
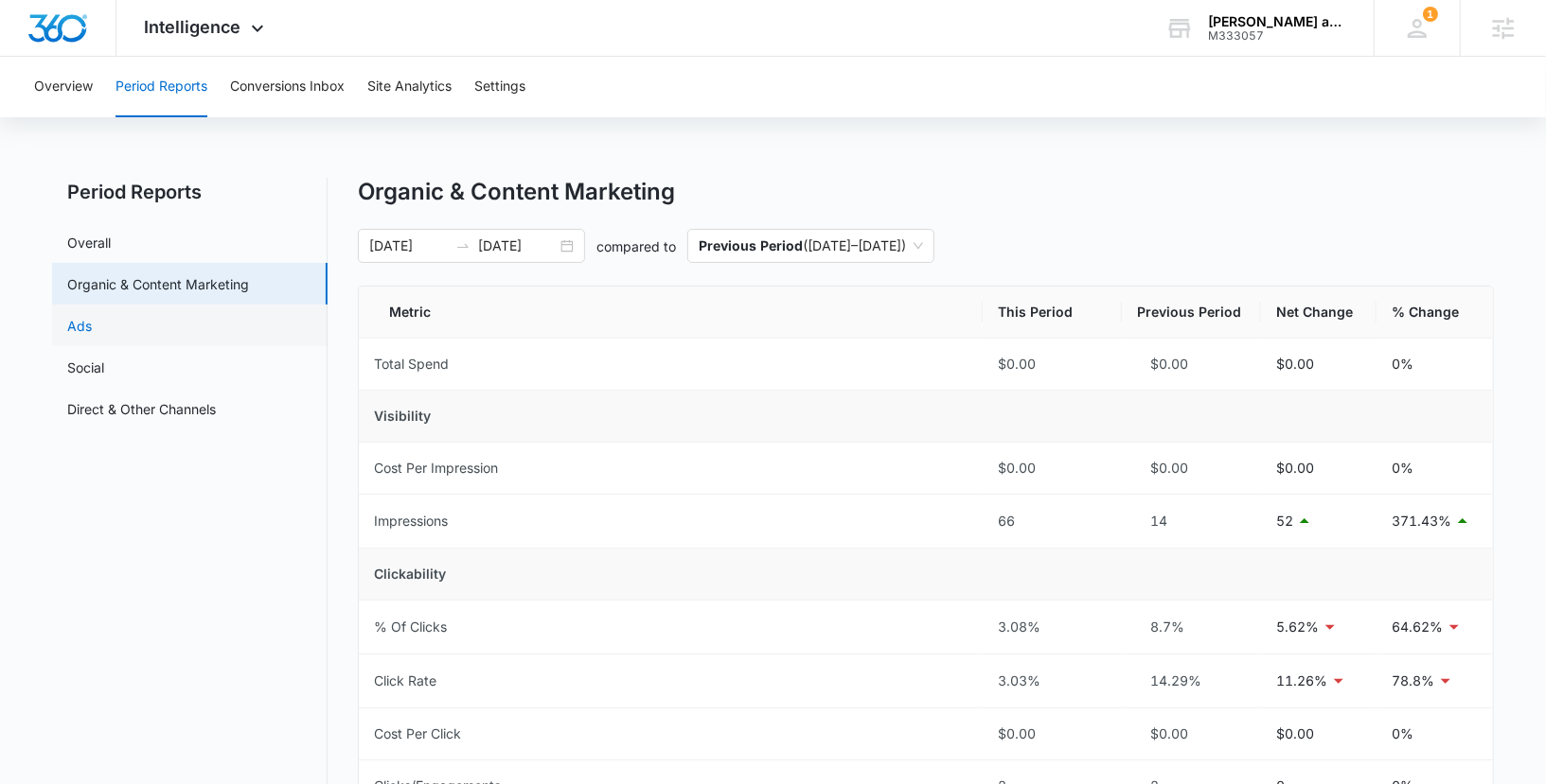
click at [92, 331] on link "Ads" at bounding box center [79, 325] width 25 height 20
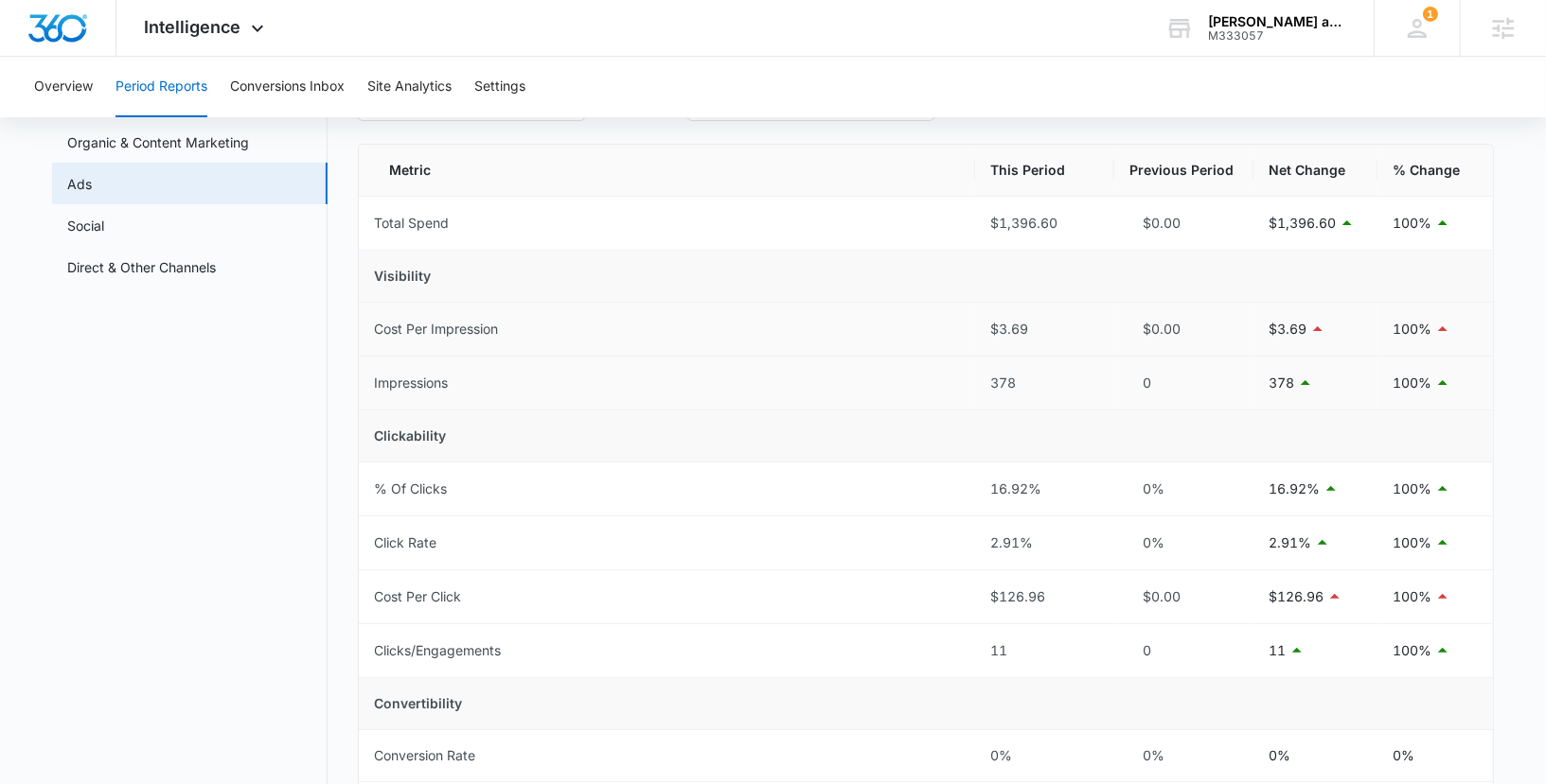
scroll to position [149, 0]
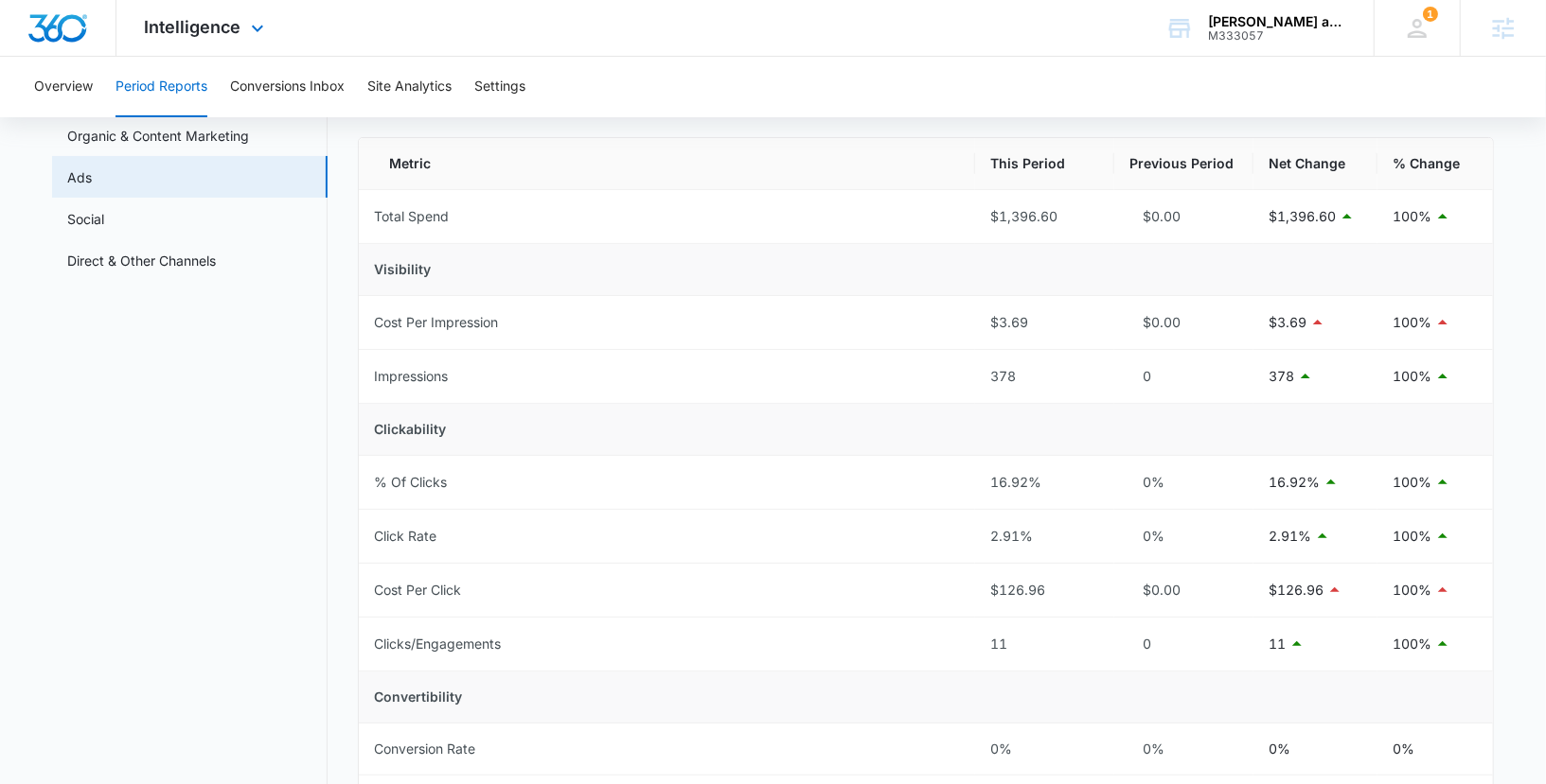
click at [243, 28] on div "Intelligence Apps Reputation Websites Forms CRM Email Social Payments POS Conte…" at bounding box center [206, 28] width 181 height 56
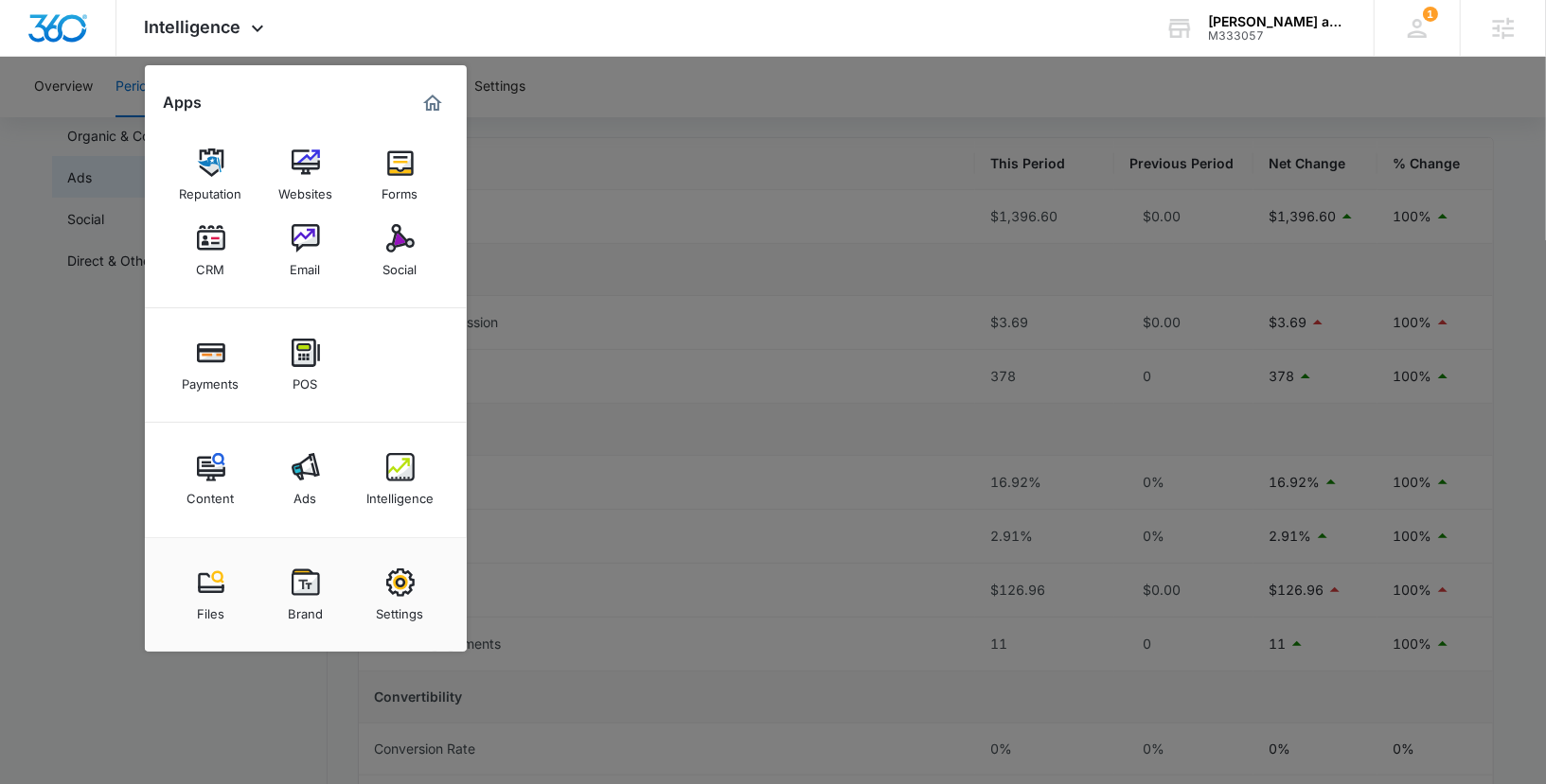
click at [87, 144] on div at bounding box center [773, 392] width 1546 height 784
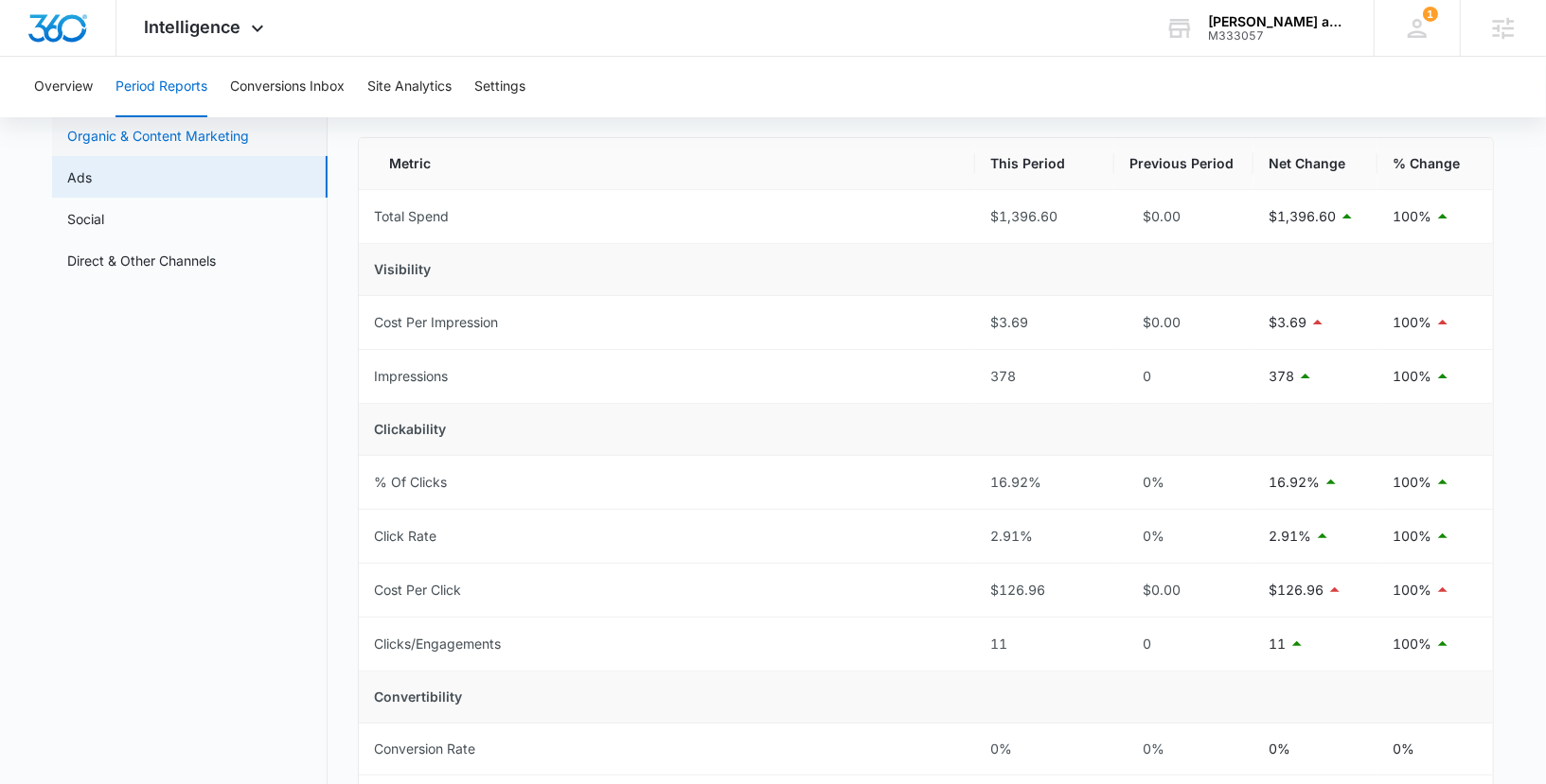
click at [72, 142] on link "Organic & Content Marketing" at bounding box center [158, 136] width 182 height 20
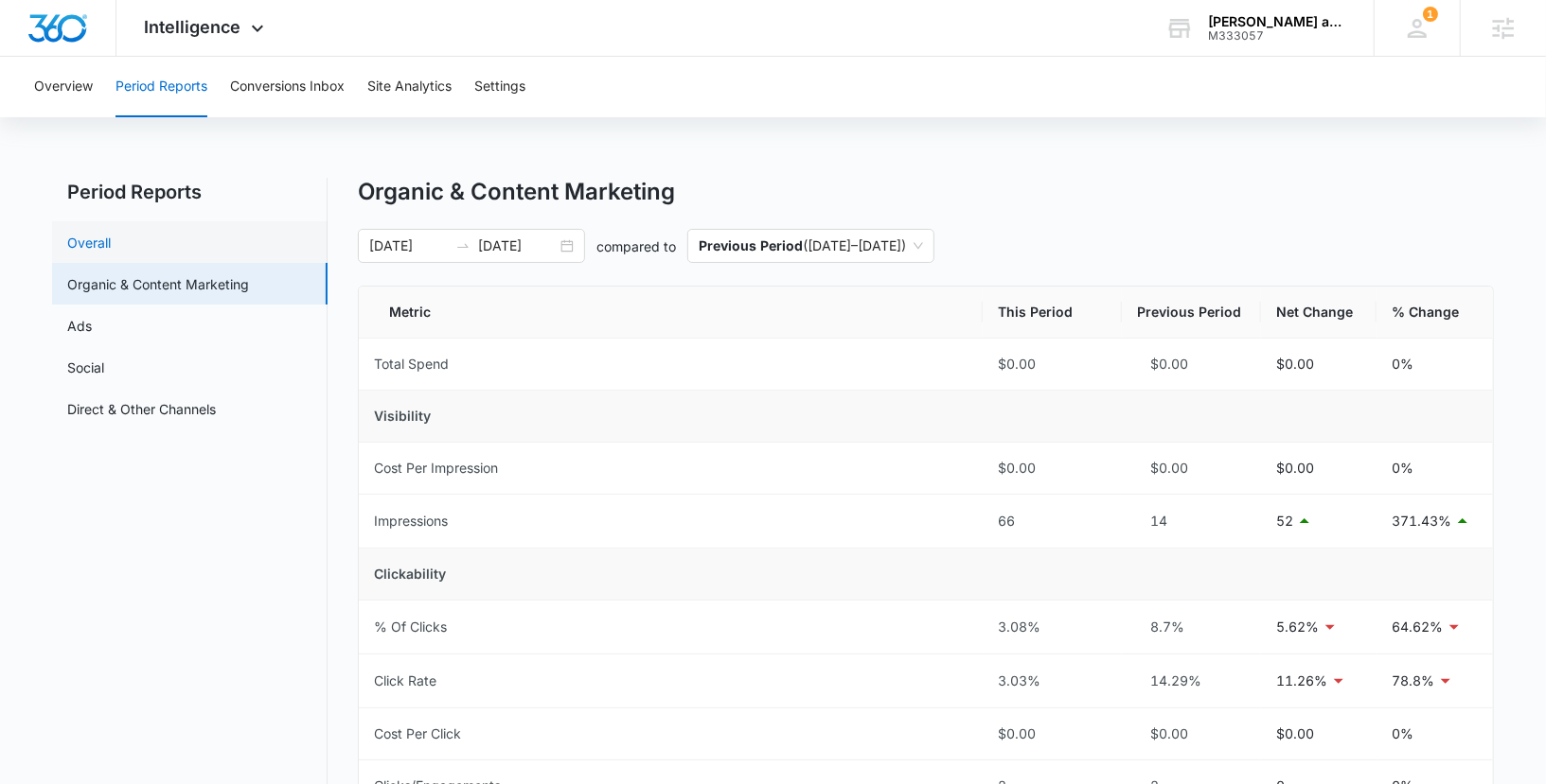
click at [110, 245] on link "Overall" at bounding box center [89, 243] width 43 height 20
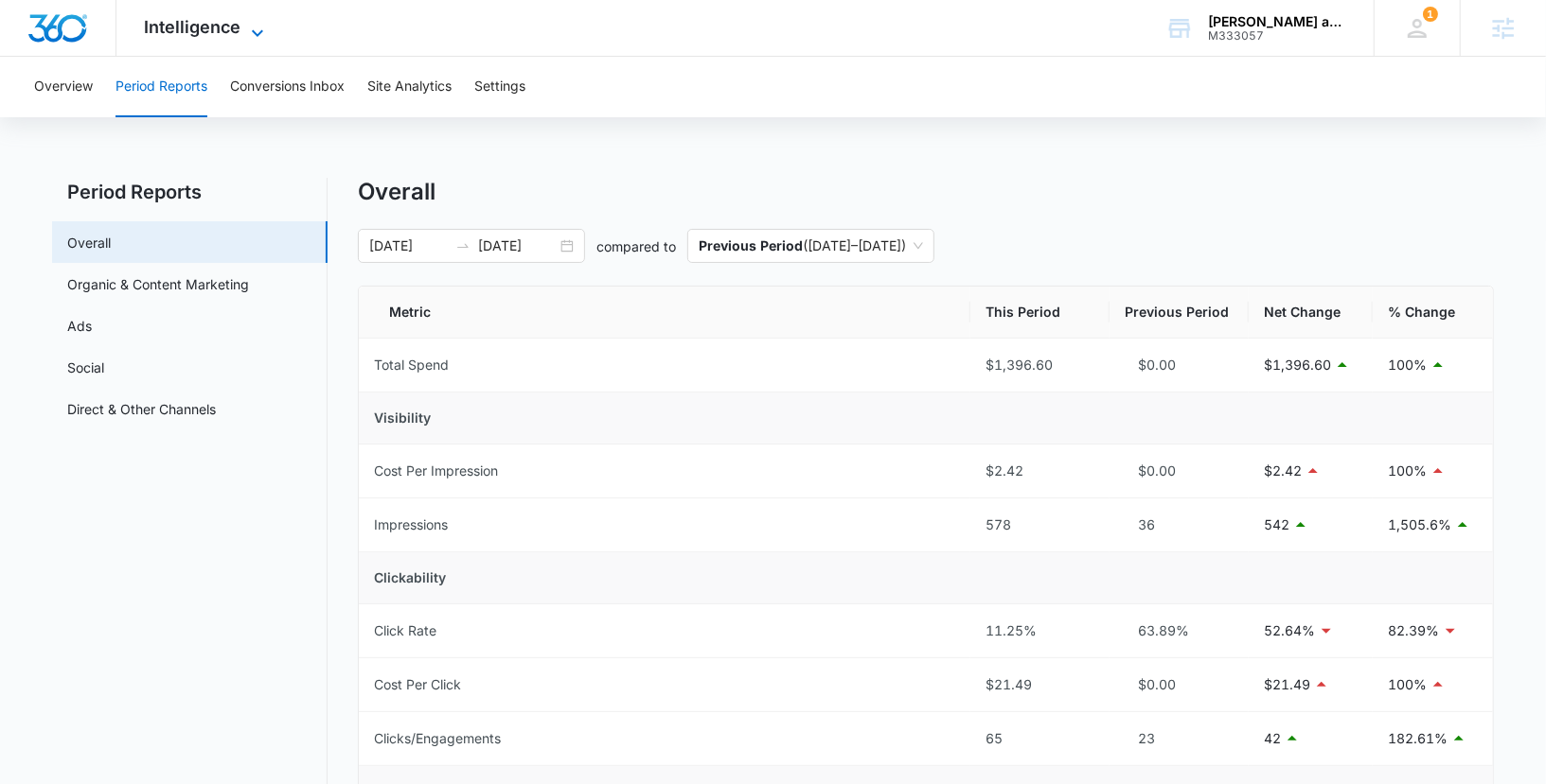
click at [209, 36] on span "Intelligence" at bounding box center [193, 27] width 97 height 20
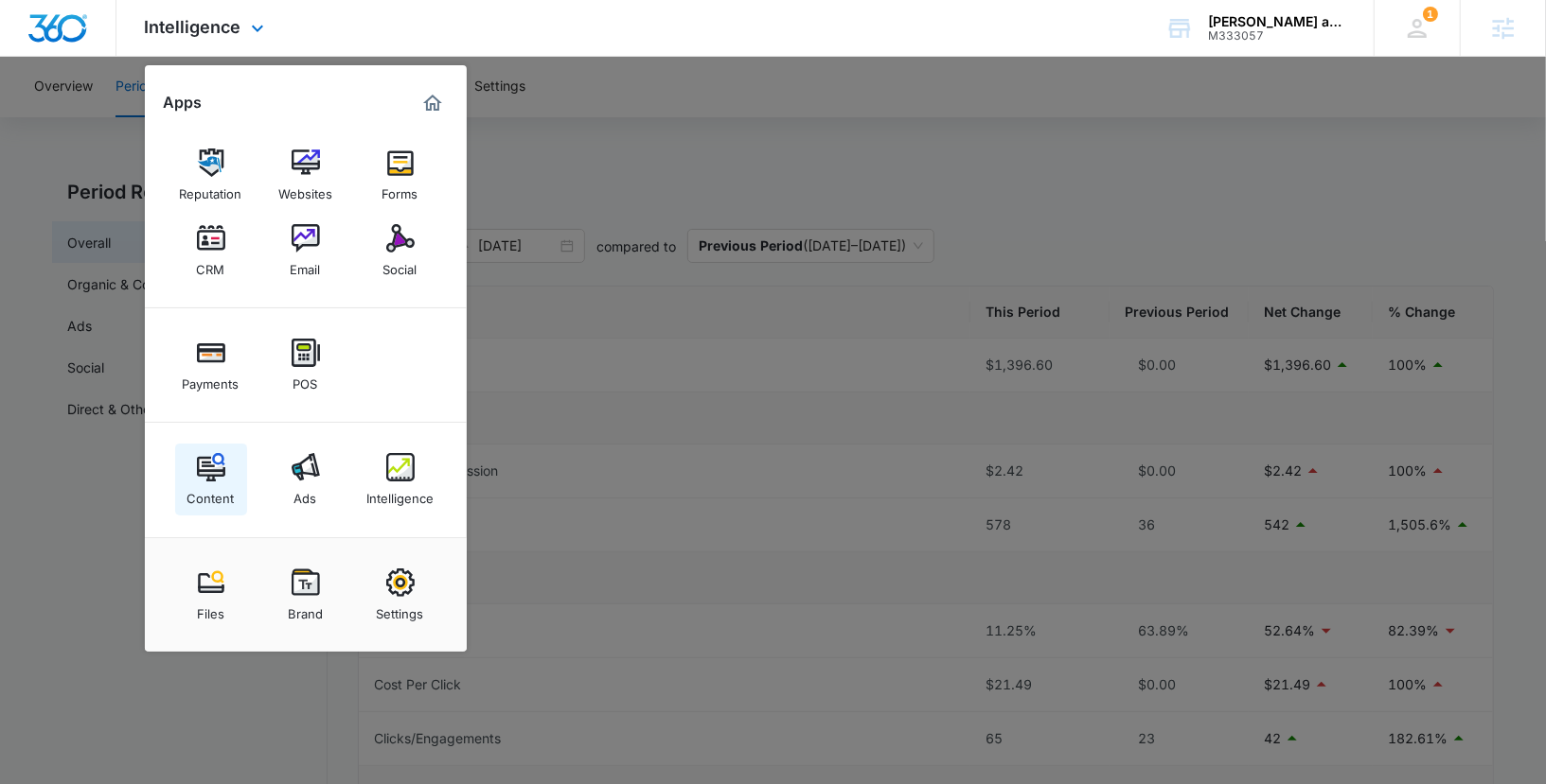
click at [222, 493] on div "Content" at bounding box center [211, 493] width 47 height 25
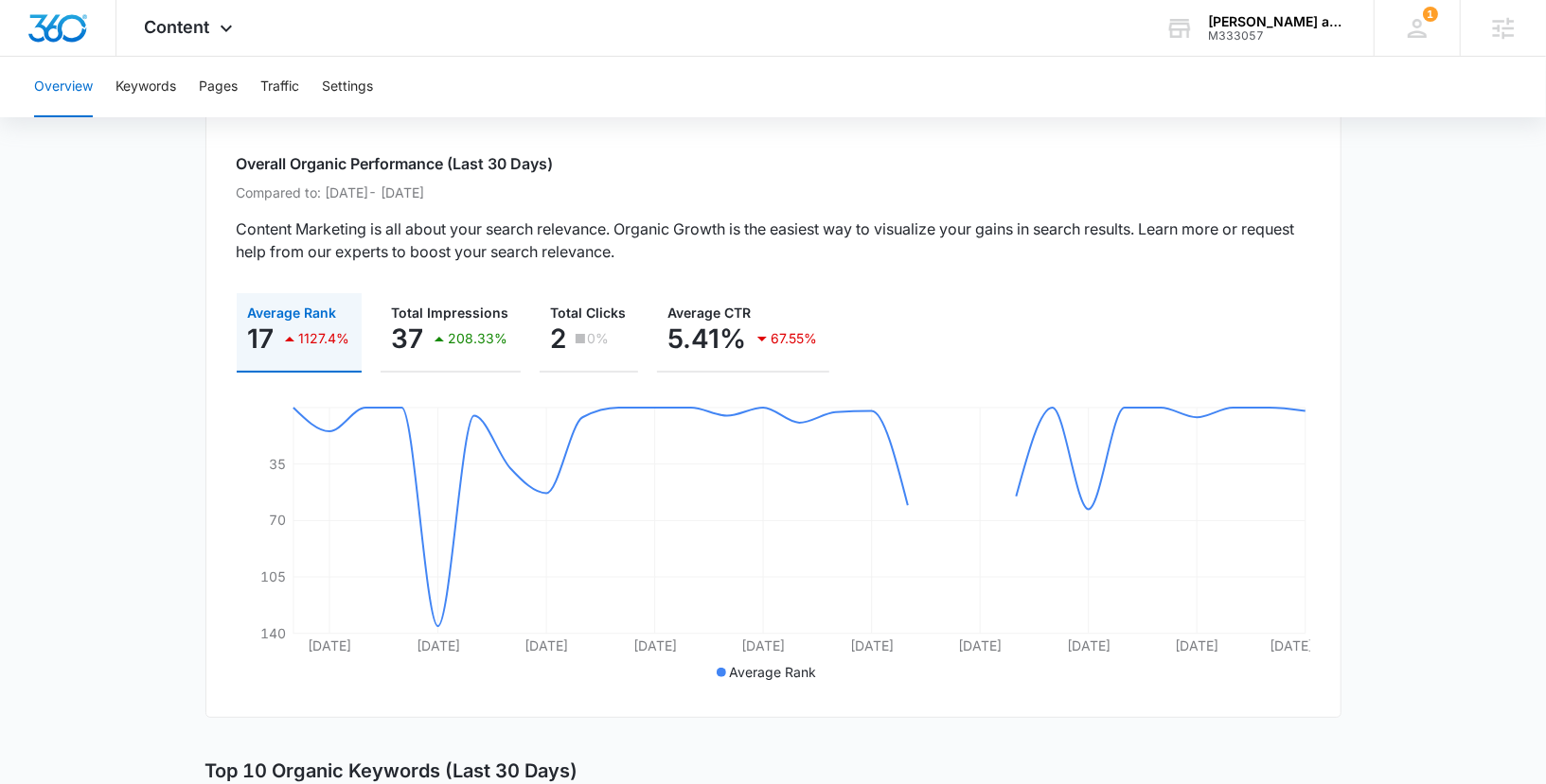
scroll to position [118, 0]
click at [239, 29] on div "Content Apps Reputation Websites Forms CRM Email Social Payments POS Content Ad…" at bounding box center [191, 28] width 150 height 56
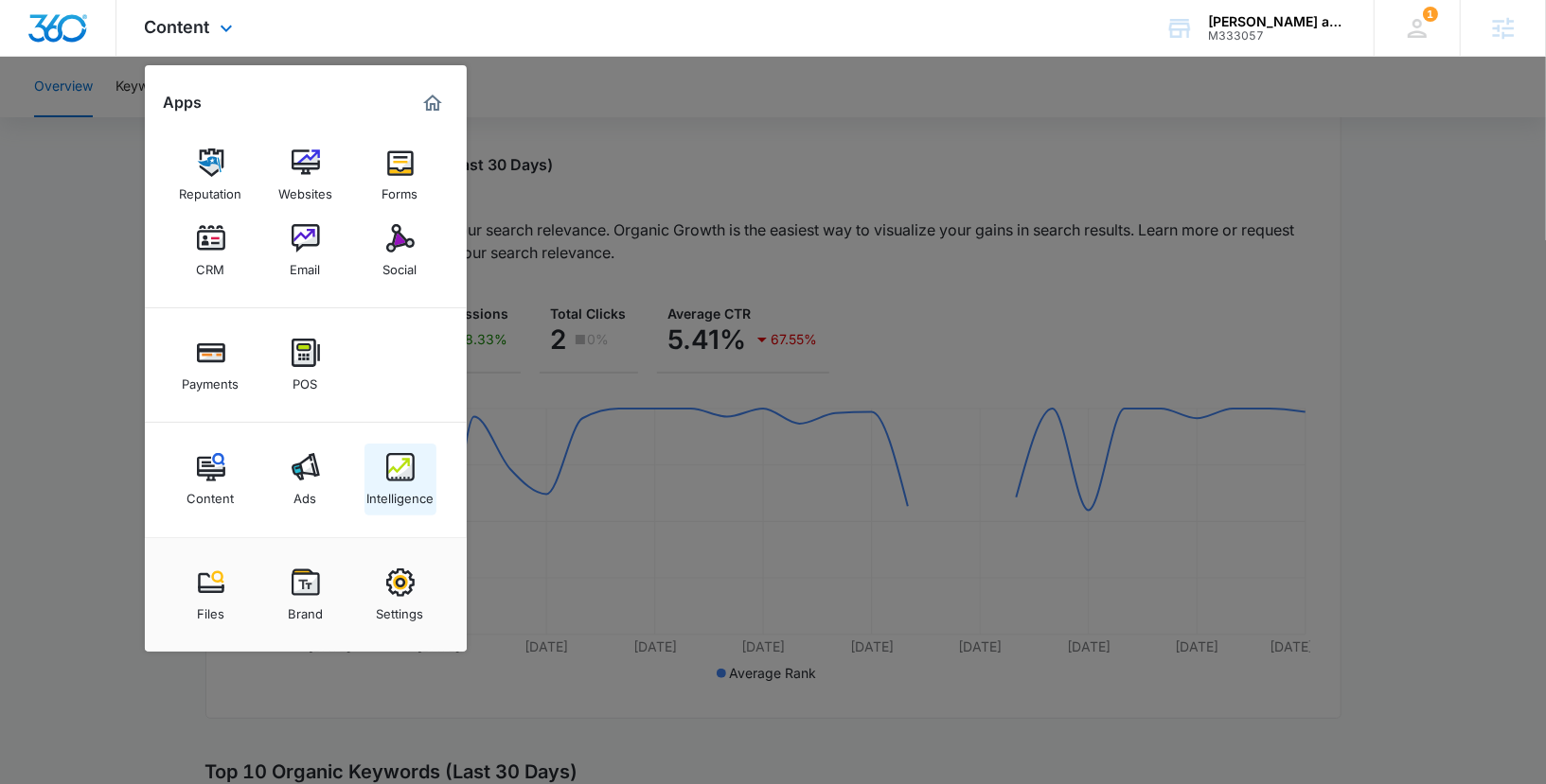
click at [367, 488] on div "Intelligence" at bounding box center [400, 493] width 67 height 25
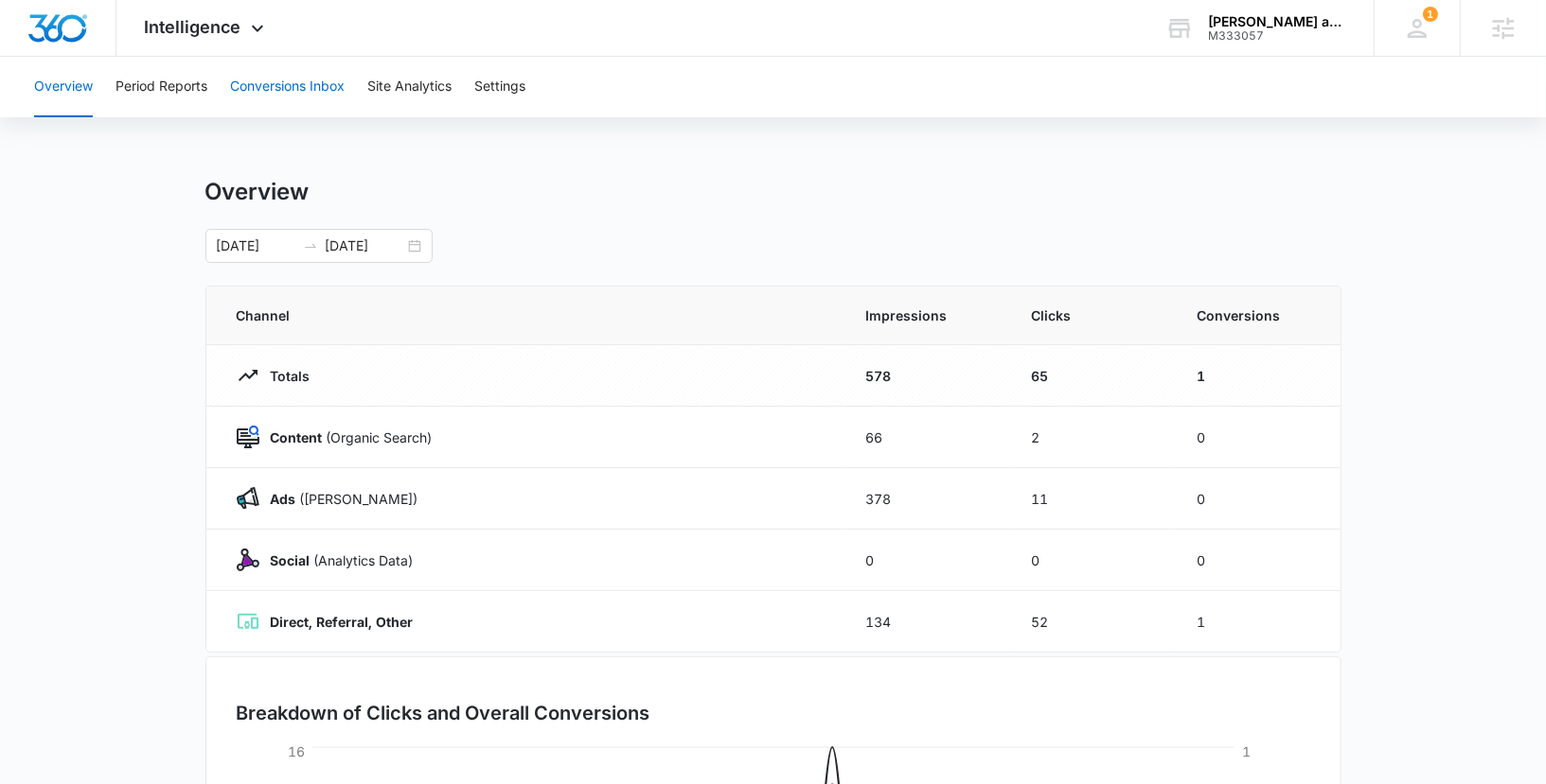
click at [286, 85] on button "Conversions Inbox" at bounding box center [287, 87] width 114 height 60
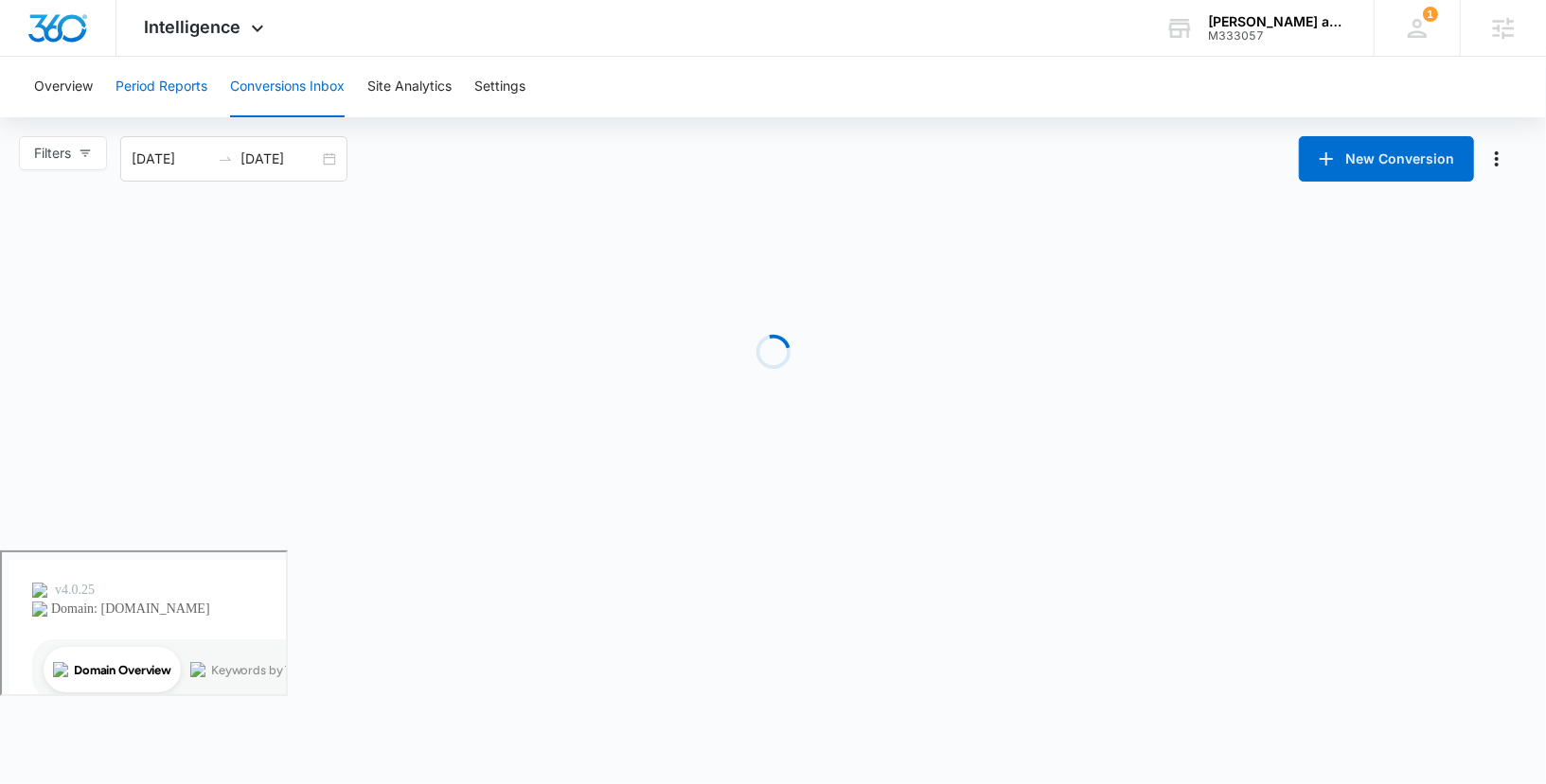
click at [179, 89] on button "Period Reports" at bounding box center [161, 87] width 92 height 60
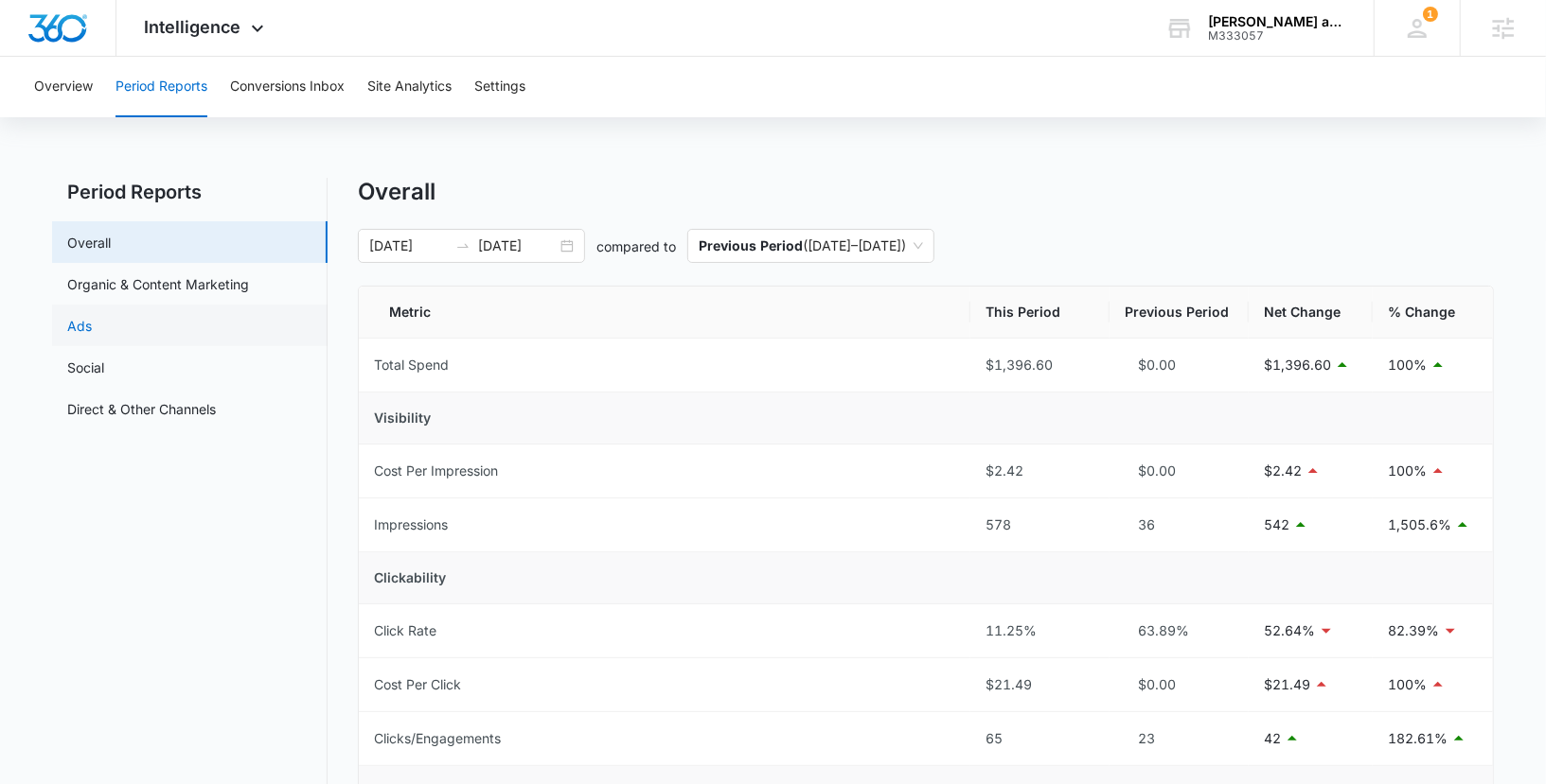
click at [92, 332] on link "Ads" at bounding box center [79, 325] width 25 height 20
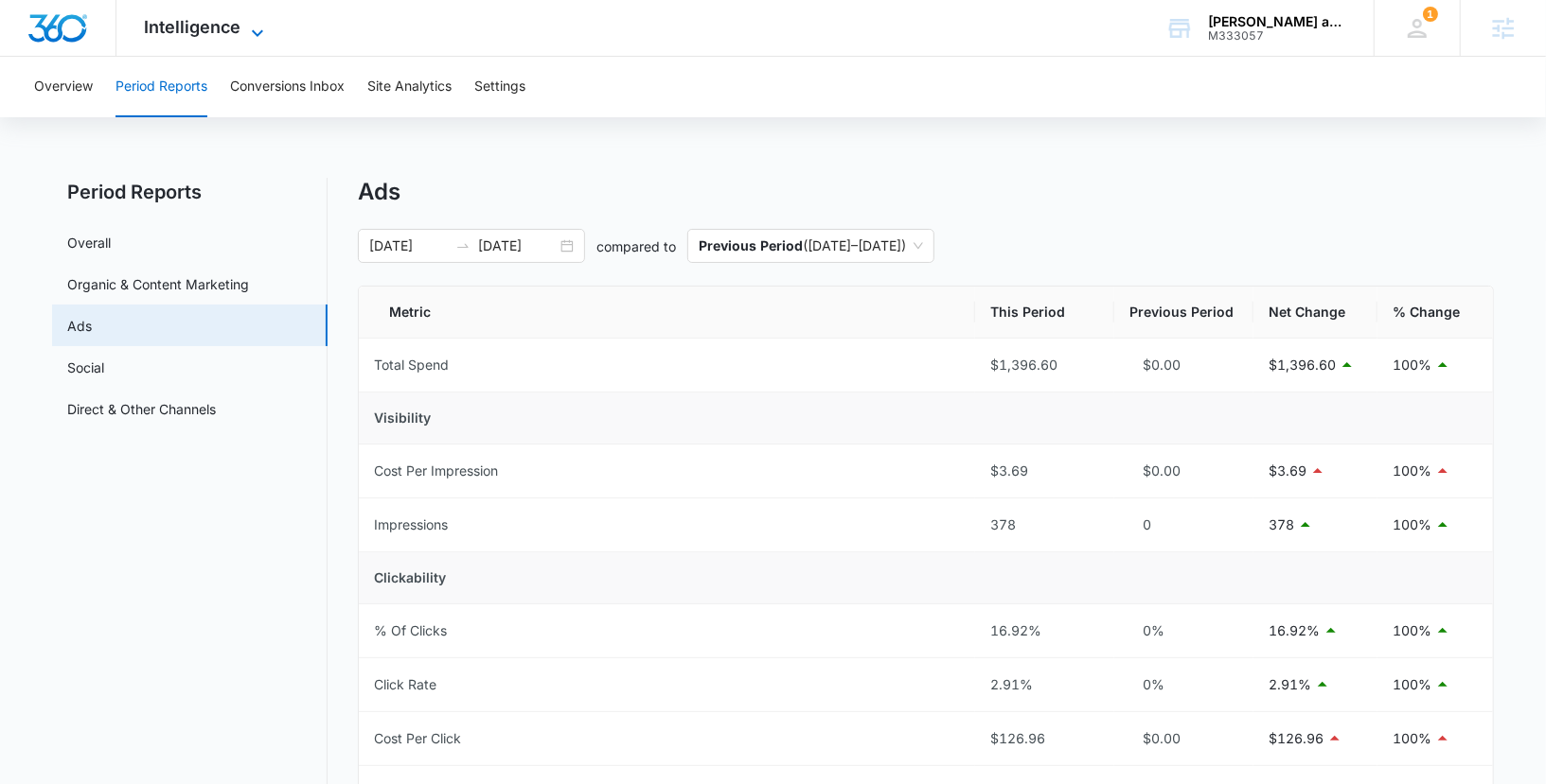
click at [247, 35] on icon at bounding box center [257, 33] width 23 height 23
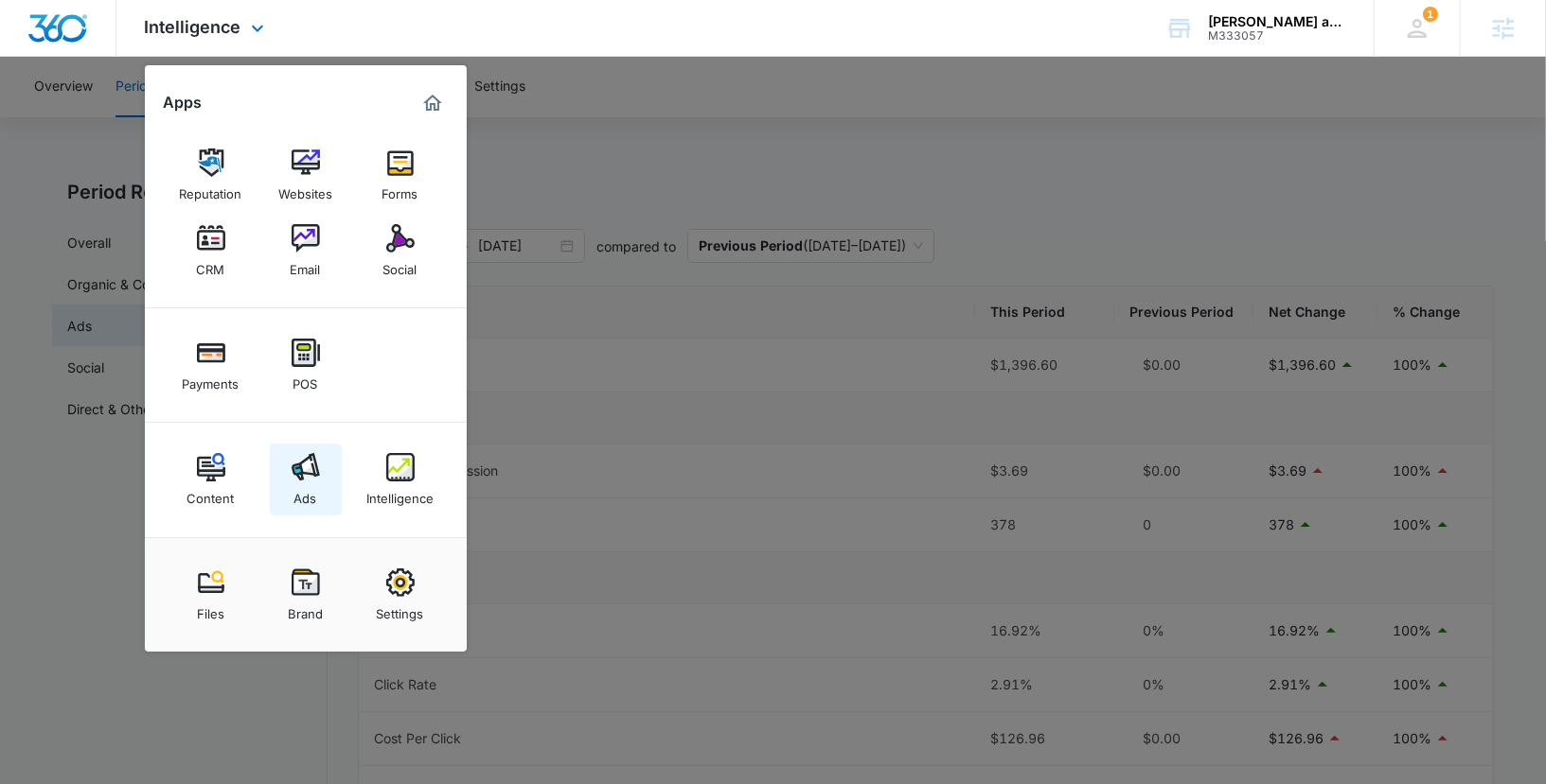
click at [322, 483] on link "Ads" at bounding box center [305, 479] width 72 height 72
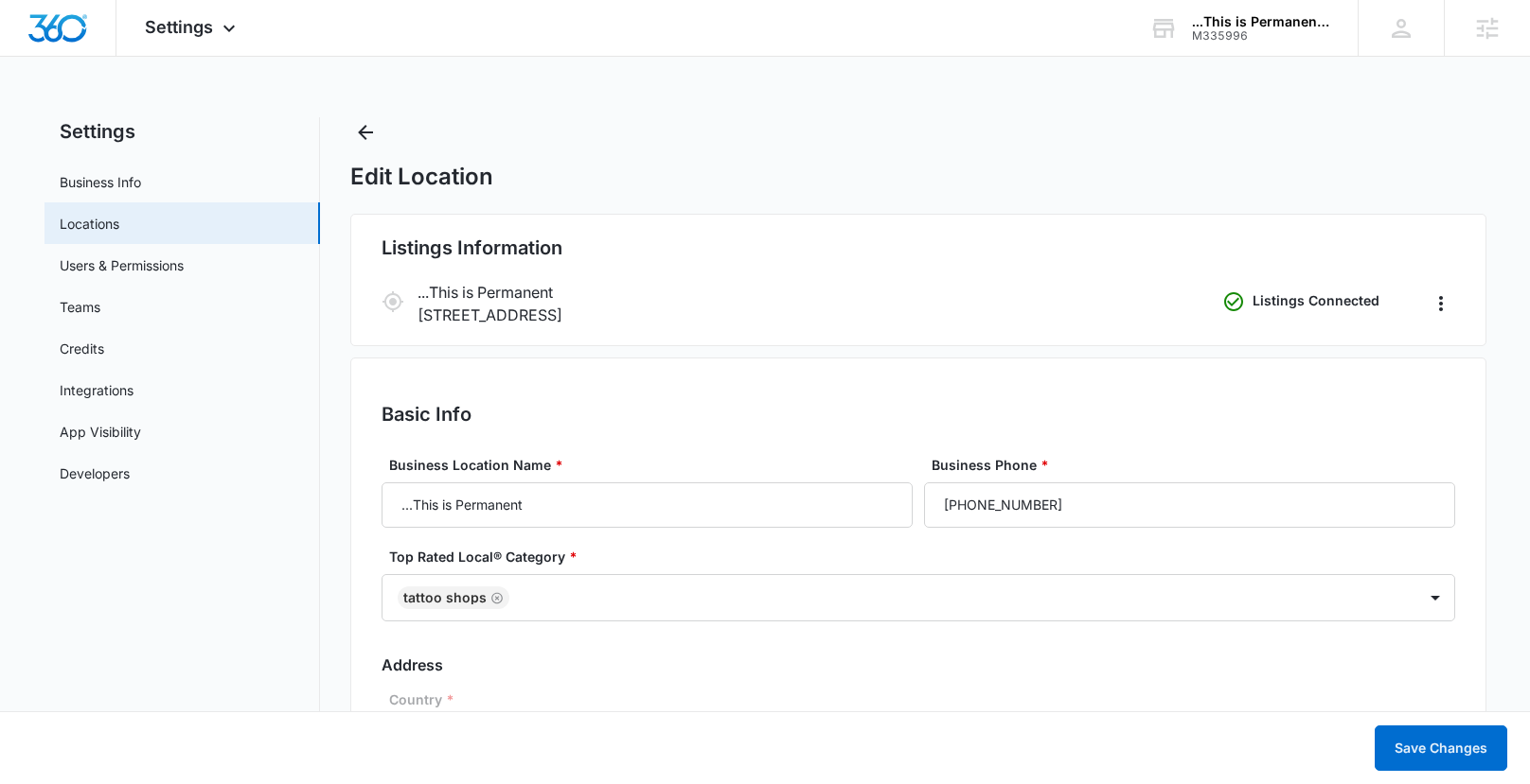
select select "[US_STATE]"
